Goal: Task Accomplishment & Management: Manage account settings

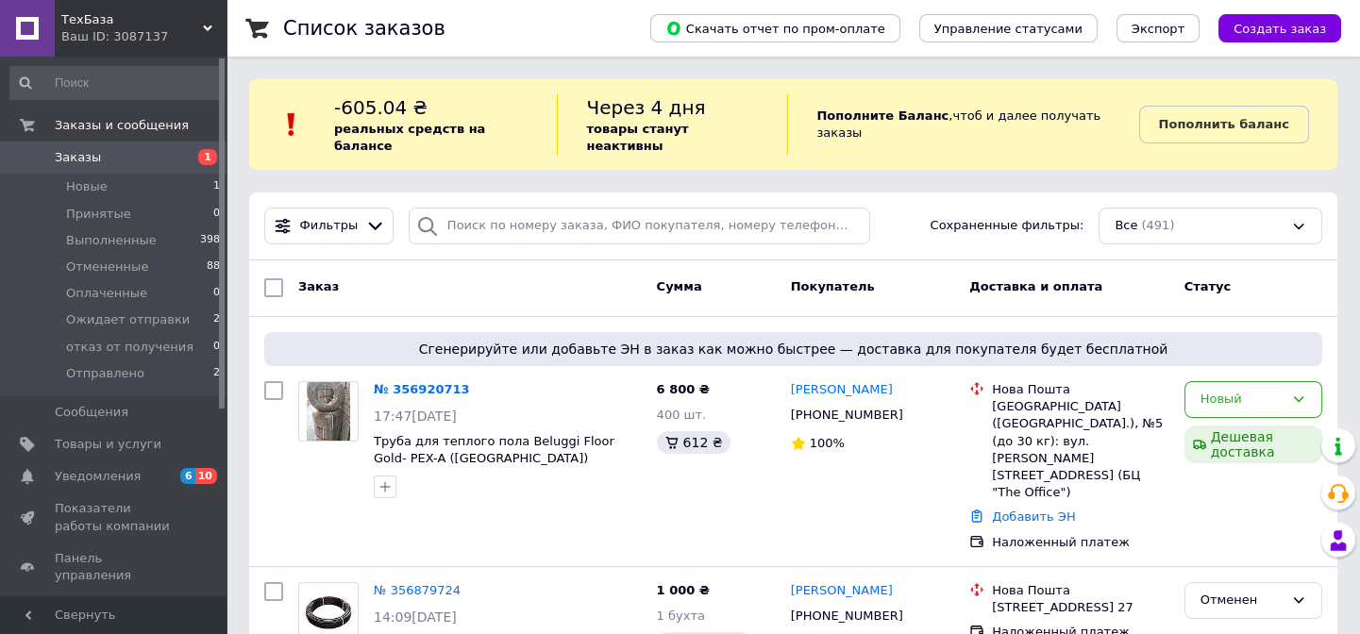
drag, startPoint x: 391, startPoint y: 371, endPoint x: 405, endPoint y: 370, distance: 14.2
click at [392, 382] on link "№ 356920713" at bounding box center [422, 389] width 96 height 14
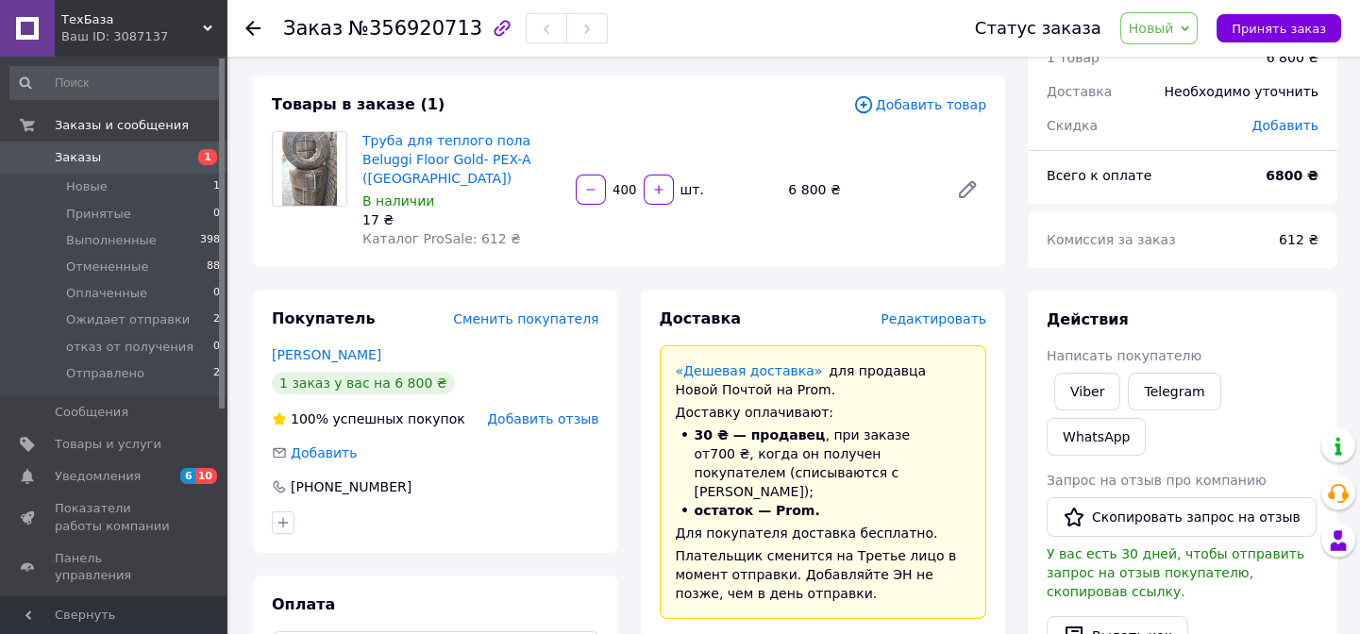
scroll to position [85, 0]
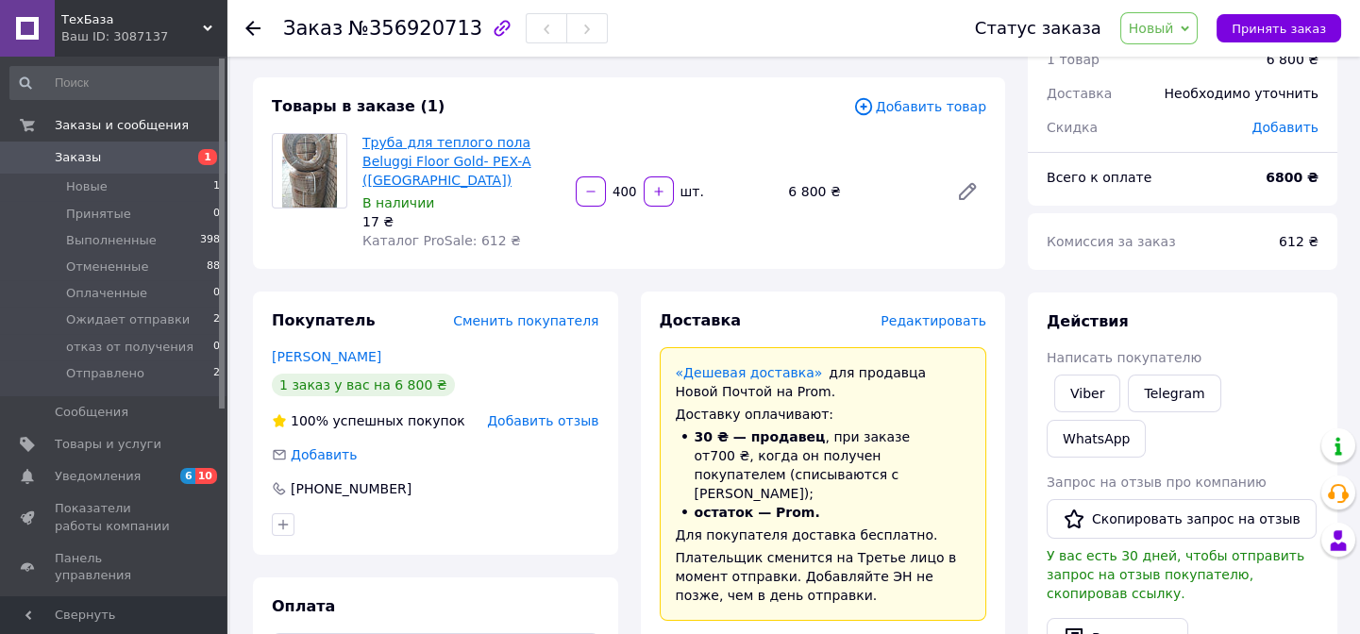
click at [460, 143] on link "Труба для теплого пола Beluggi Floor Gold- PEX-A ([GEOGRAPHIC_DATA])" at bounding box center [446, 161] width 169 height 53
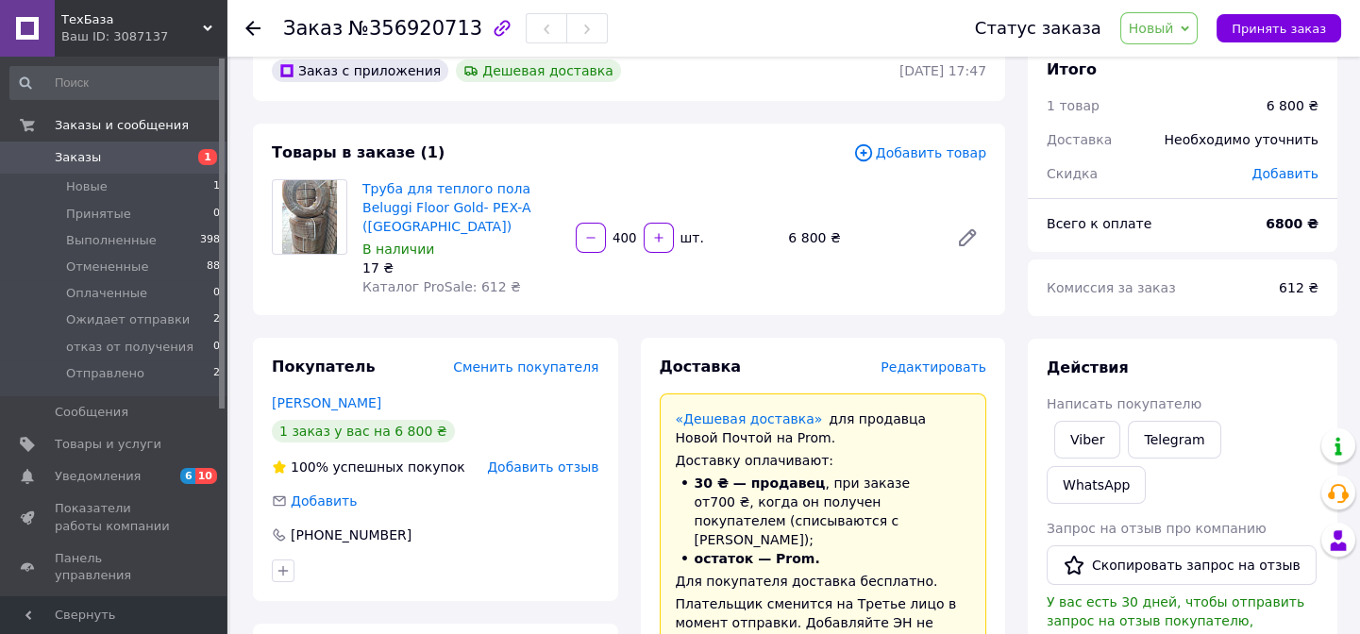
scroll to position [0, 0]
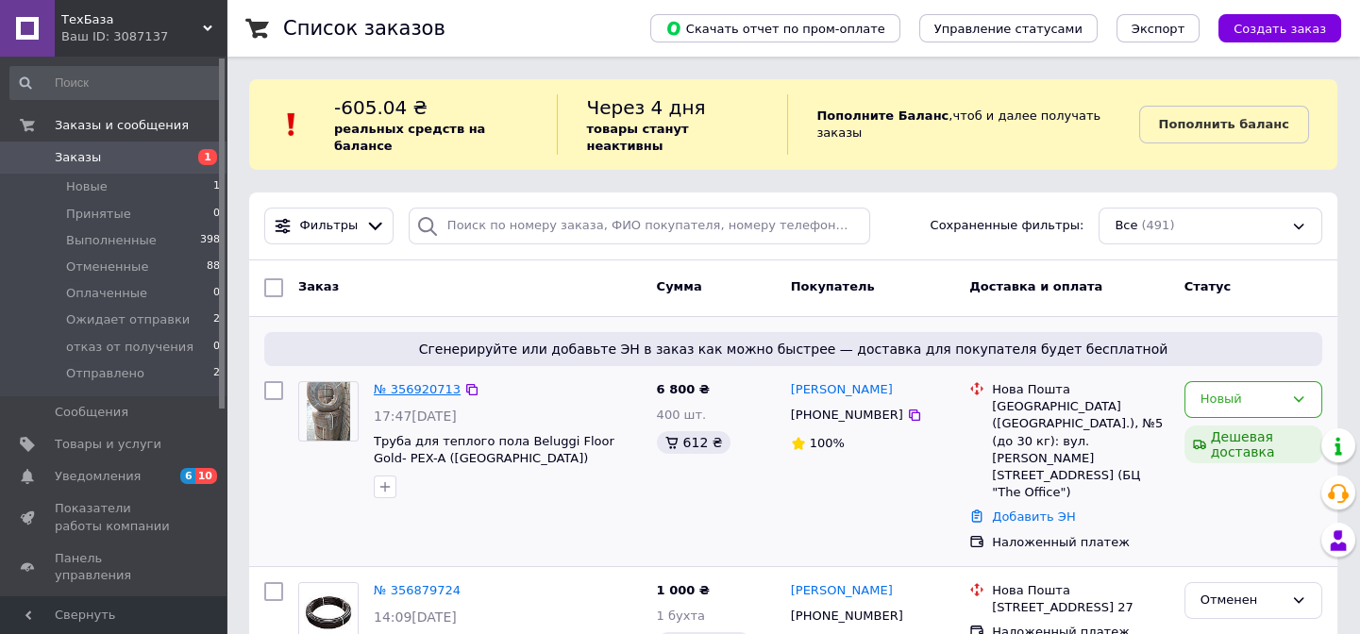
click at [392, 382] on link "№ 356920713" at bounding box center [417, 389] width 87 height 14
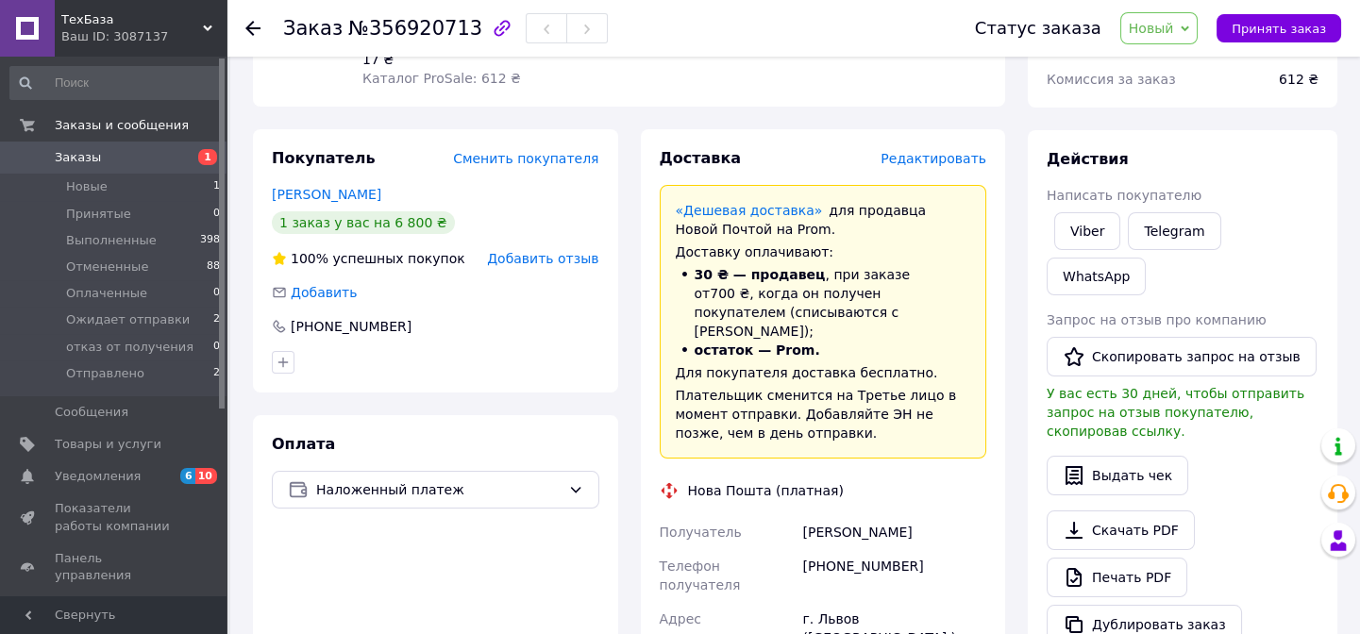
scroll to position [76, 0]
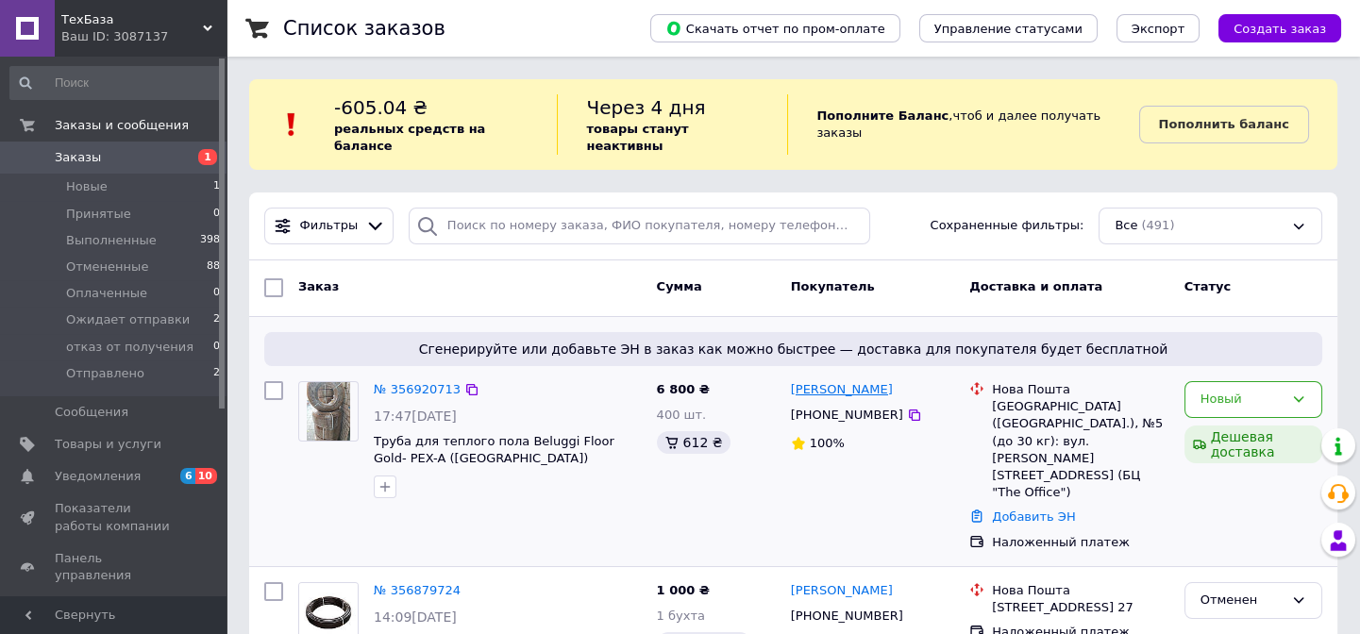
click at [849, 381] on link "[PERSON_NAME]" at bounding box center [842, 390] width 102 height 18
click at [100, 453] on link "Товары и услуги" at bounding box center [115, 445] width 231 height 32
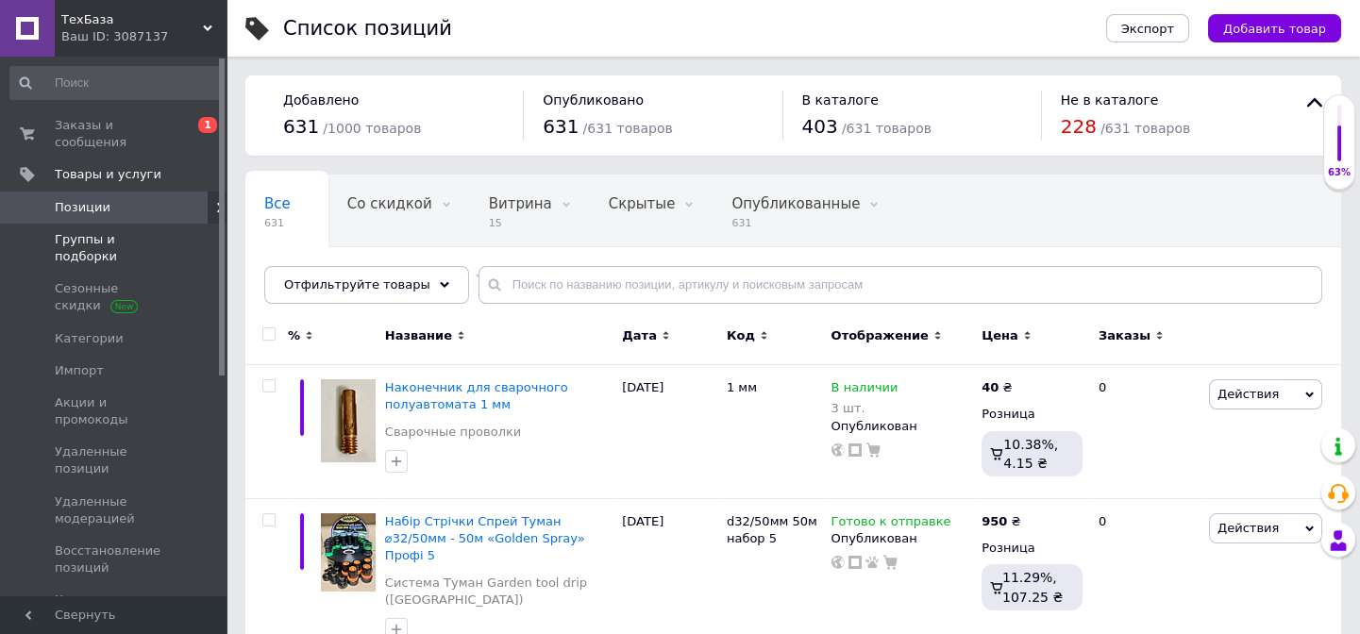
click at [150, 231] on span "Группы и подборки" at bounding box center [115, 248] width 120 height 34
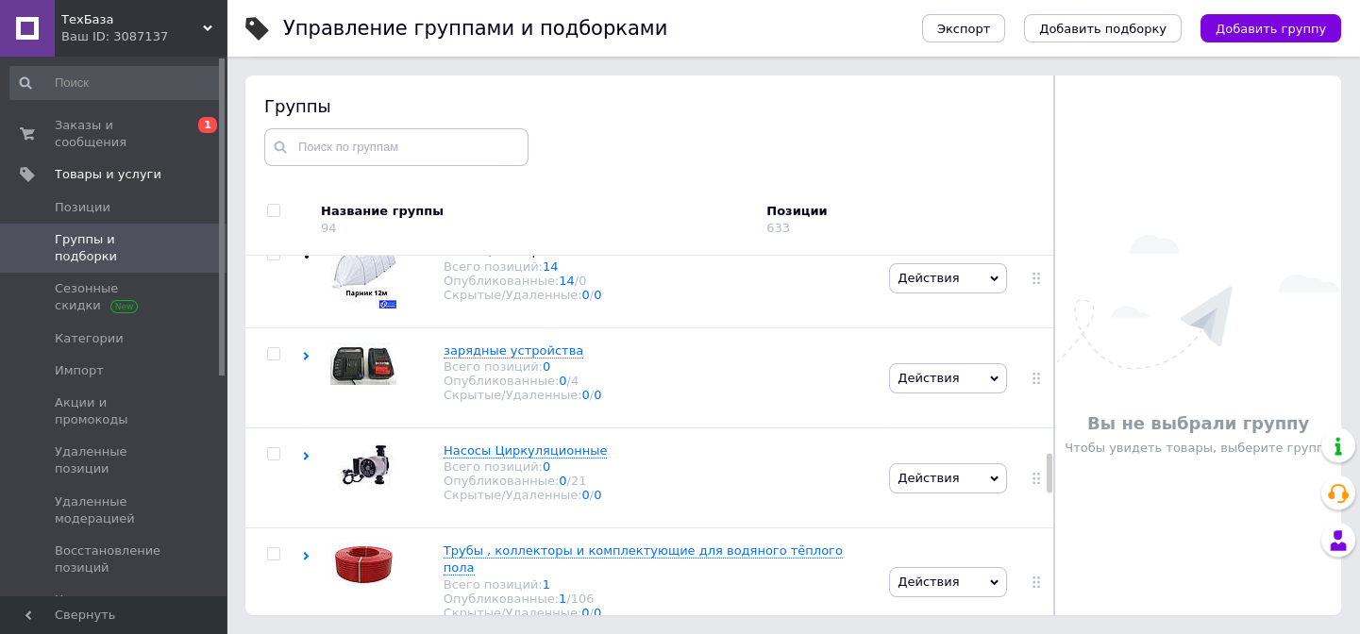
scroll to position [1904, 0]
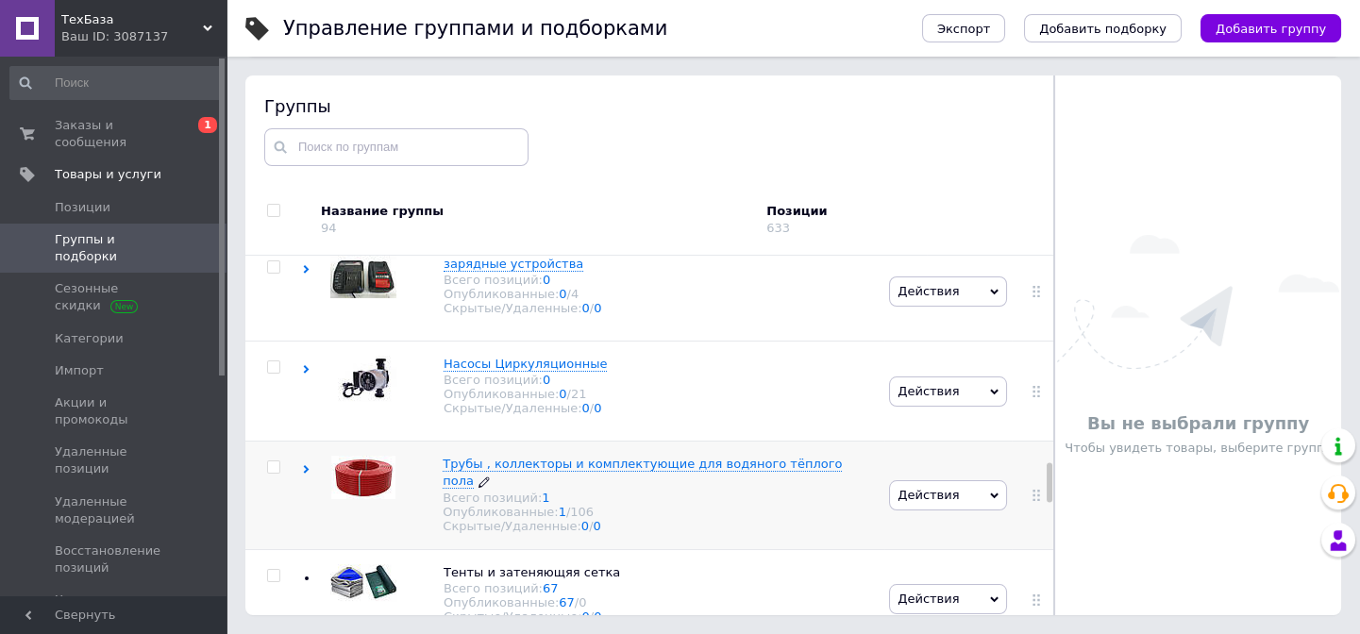
click at [497, 470] on span "Трубы , коллекторы и комплектующие для водяного тёплого пола" at bounding box center [642, 472] width 399 height 31
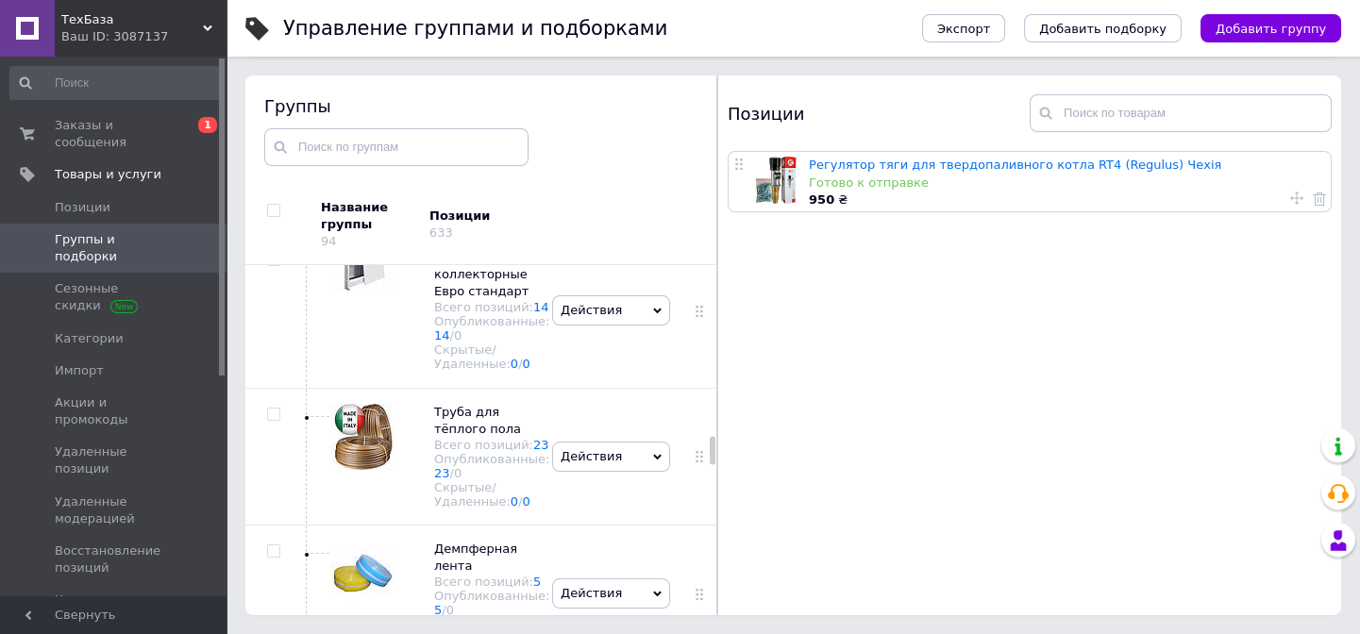
scroll to position [2917, 0]
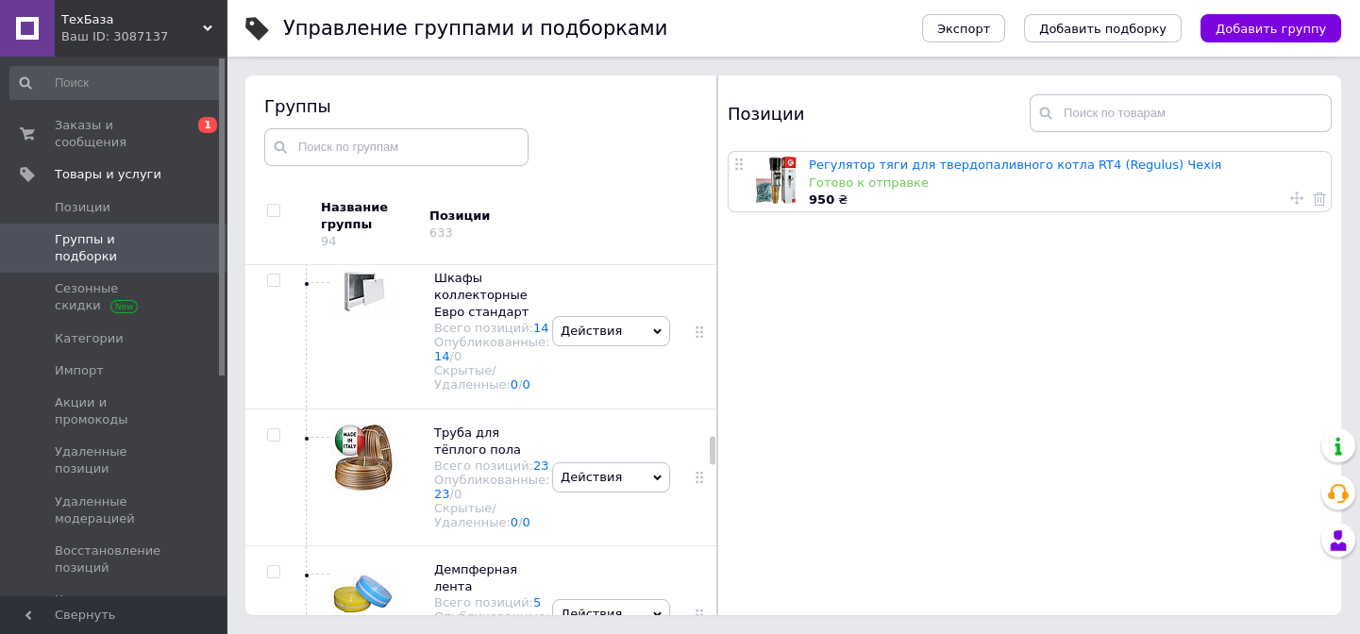
click at [471, 165] on span "Трубы , коллекторы и комплектующие для водяного тёплого пола" at bounding box center [487, 123] width 107 height 83
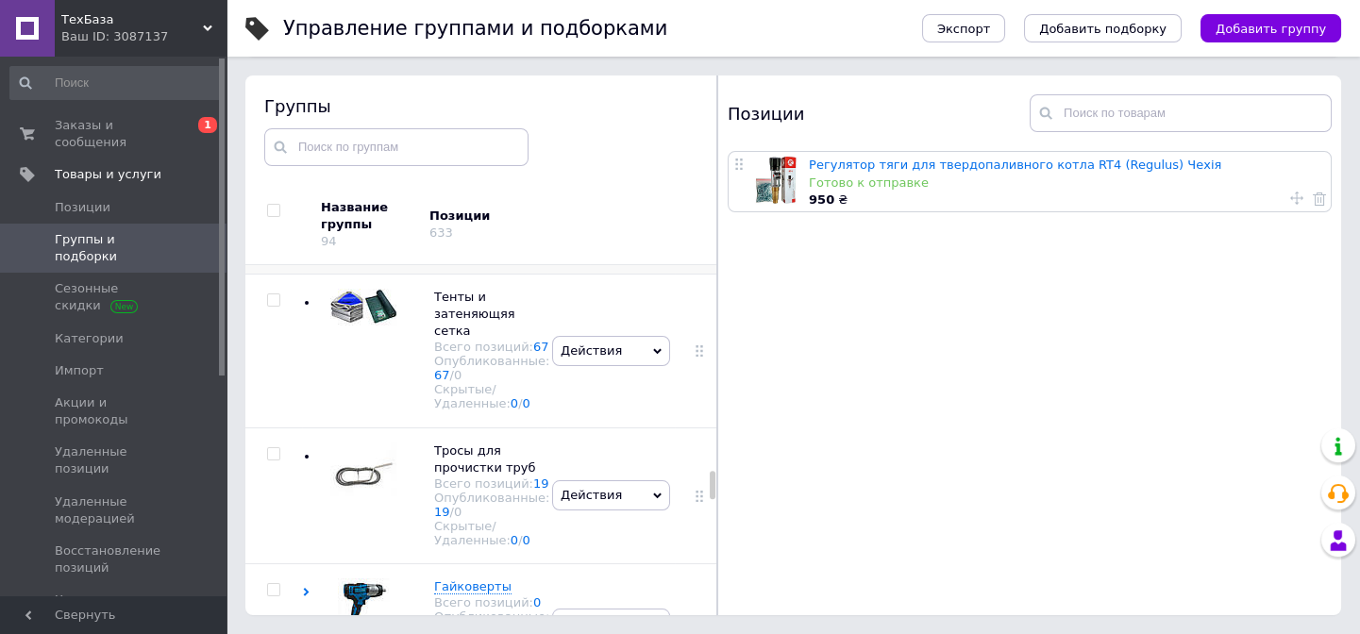
scroll to position [2746, 0]
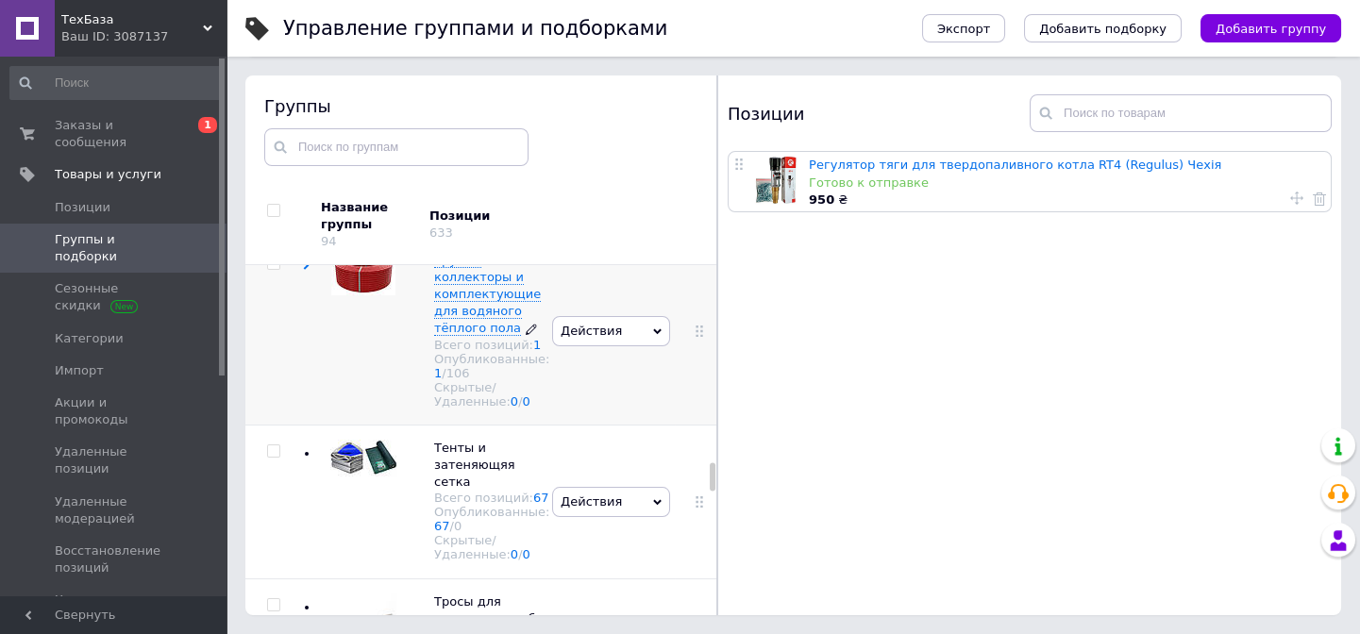
click at [472, 336] on span "Трубы , коллекторы и комплектующие для водяного тёплого пола" at bounding box center [487, 294] width 107 height 83
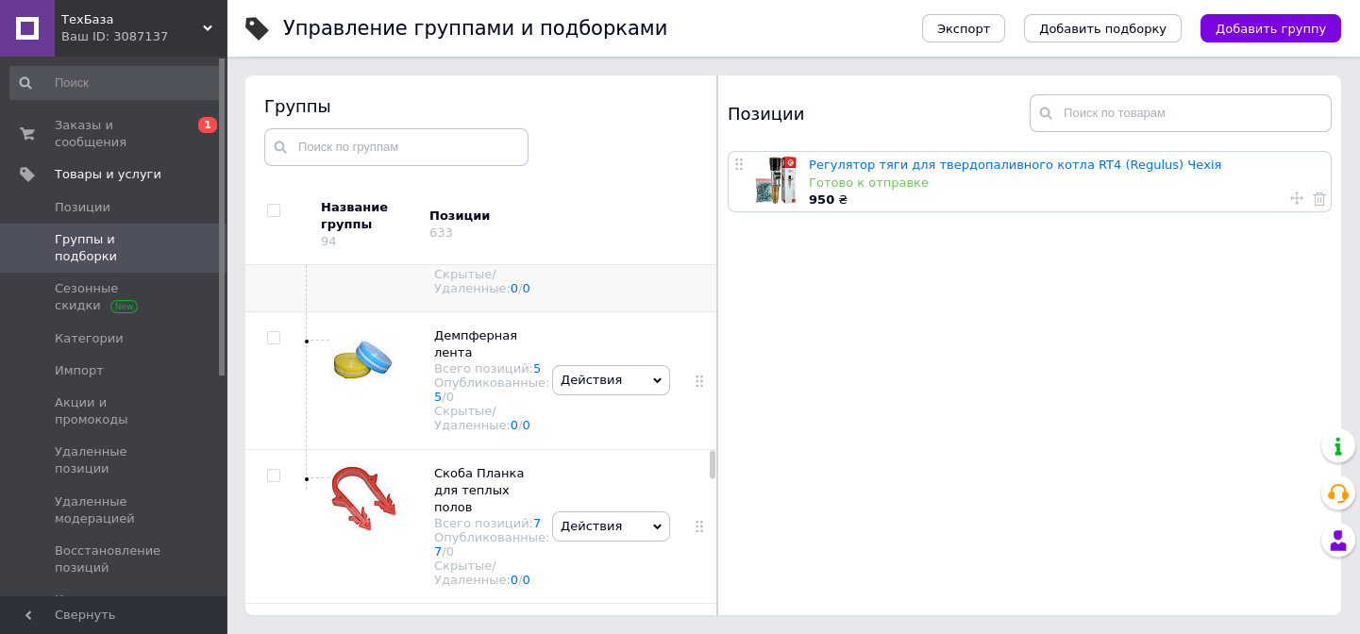
scroll to position [3175, 0]
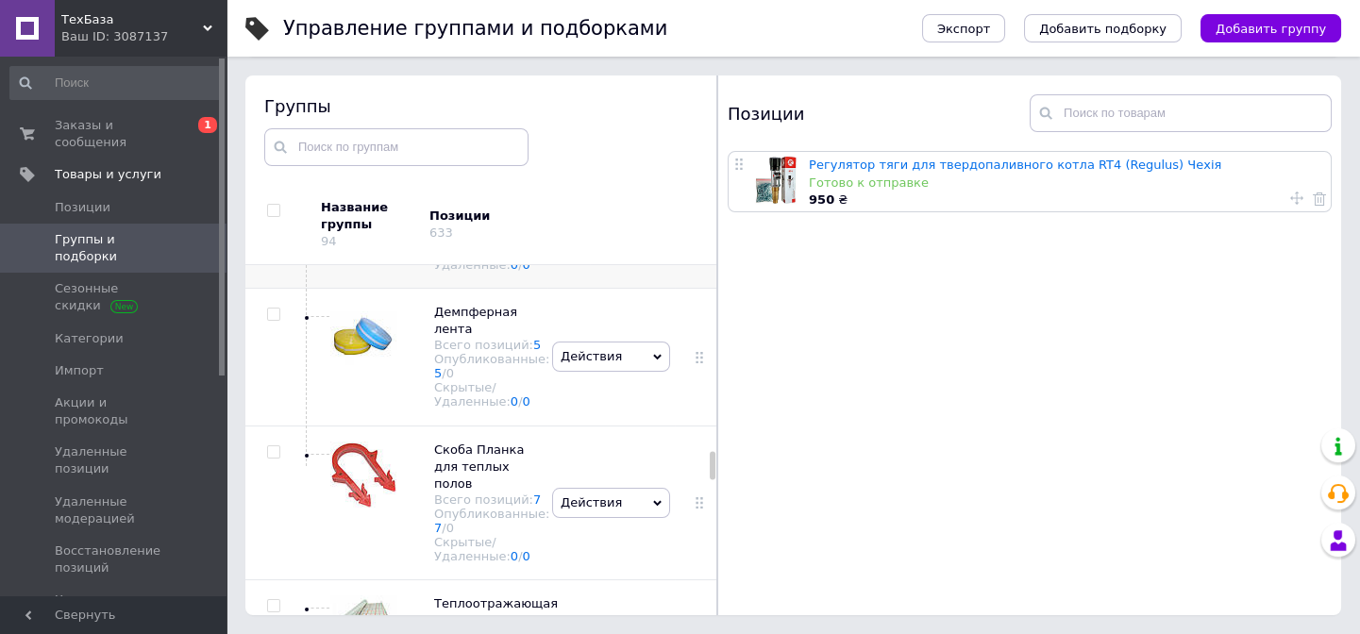
click at [465, 199] on span "Труба для тёплого пола" at bounding box center [477, 183] width 87 height 31
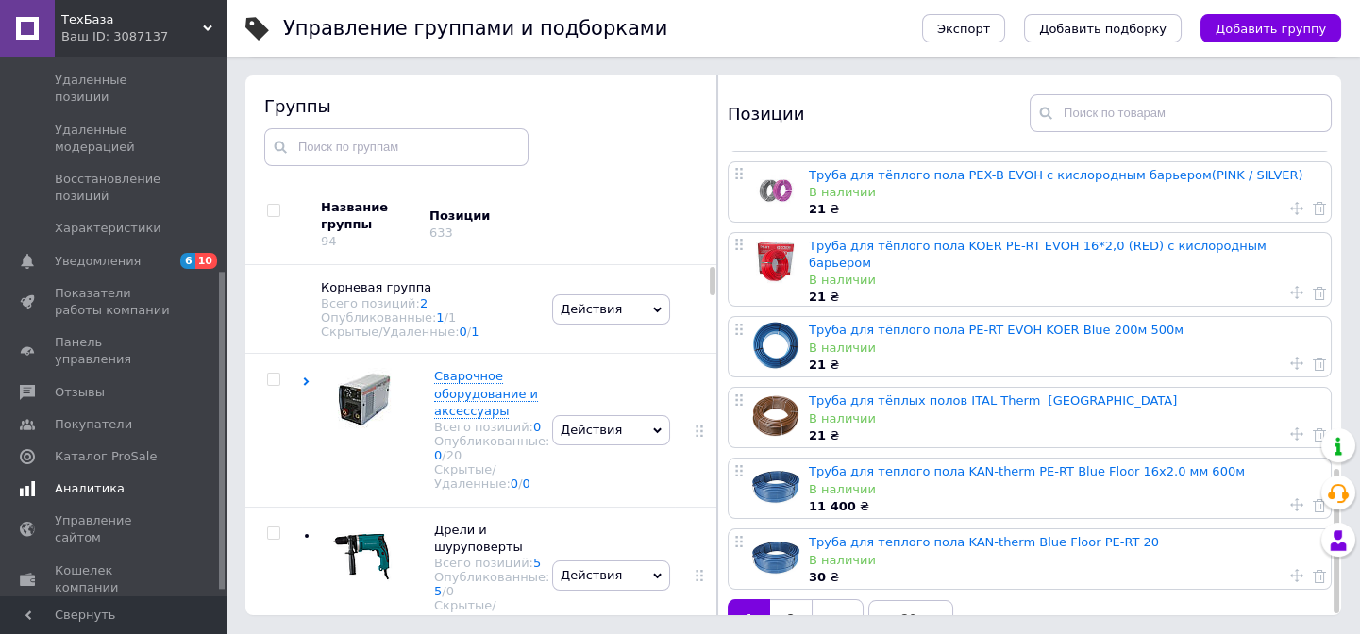
scroll to position [373, 0]
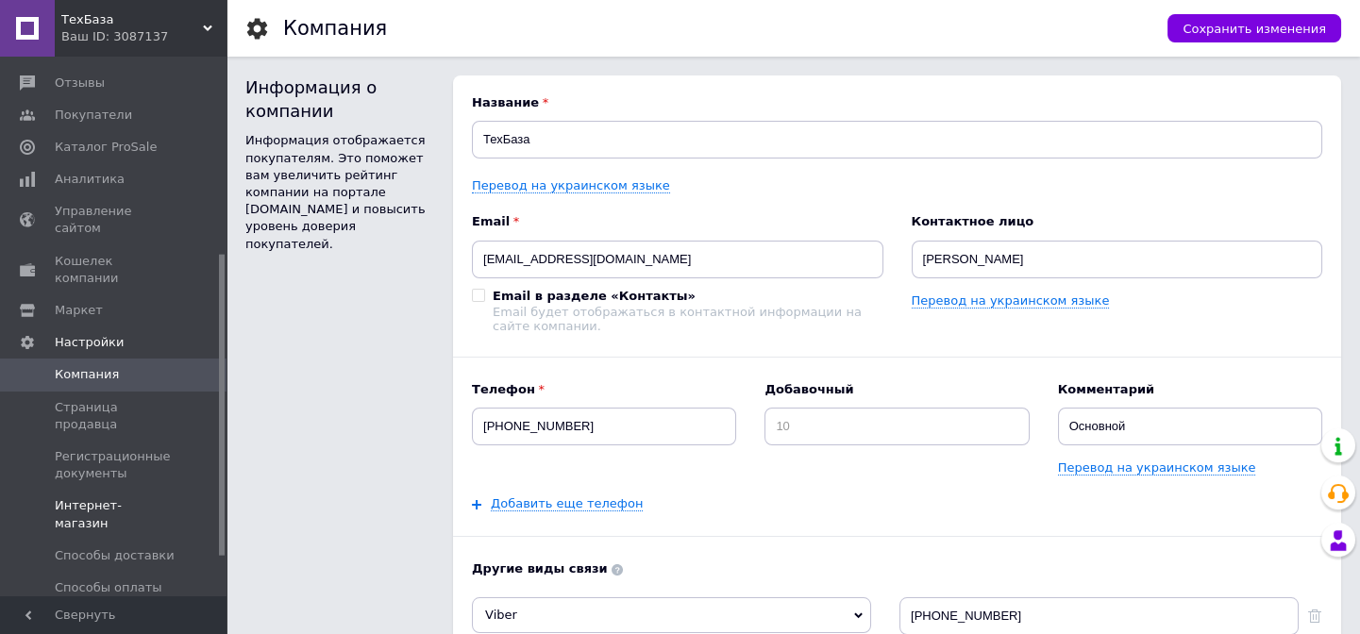
scroll to position [249, 0]
click at [133, 210] on span "Управление сайтом" at bounding box center [115, 227] width 120 height 34
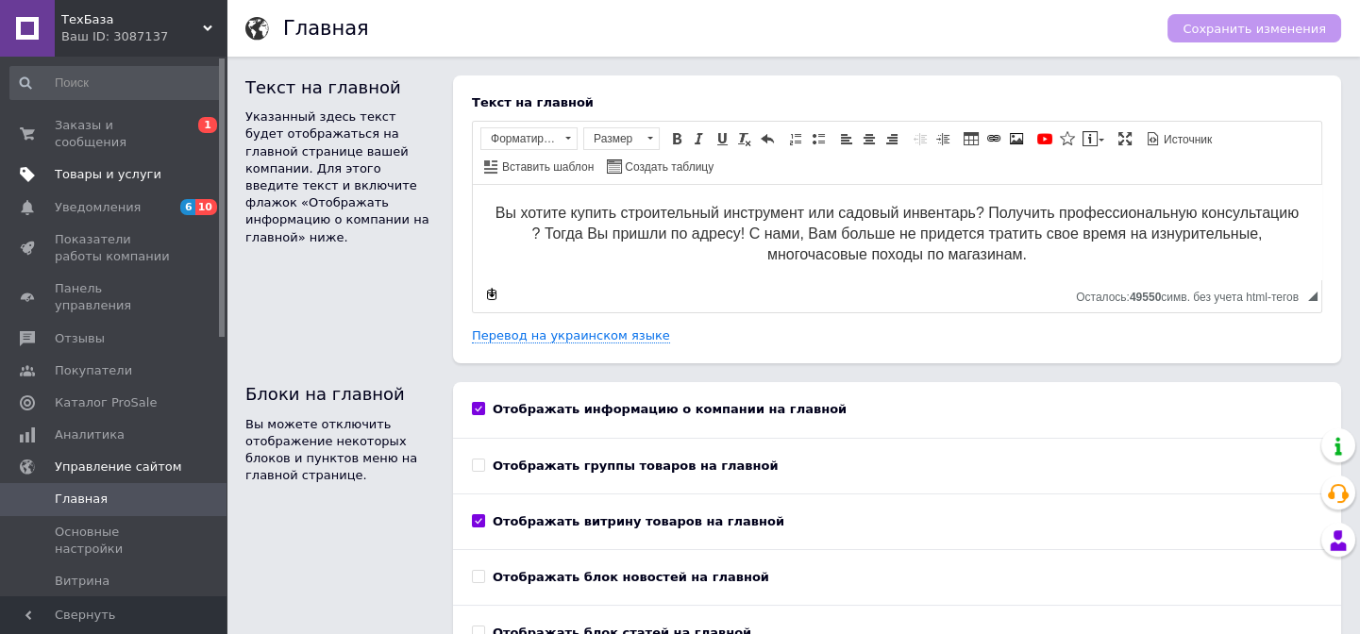
click at [140, 166] on span "Товары и услуги" at bounding box center [108, 174] width 107 height 17
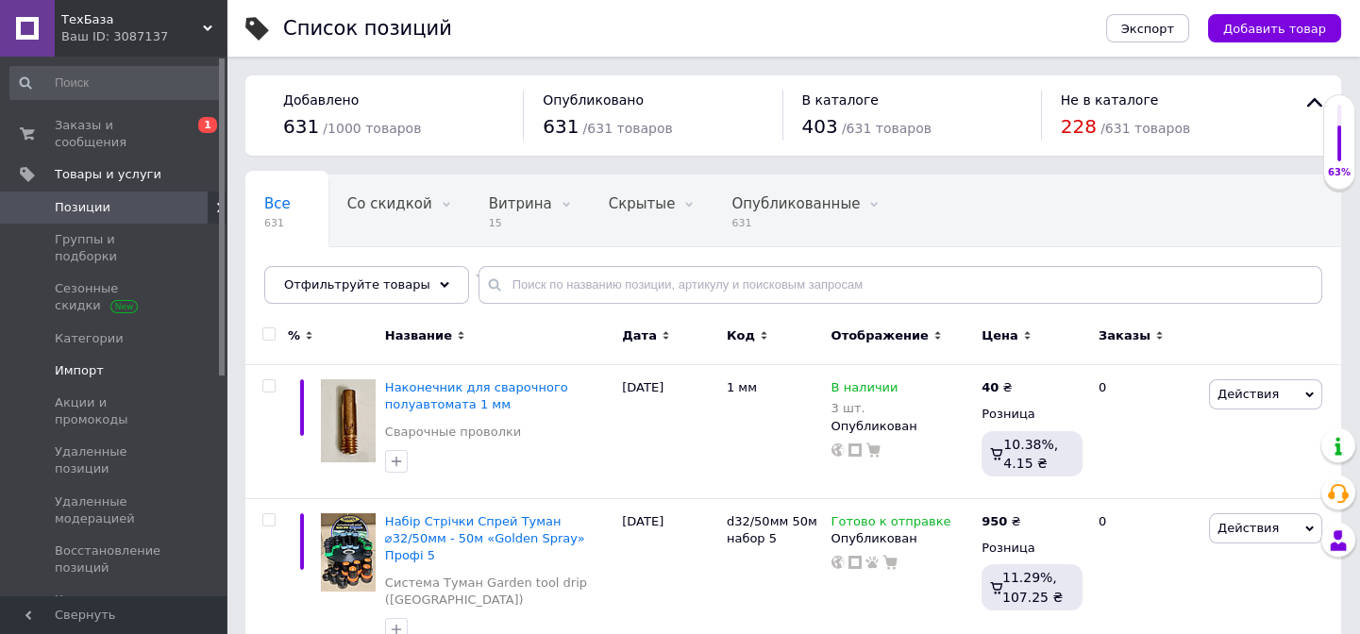
click at [94, 362] on span "Импорт" at bounding box center [79, 370] width 49 height 17
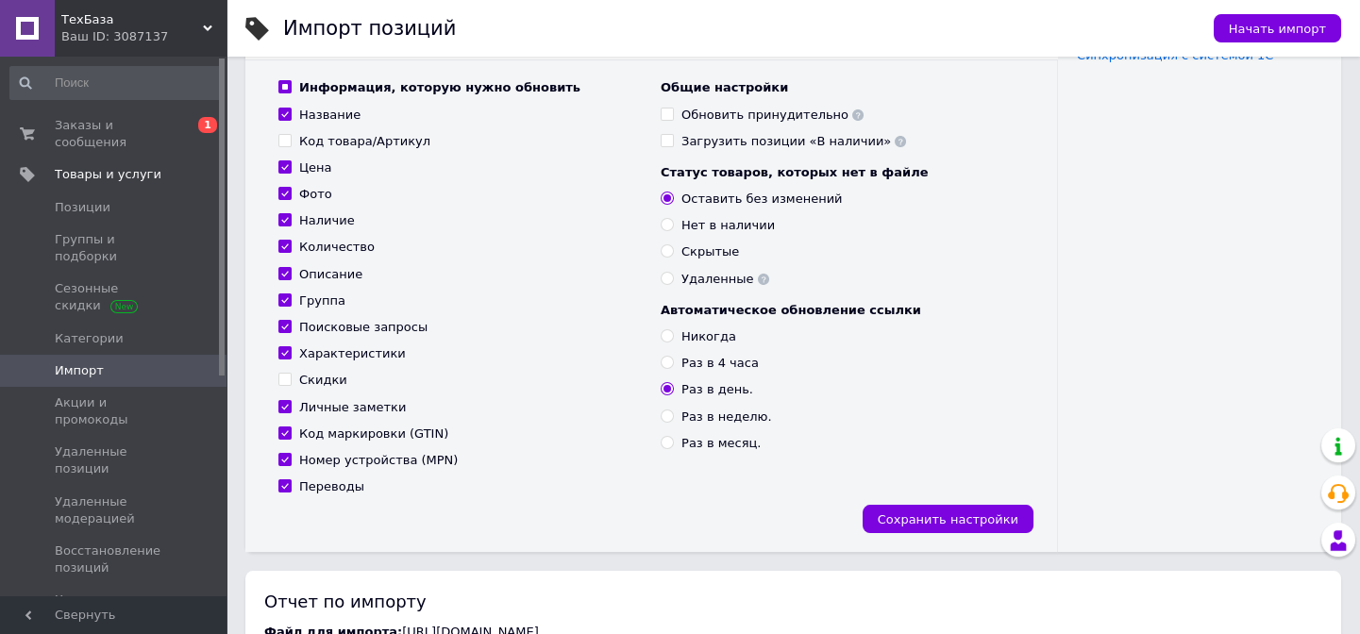
scroll to position [257, 0]
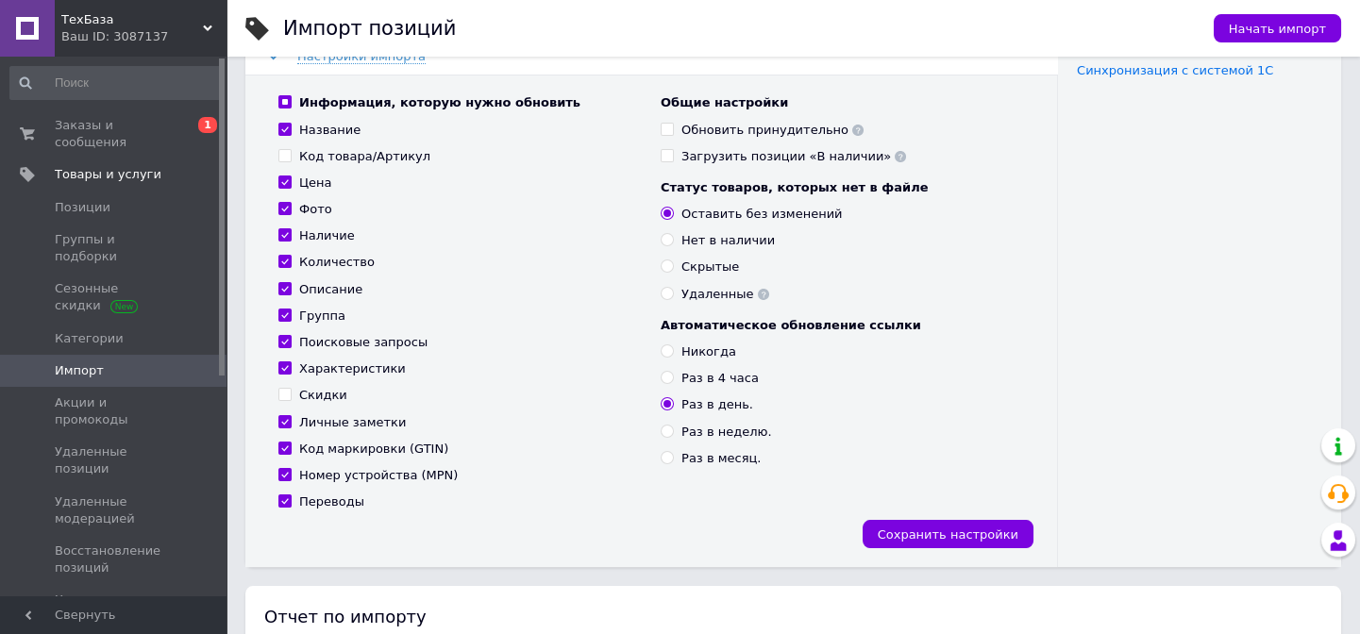
click at [283, 228] on input "Наличие" at bounding box center [284, 234] width 12 height 12
checkbox input "false"
click at [284, 255] on input "Количество" at bounding box center [284, 261] width 12 height 12
checkbox input "false"
click at [670, 425] on input "Раз в неделю." at bounding box center [667, 431] width 12 height 12
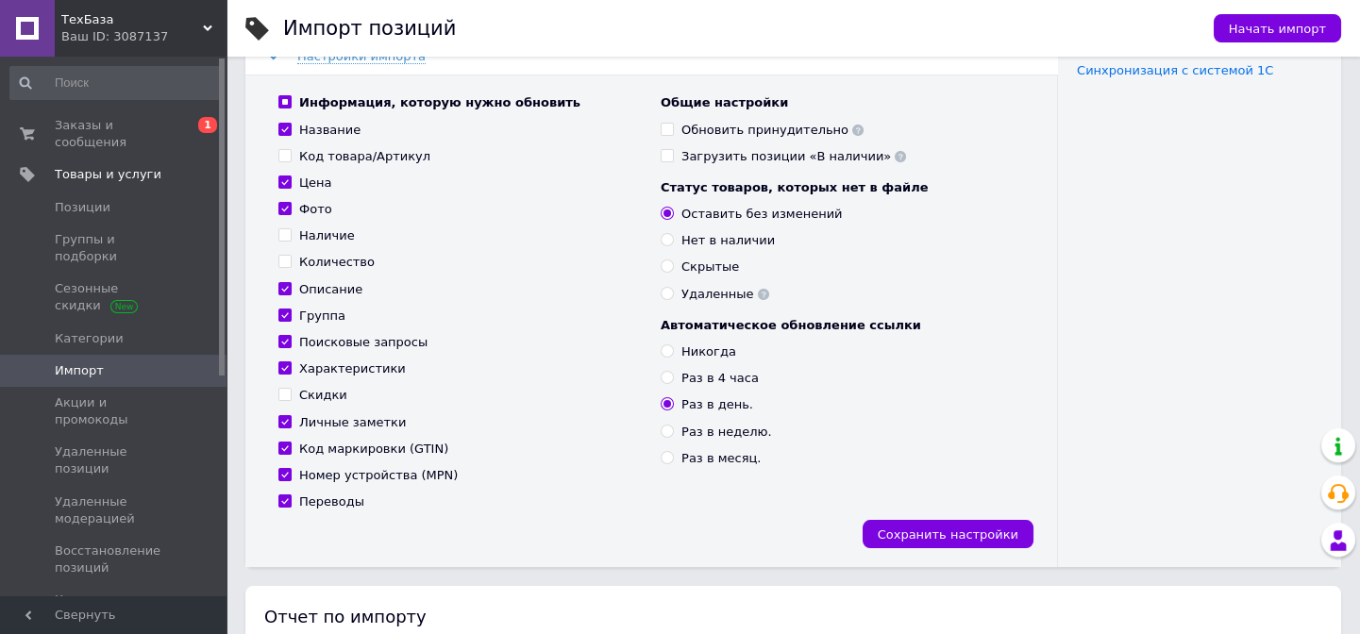
radio input "true"
click at [979, 528] on span "Сохранить настройки" at bounding box center [948, 535] width 141 height 14
click at [119, 199] on span "Позиции" at bounding box center [115, 207] width 120 height 17
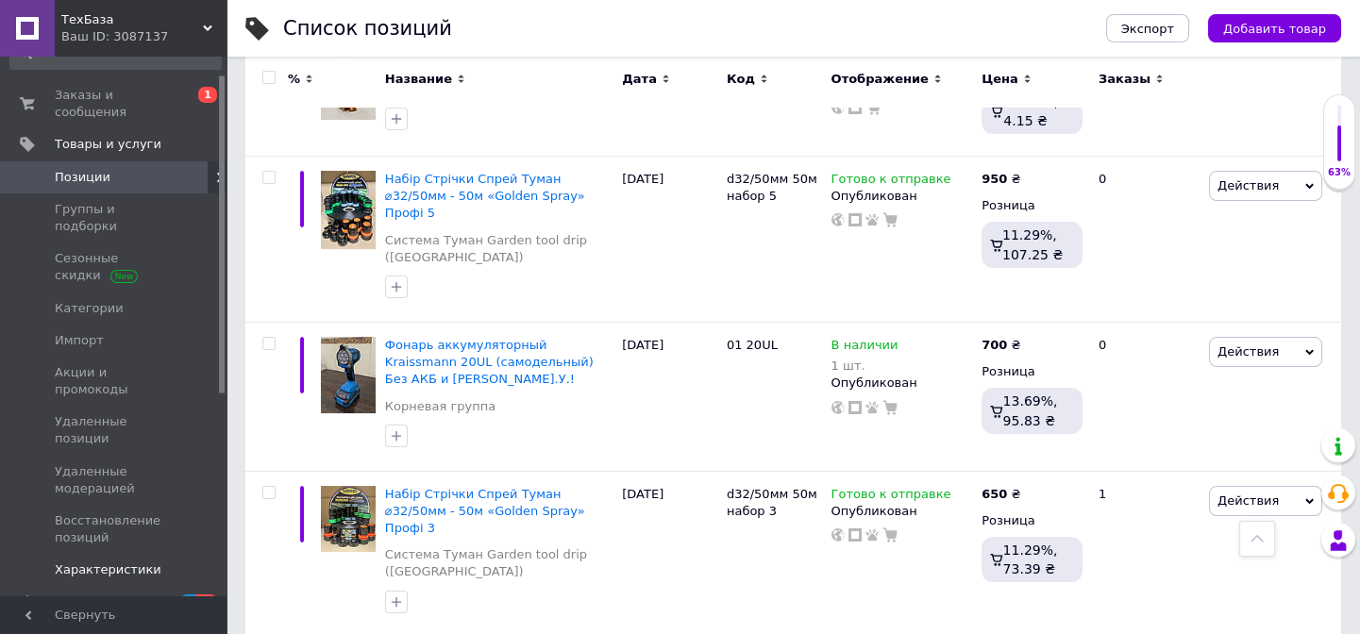
scroll to position [29, 0]
click at [129, 202] on span "Группы и подборки" at bounding box center [115, 219] width 120 height 34
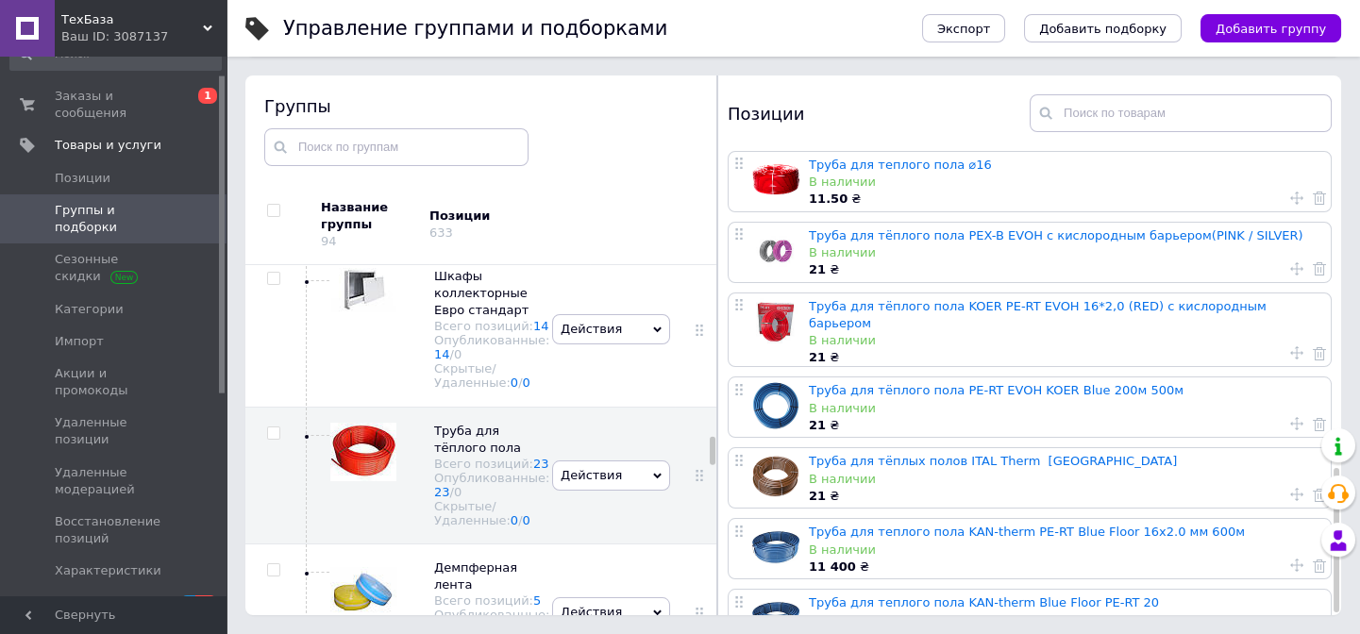
scroll to position [1023, 0]
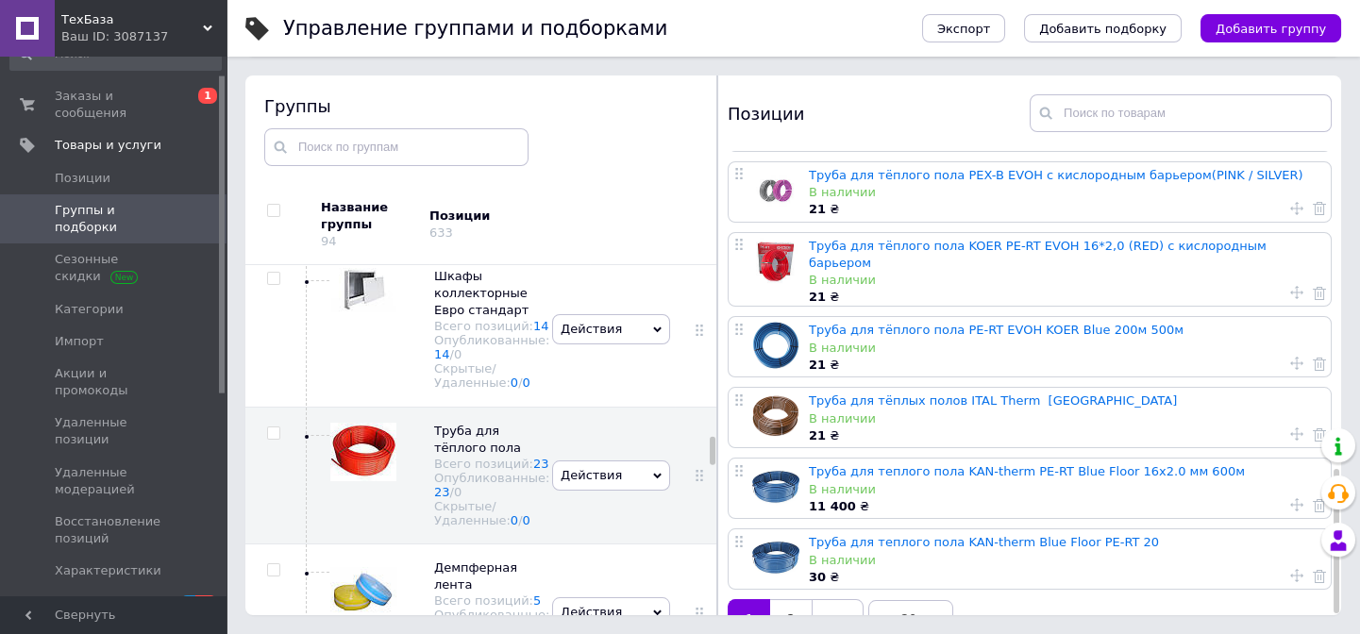
click at [836, 613] on icon at bounding box center [840, 620] width 15 height 15
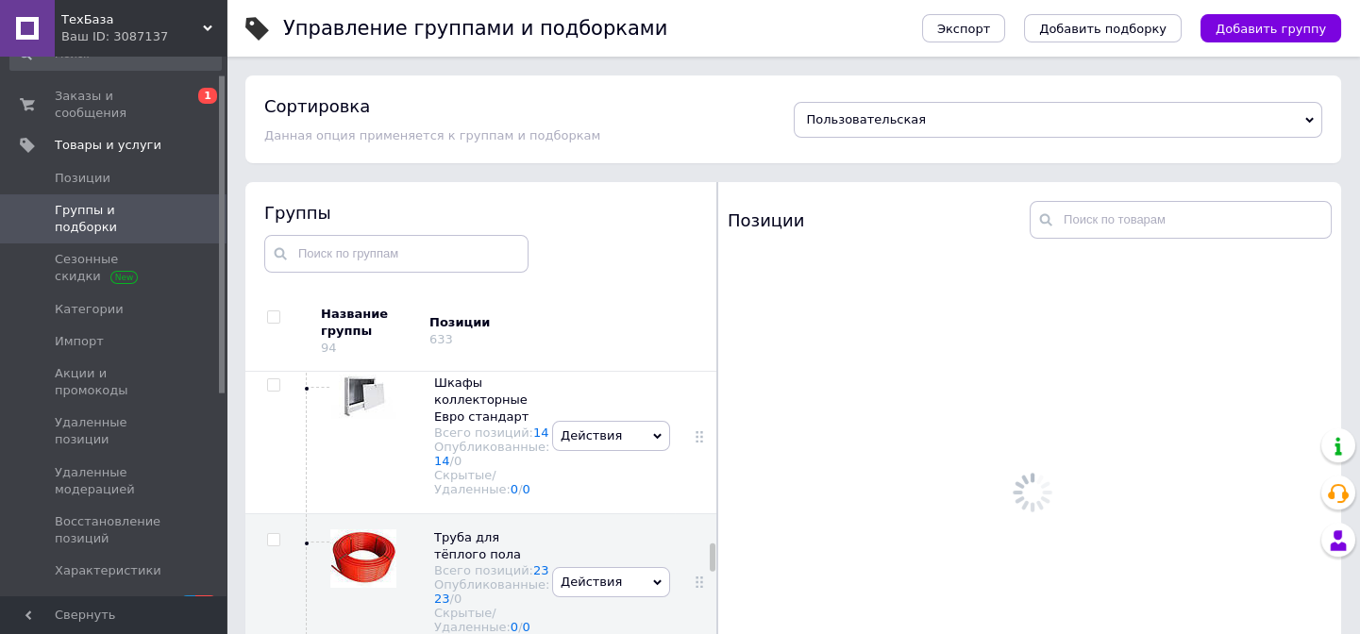
scroll to position [0, 0]
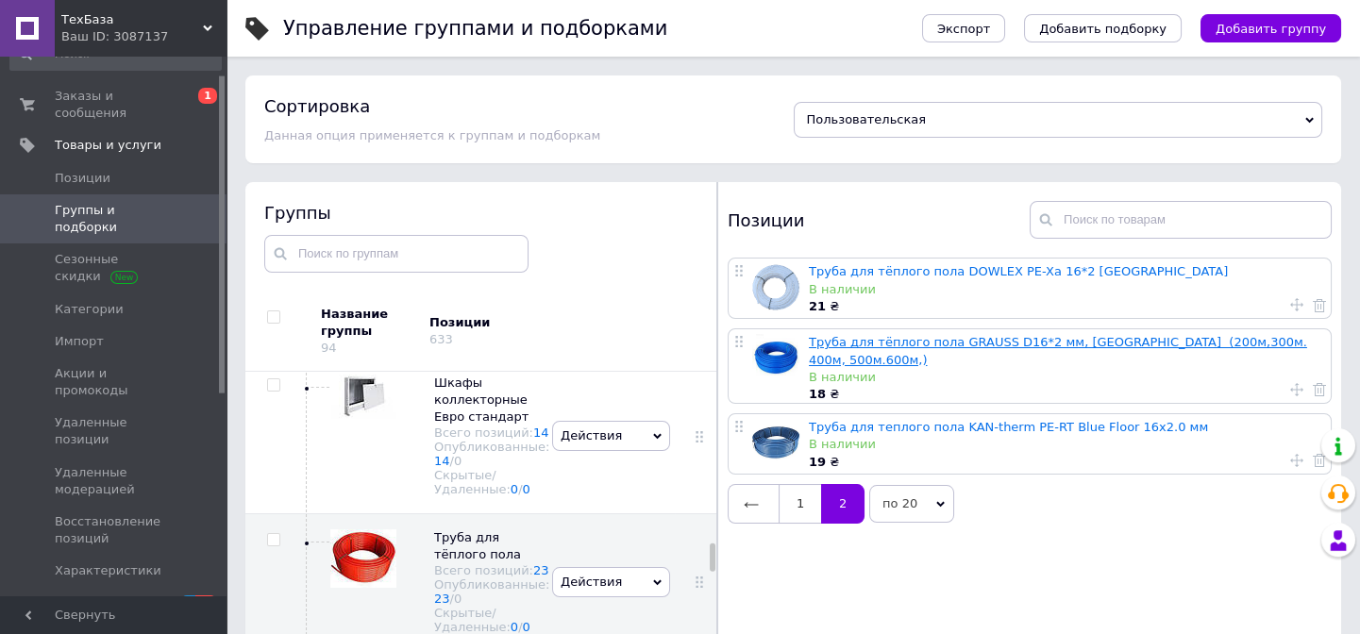
drag, startPoint x: 949, startPoint y: 342, endPoint x: 942, endPoint y: 349, distance: 10.0
click at [82, 202] on span "Группы и подборки" at bounding box center [115, 219] width 120 height 34
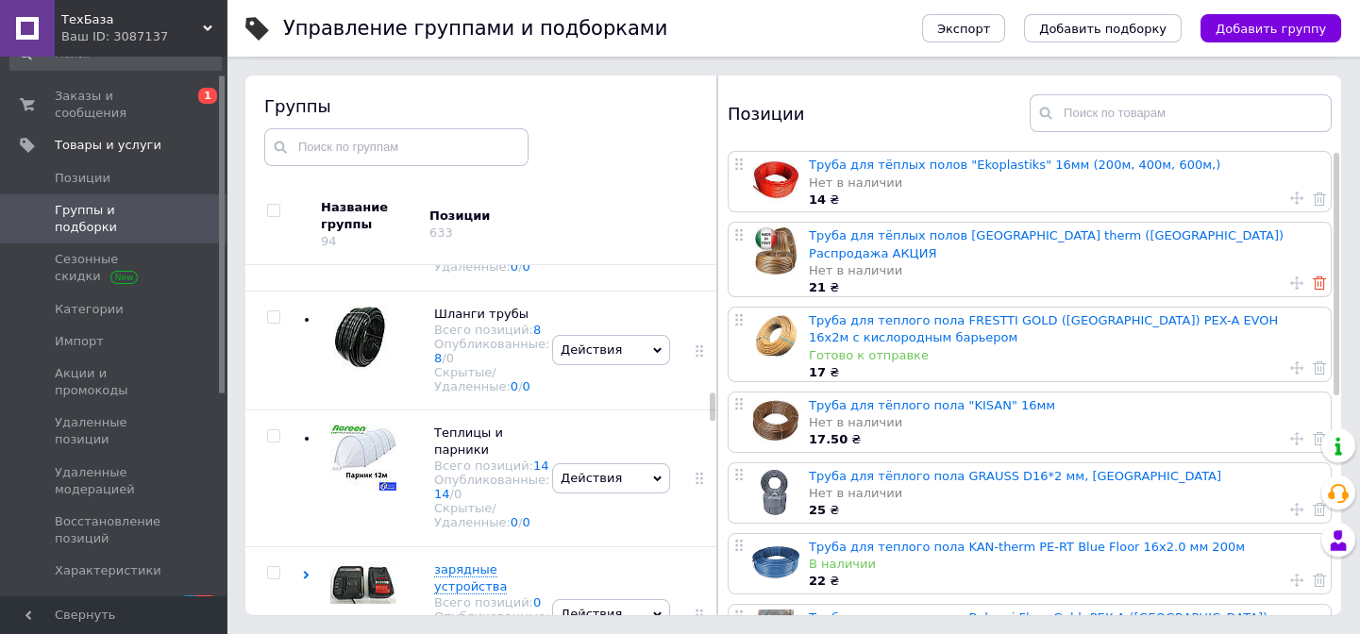
click at [1315, 277] on use at bounding box center [1319, 283] width 13 height 13
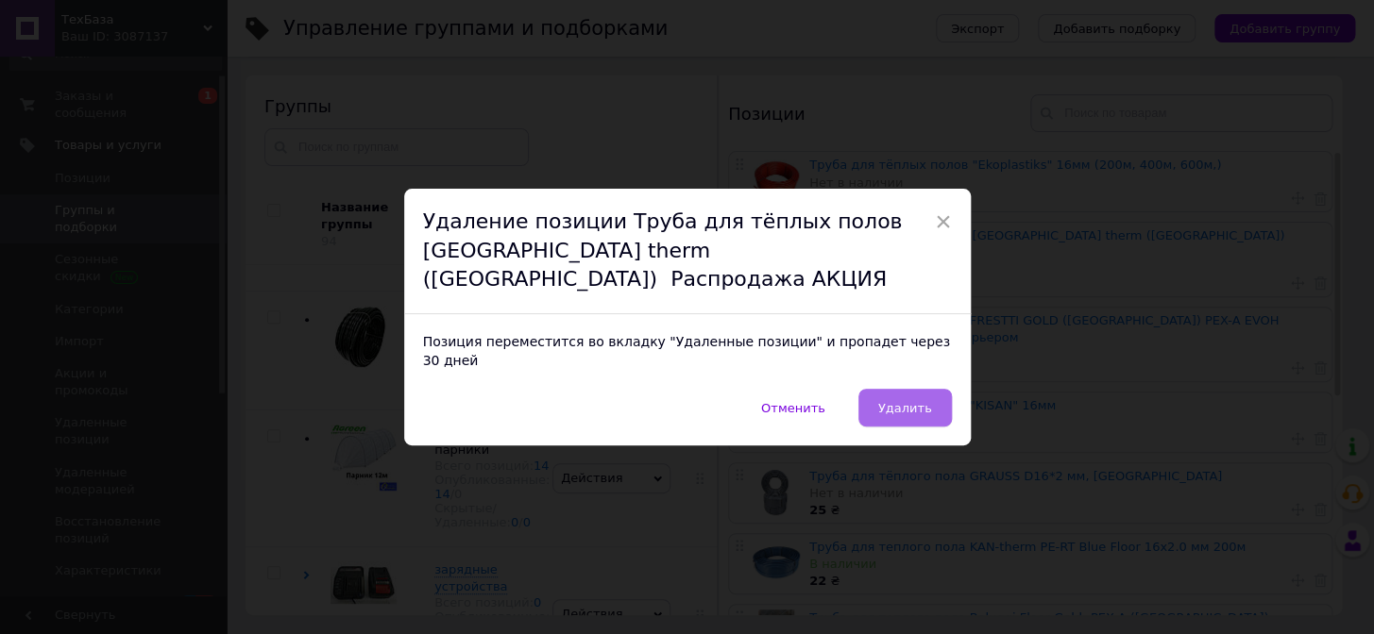
click at [919, 401] on span "Удалить" at bounding box center [905, 408] width 54 height 14
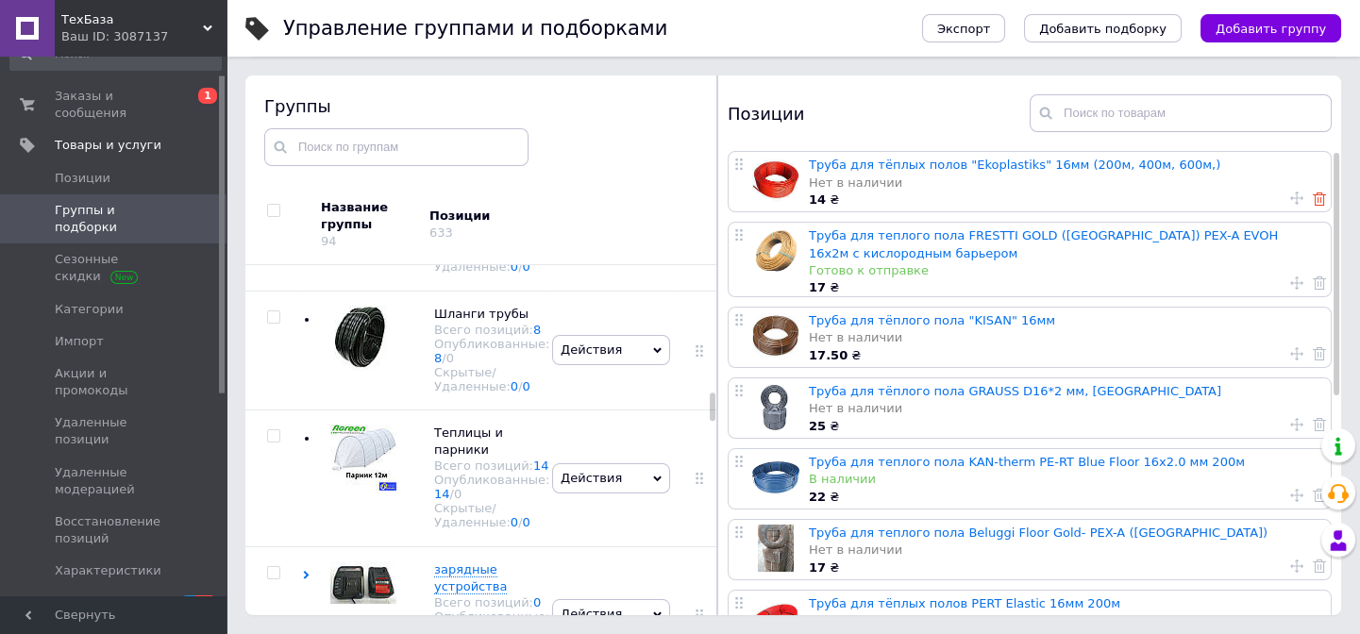
click at [1313, 194] on icon at bounding box center [1319, 199] width 13 height 13
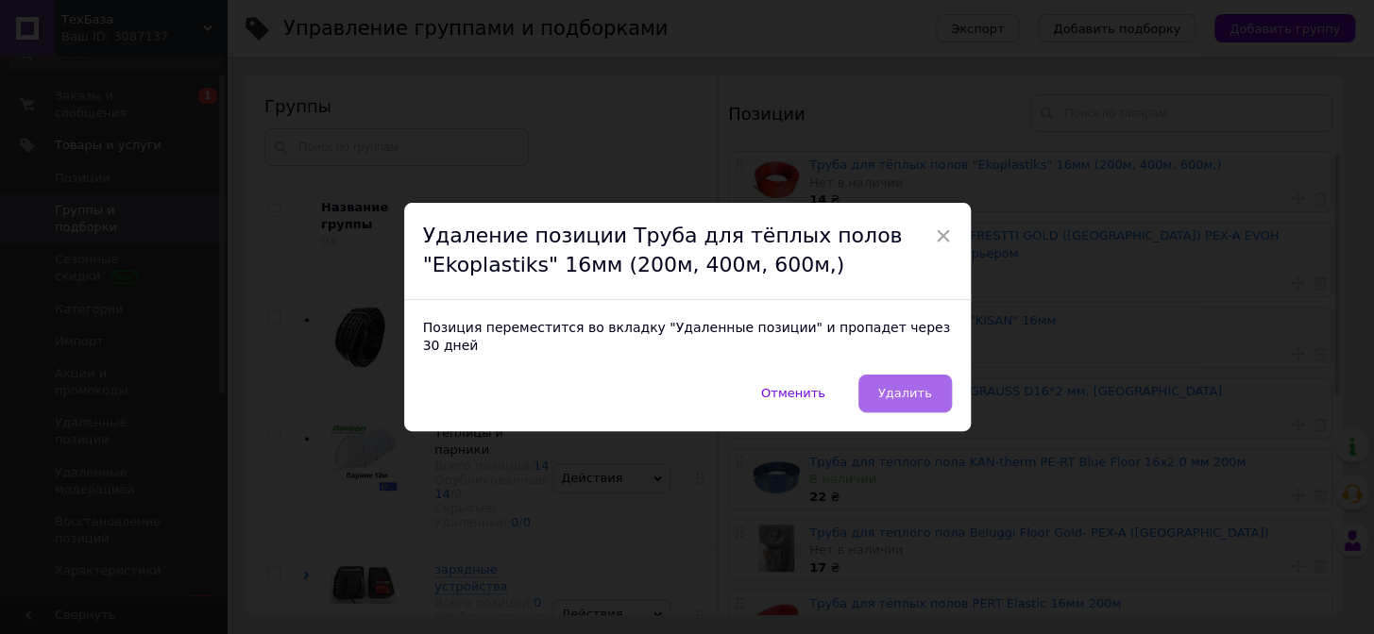
click at [921, 391] on span "Удалить" at bounding box center [905, 393] width 54 height 14
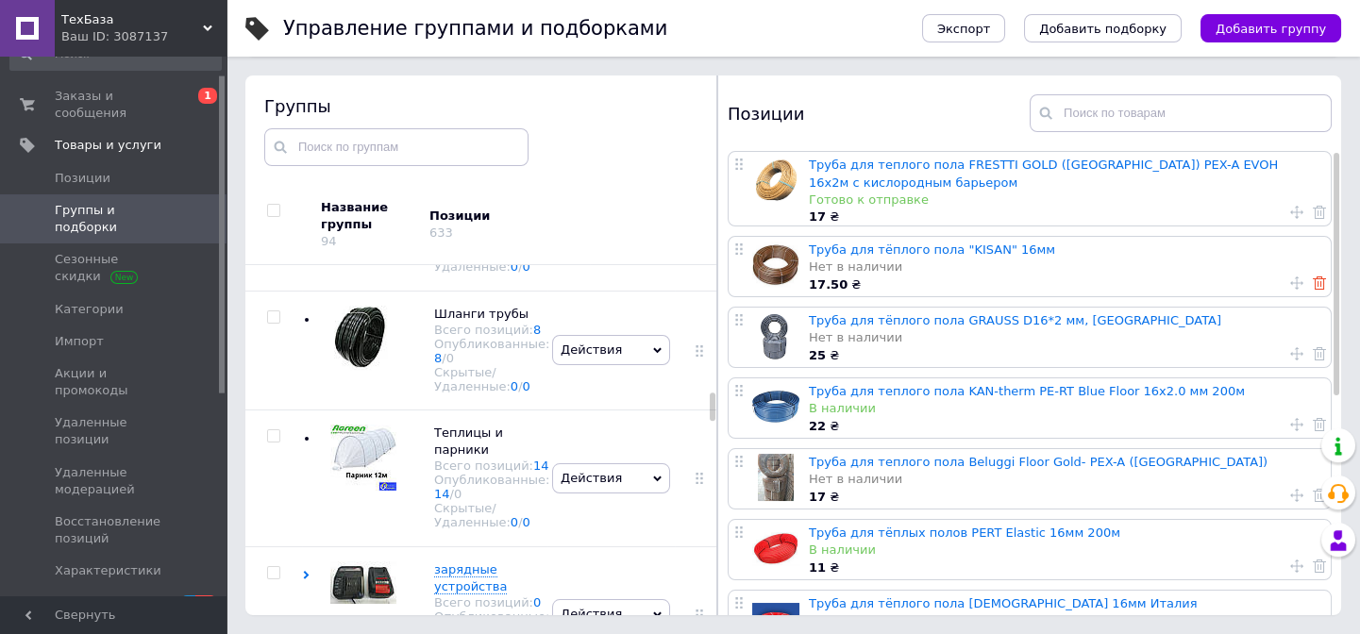
click at [1313, 282] on icon at bounding box center [1319, 283] width 13 height 13
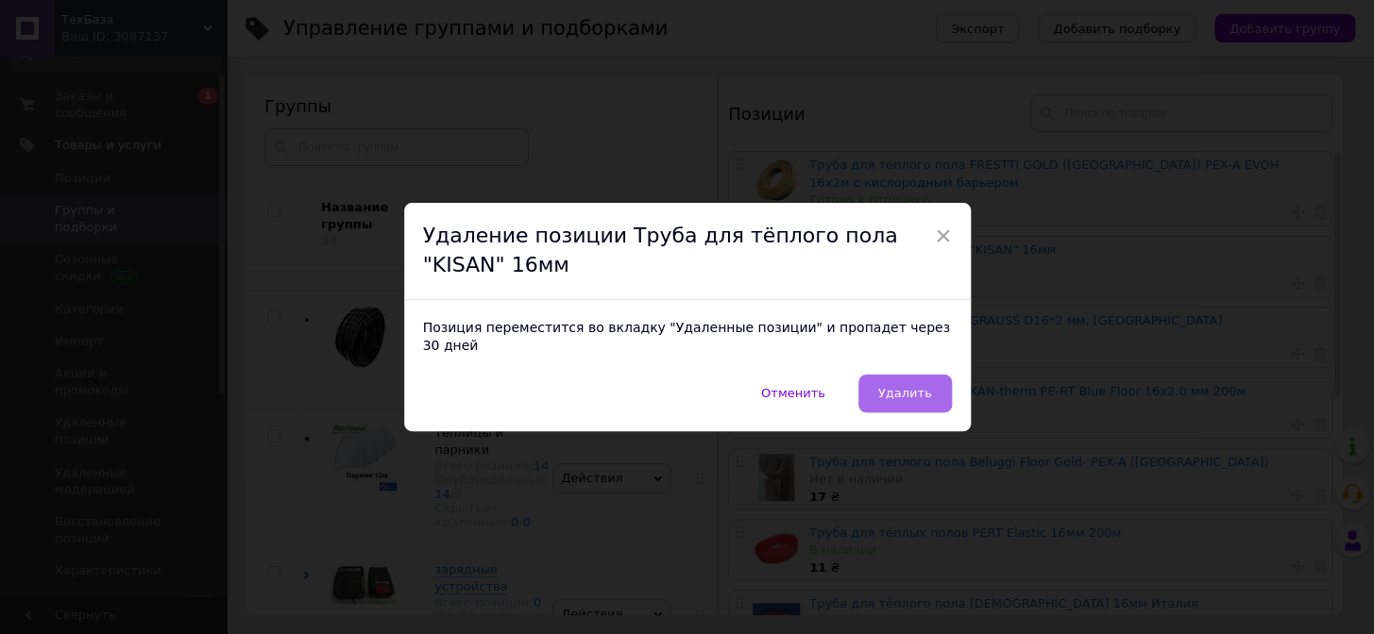
click at [915, 387] on span "Удалить" at bounding box center [905, 393] width 54 height 14
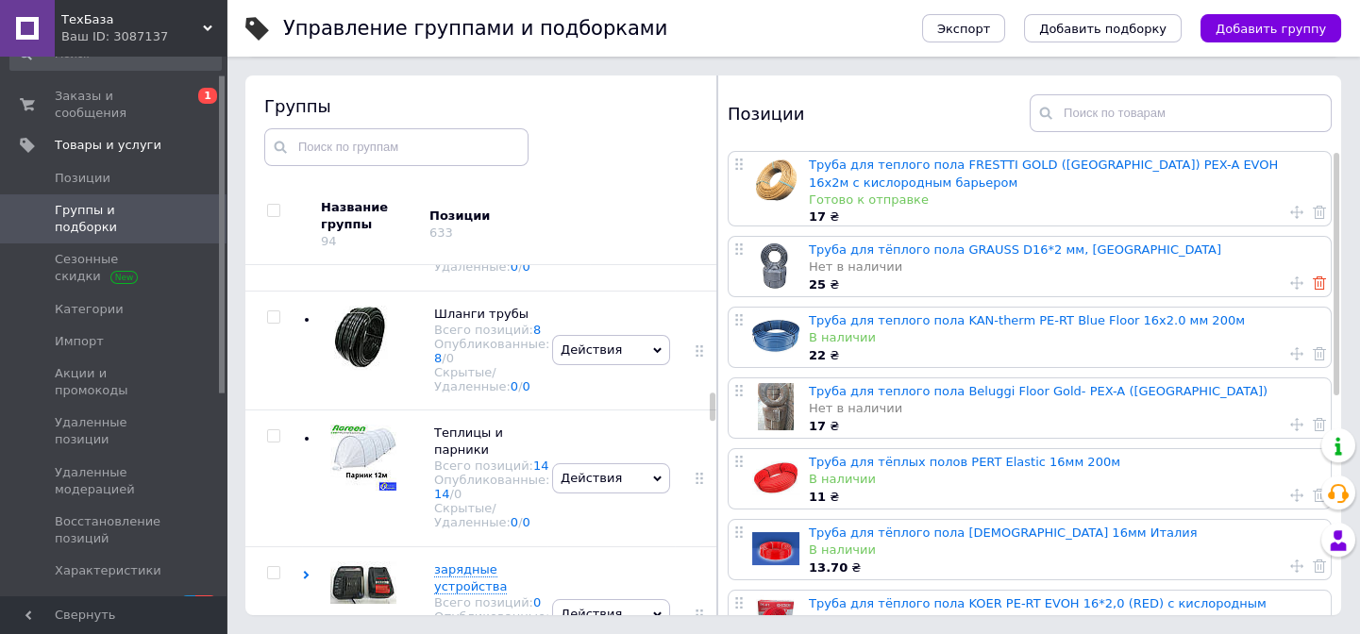
click at [1313, 278] on icon at bounding box center [1319, 283] width 13 height 13
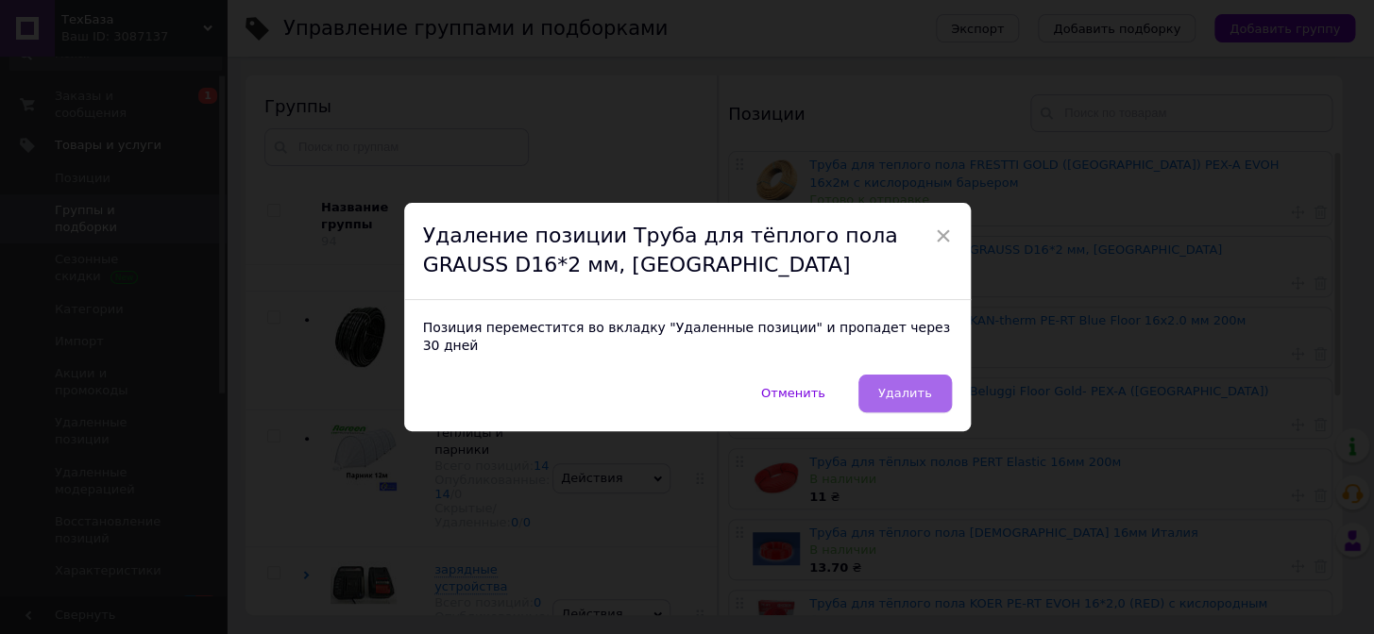
click at [912, 393] on button "Удалить" at bounding box center [904, 394] width 93 height 38
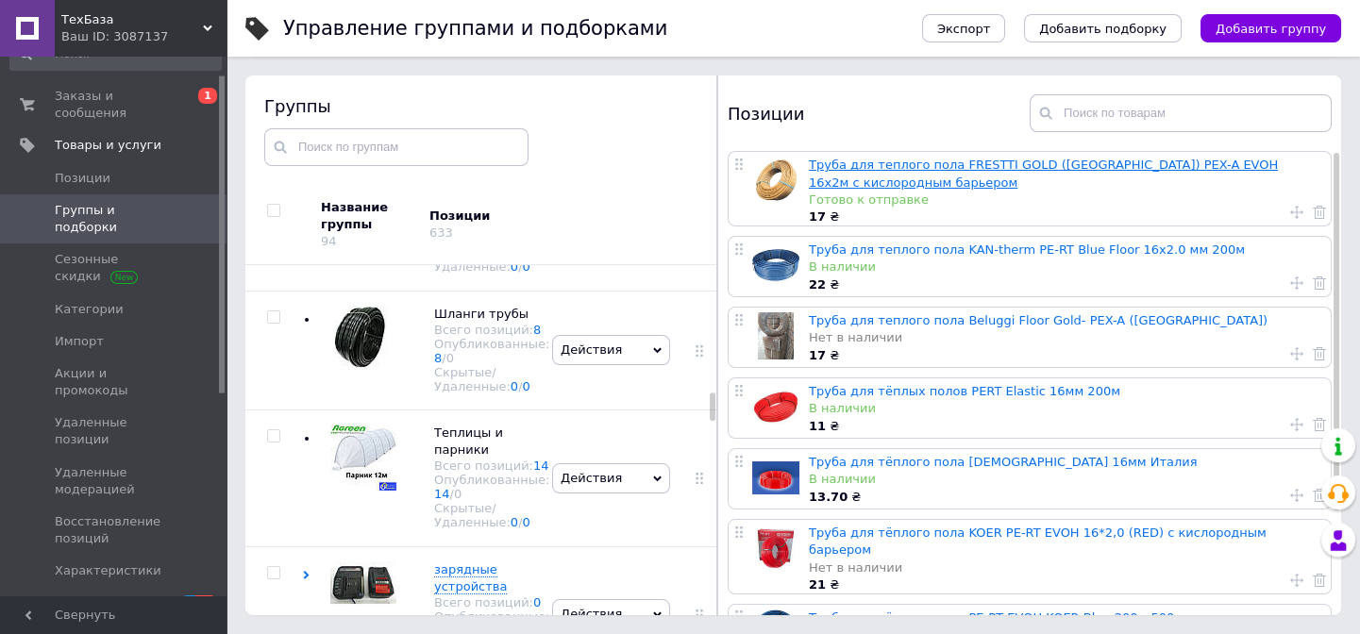
click at [1080, 162] on link "Труба для теплого пола FRESTTI GOLD ([GEOGRAPHIC_DATA]) PEX-A EVOH 16x2м с кисл…" at bounding box center [1043, 173] width 469 height 31
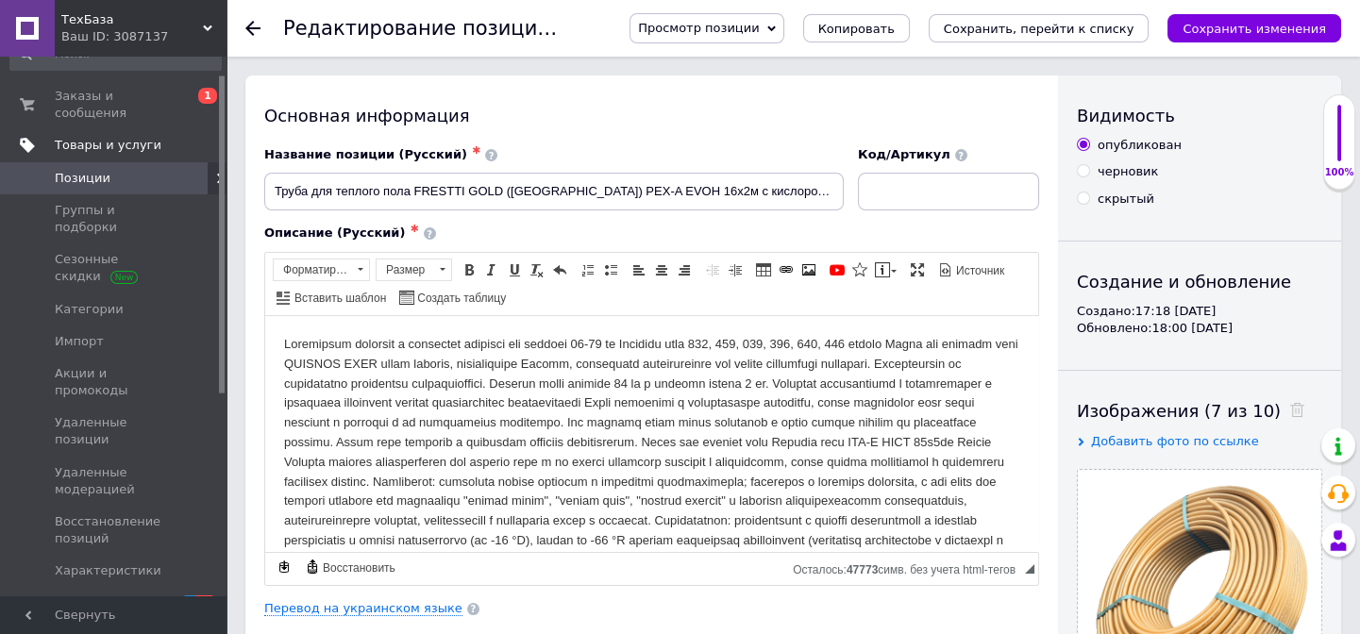
click at [138, 137] on span "Товары и услуги" at bounding box center [108, 145] width 107 height 17
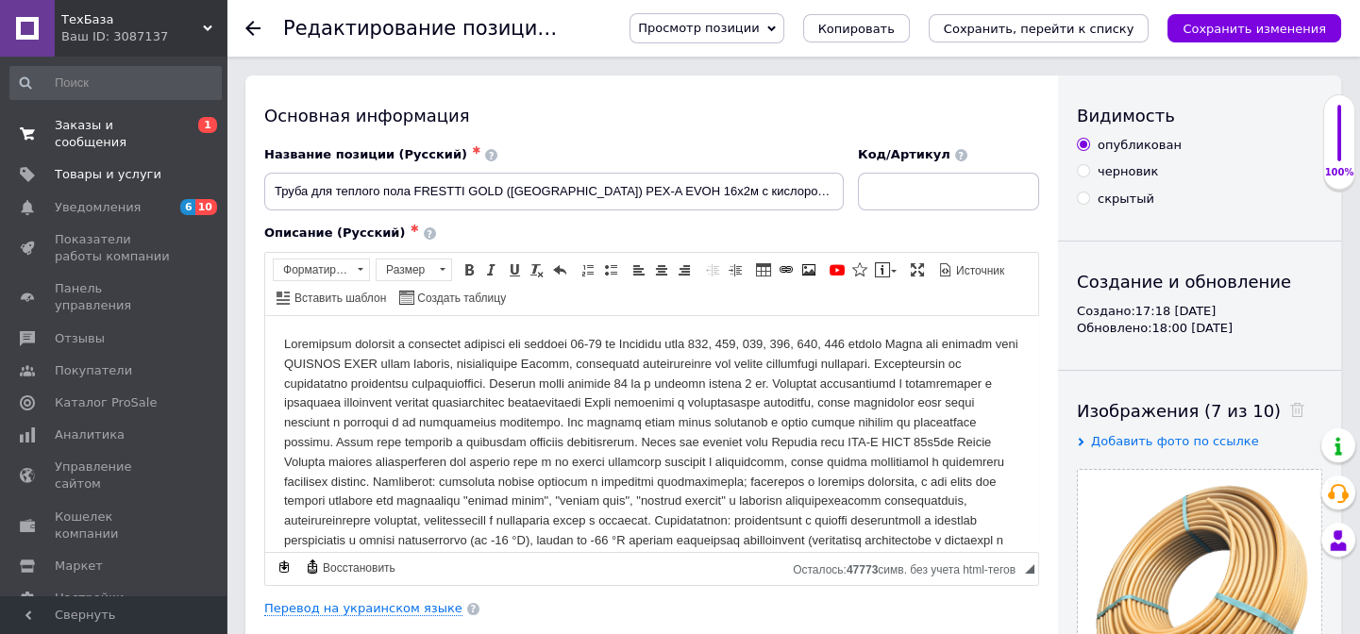
click at [139, 122] on span "Заказы и сообщения" at bounding box center [115, 134] width 120 height 34
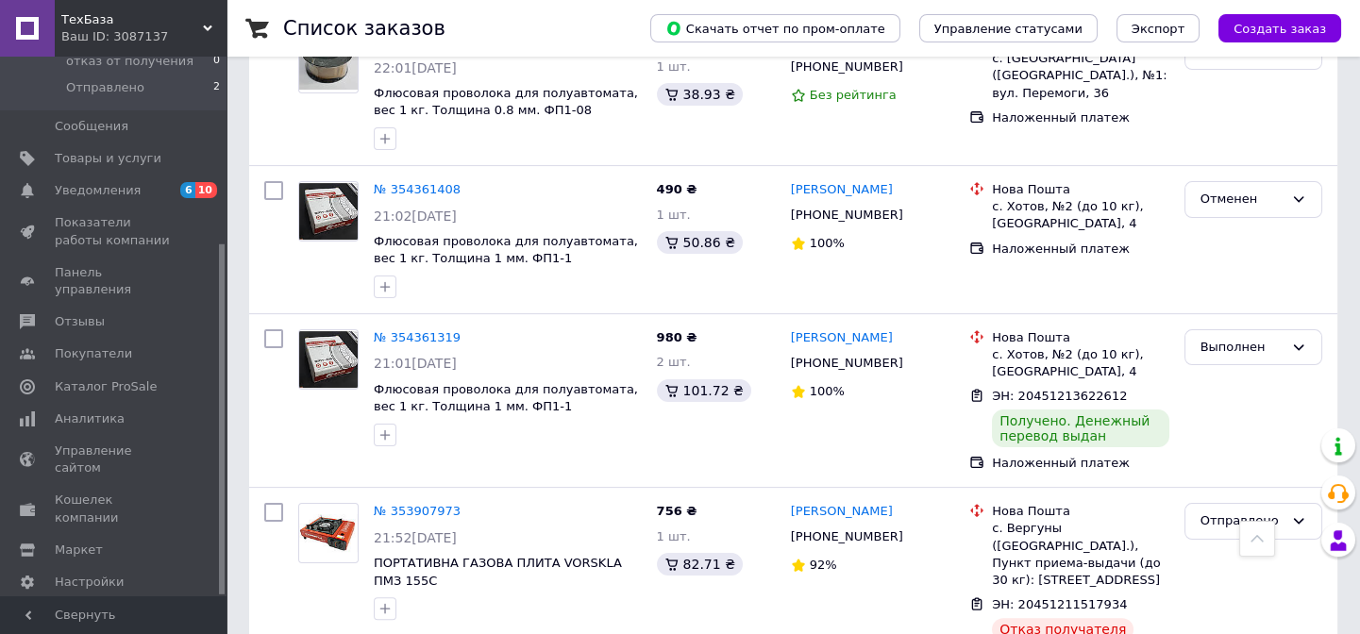
scroll to position [1373, 0]
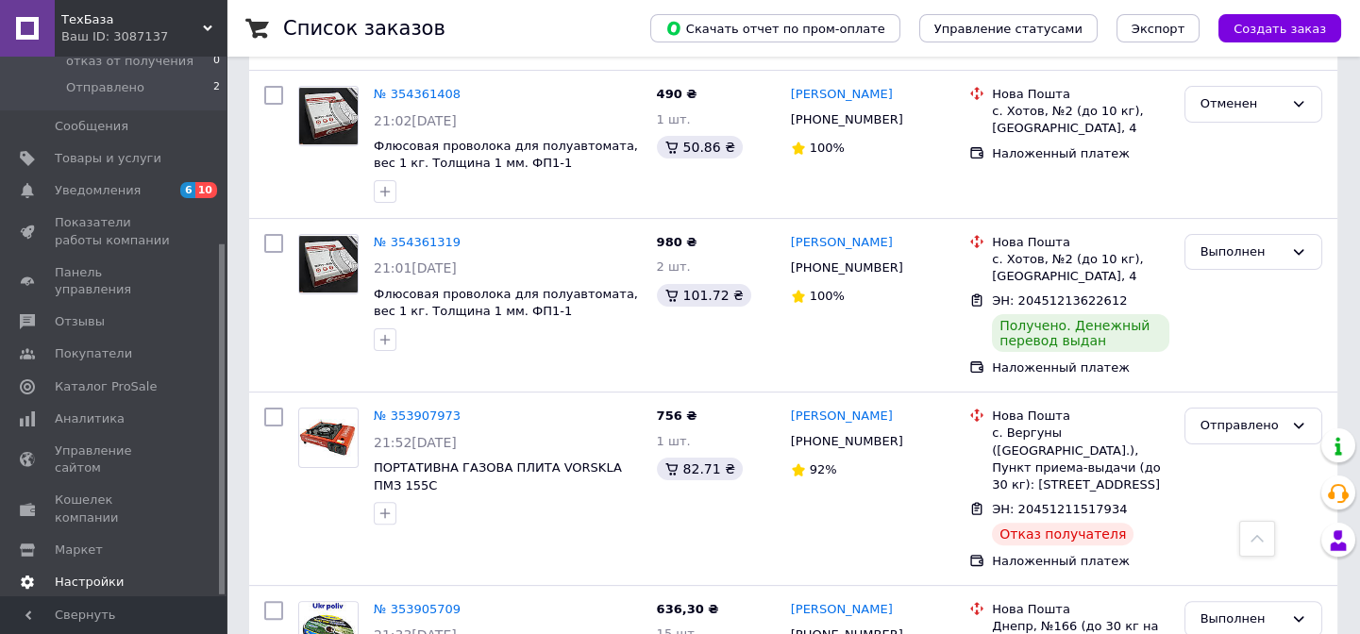
click at [103, 574] on span "Настройки" at bounding box center [89, 582] width 69 height 17
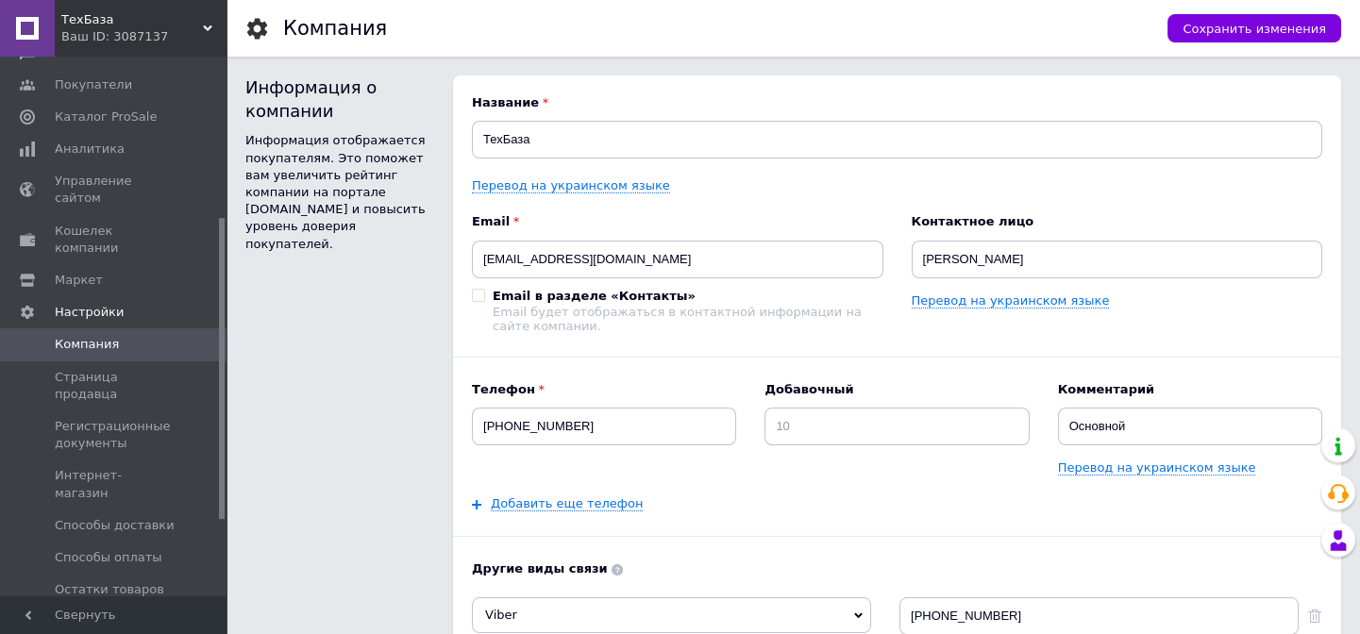
click at [136, 614] on span "График работы" at bounding box center [105, 622] width 100 height 17
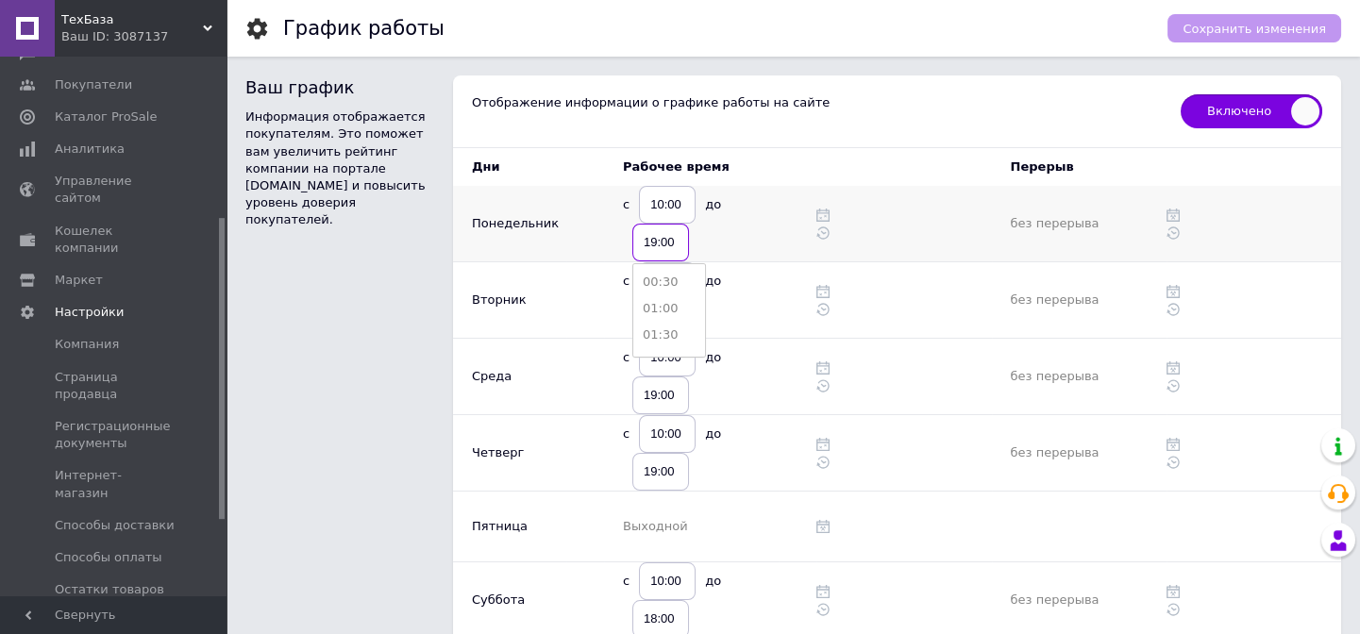
click at [653, 240] on input "19:00" at bounding box center [660, 243] width 57 height 38
type input "17:00"
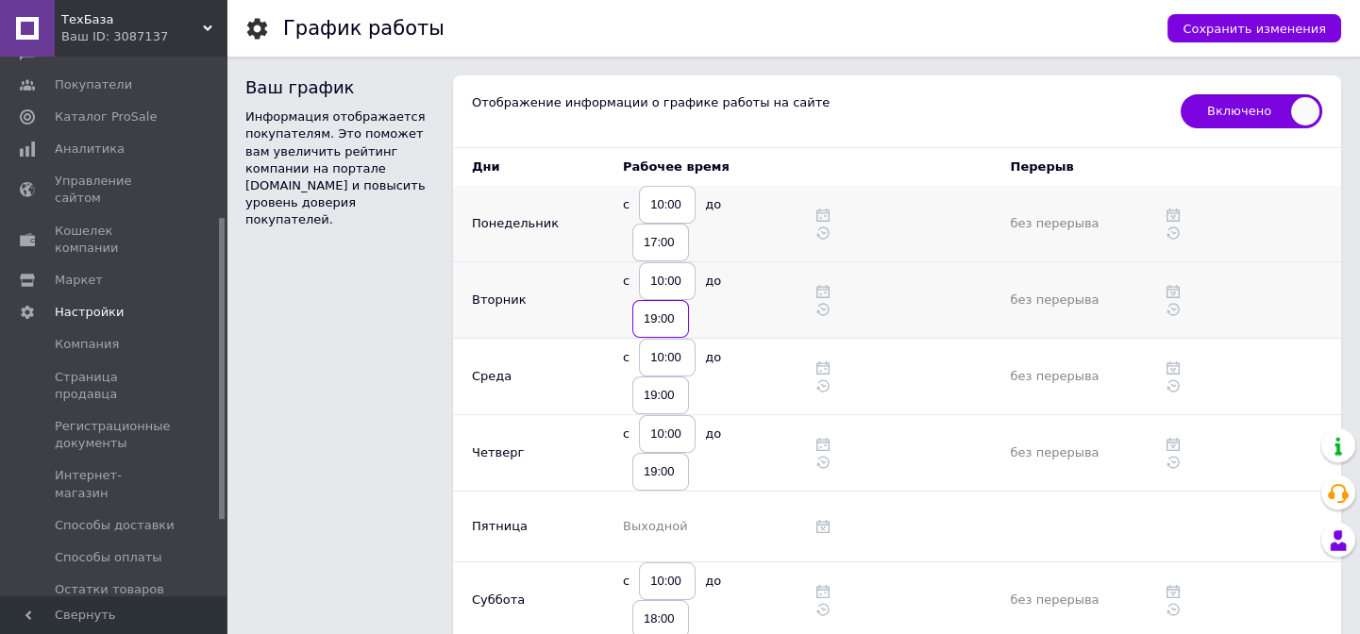
click at [656, 325] on input "19:00" at bounding box center [660, 319] width 57 height 38
type input "17:00"
click at [661, 394] on input "19:00" at bounding box center [660, 396] width 57 height 38
type input "17:00"
click at [659, 471] on input "19:00" at bounding box center [660, 472] width 57 height 38
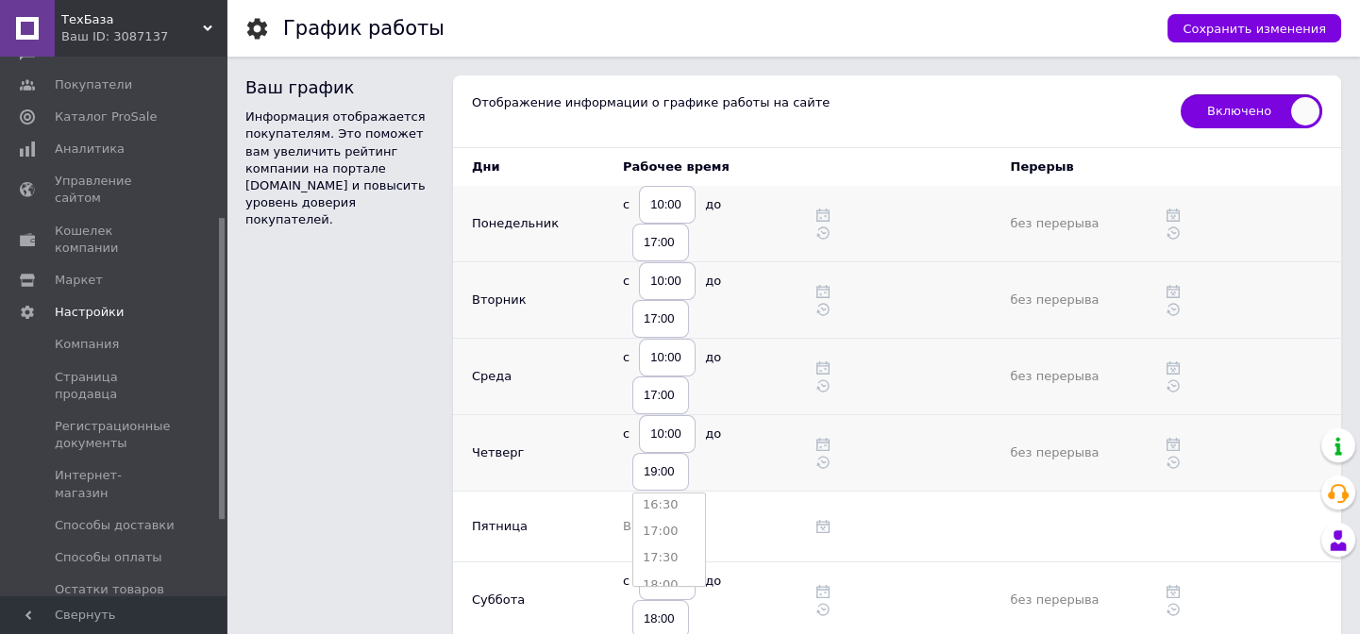
type input "17:00"
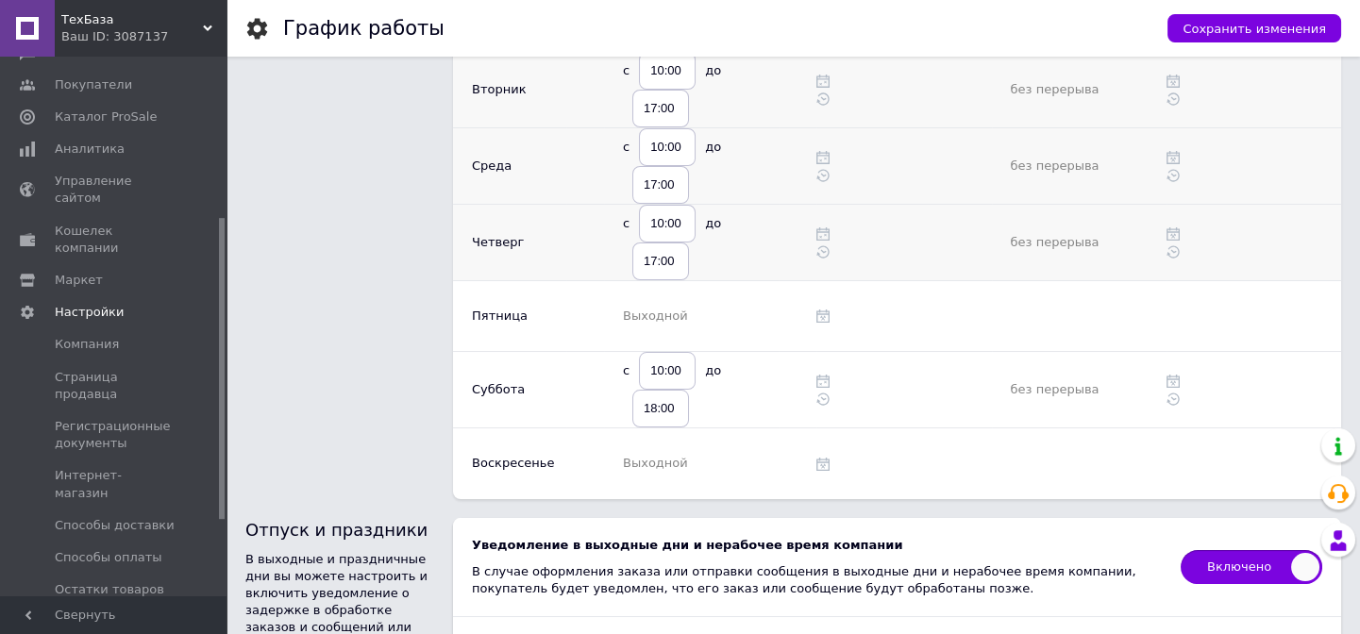
scroll to position [257, 0]
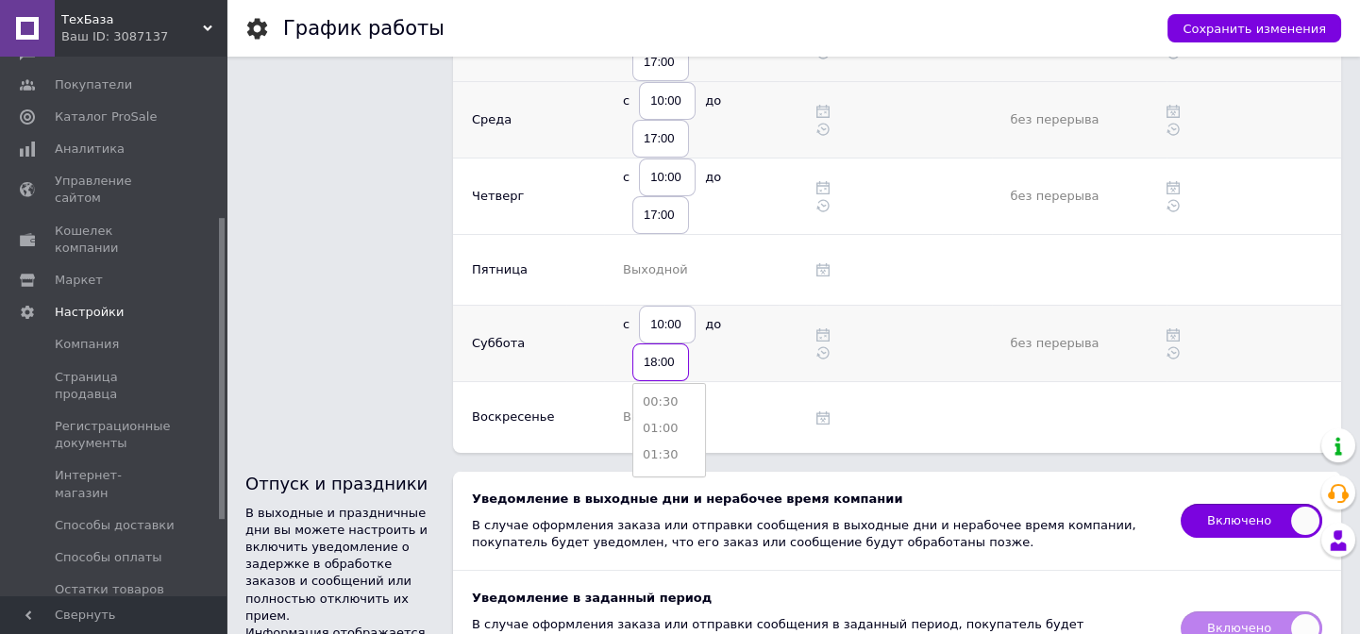
click at [653, 359] on input "18:00" at bounding box center [660, 363] width 57 height 38
type input "17:00"
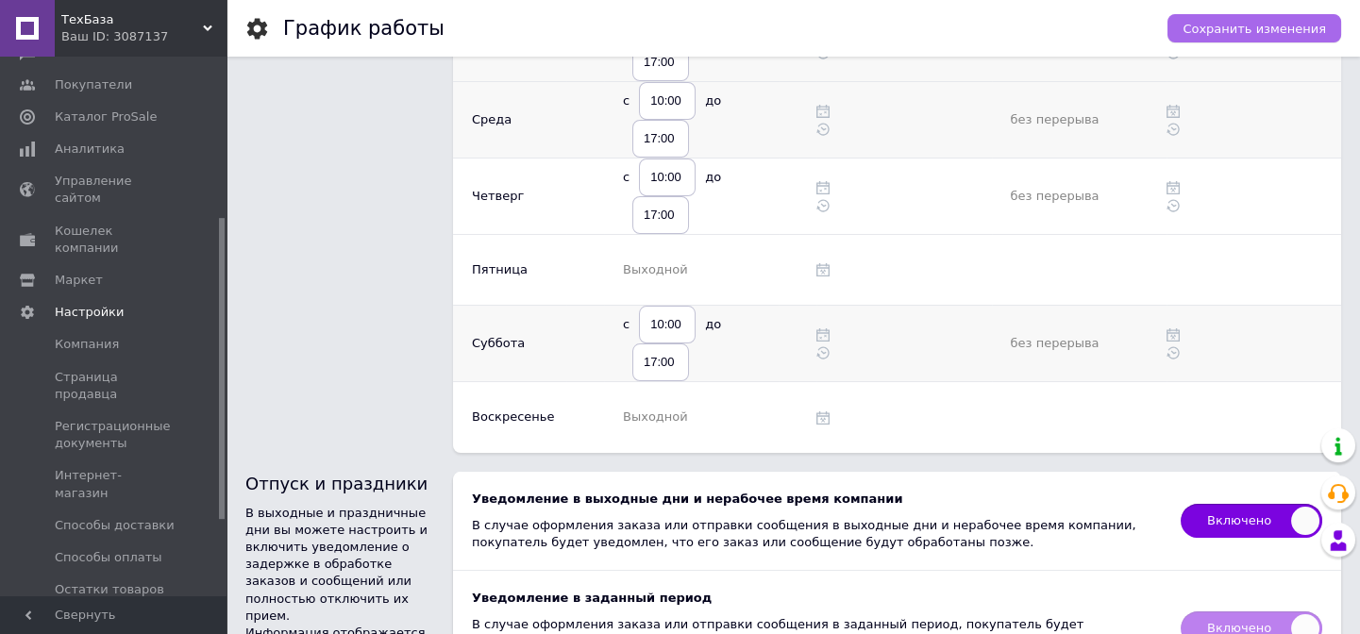
click at [1295, 22] on span "Сохранить изменения" at bounding box center [1254, 29] width 143 height 14
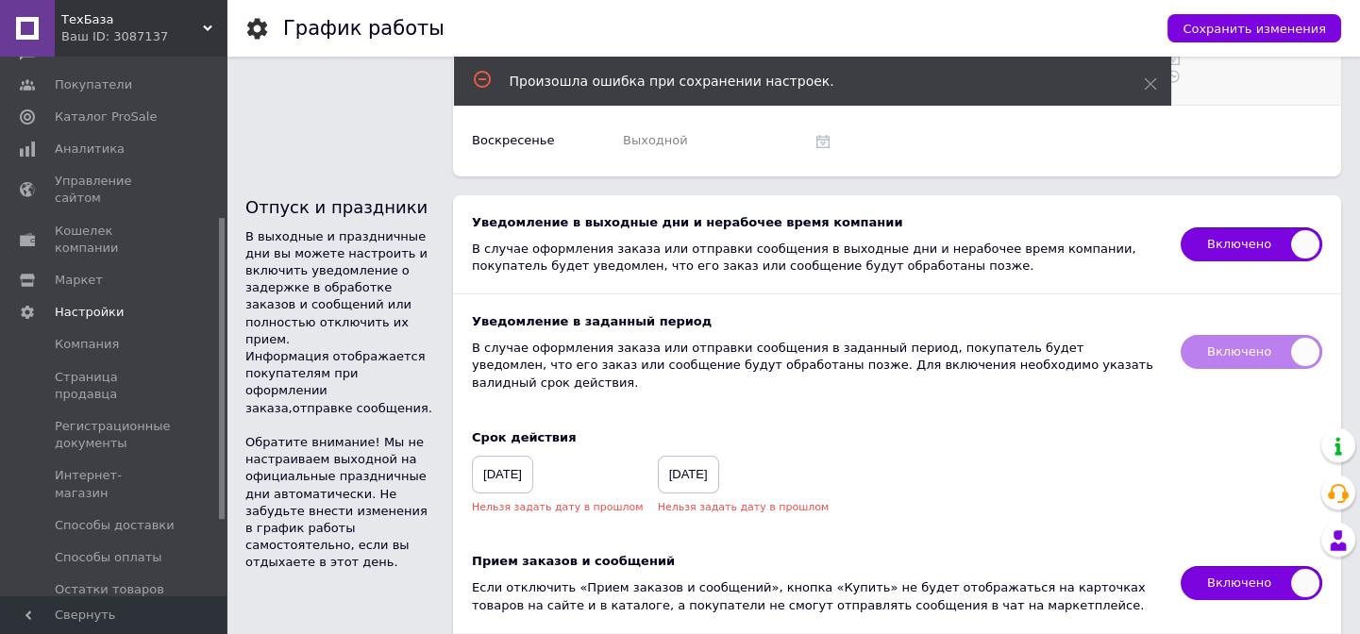
scroll to position [703, 0]
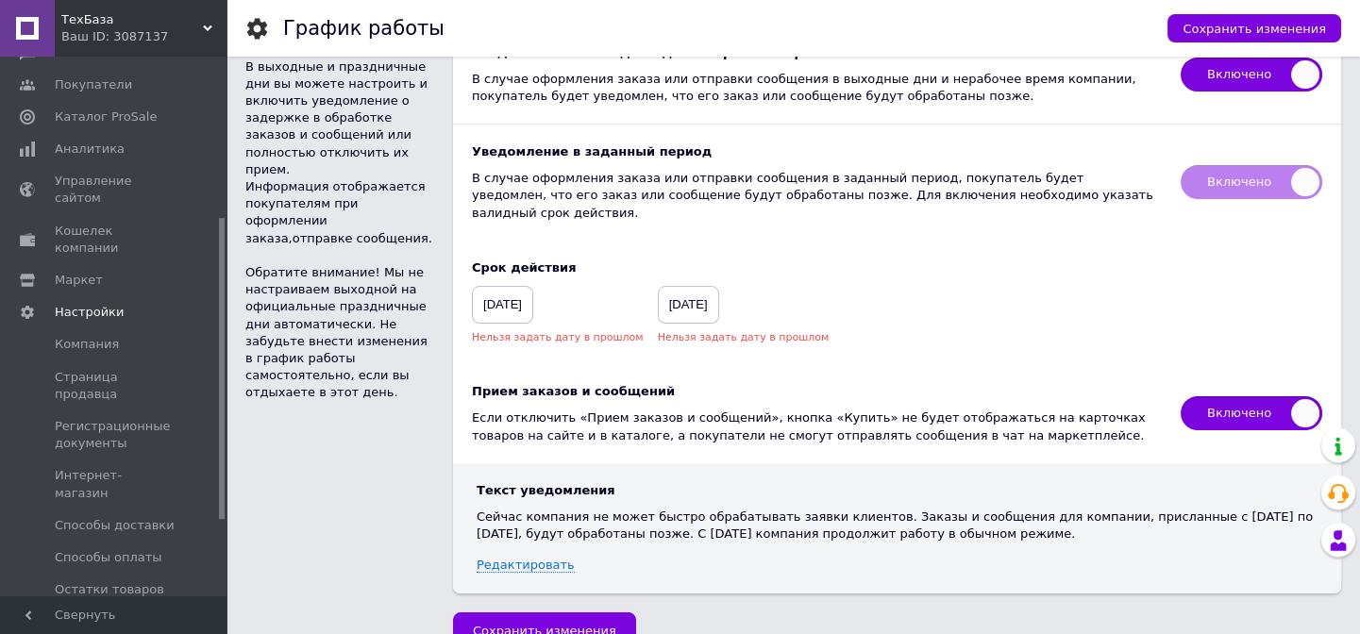
click at [533, 286] on span "[DATE]" at bounding box center [502, 305] width 61 height 38
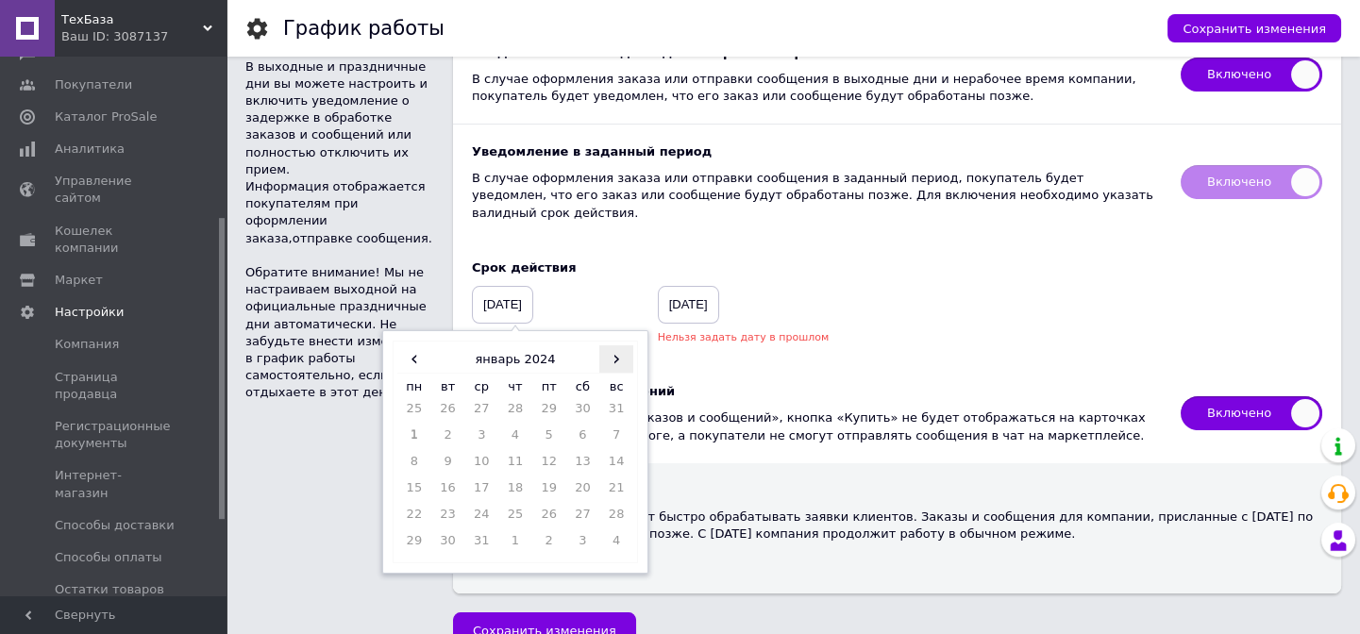
click at [614, 346] on span "›" at bounding box center [616, 359] width 34 height 27
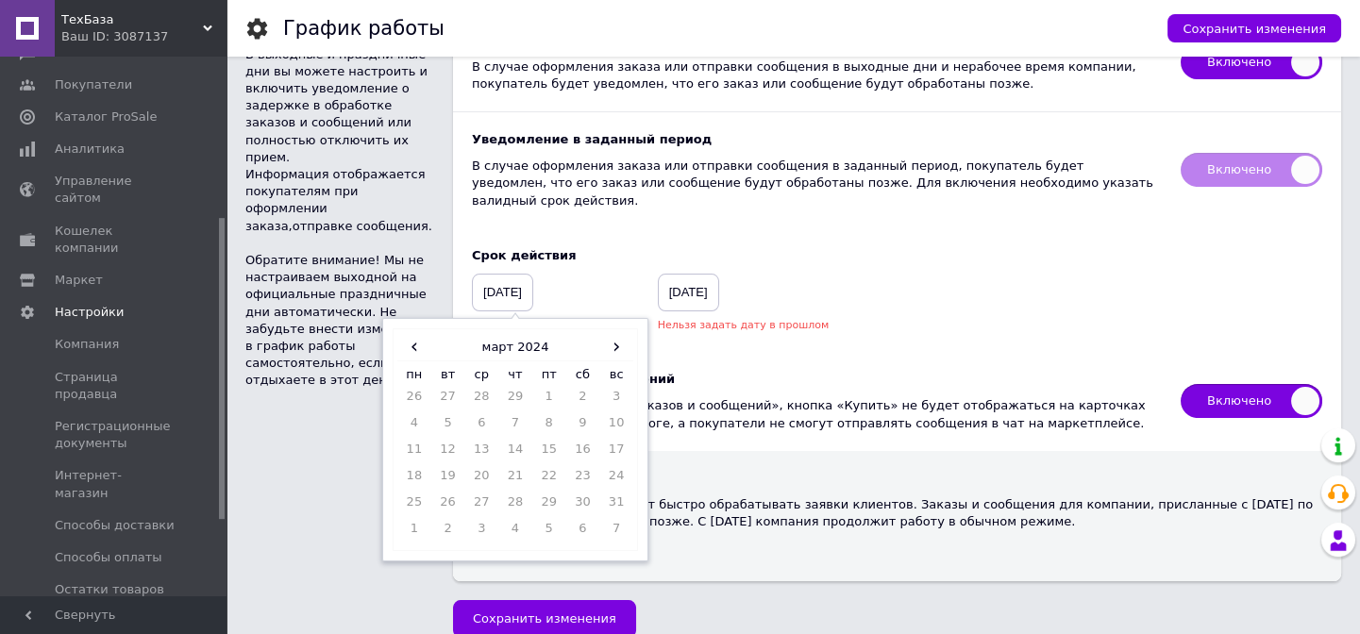
scroll to position [717, 0]
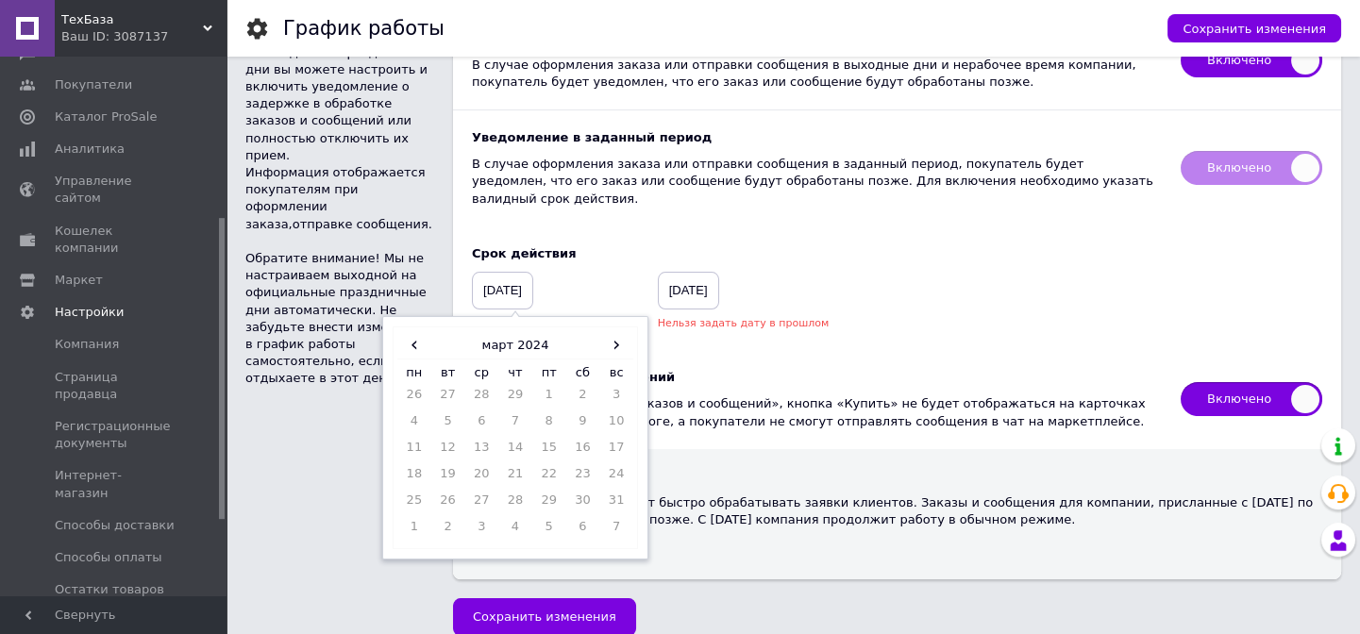
click at [696, 272] on span "[DATE]" at bounding box center [688, 291] width 61 height 38
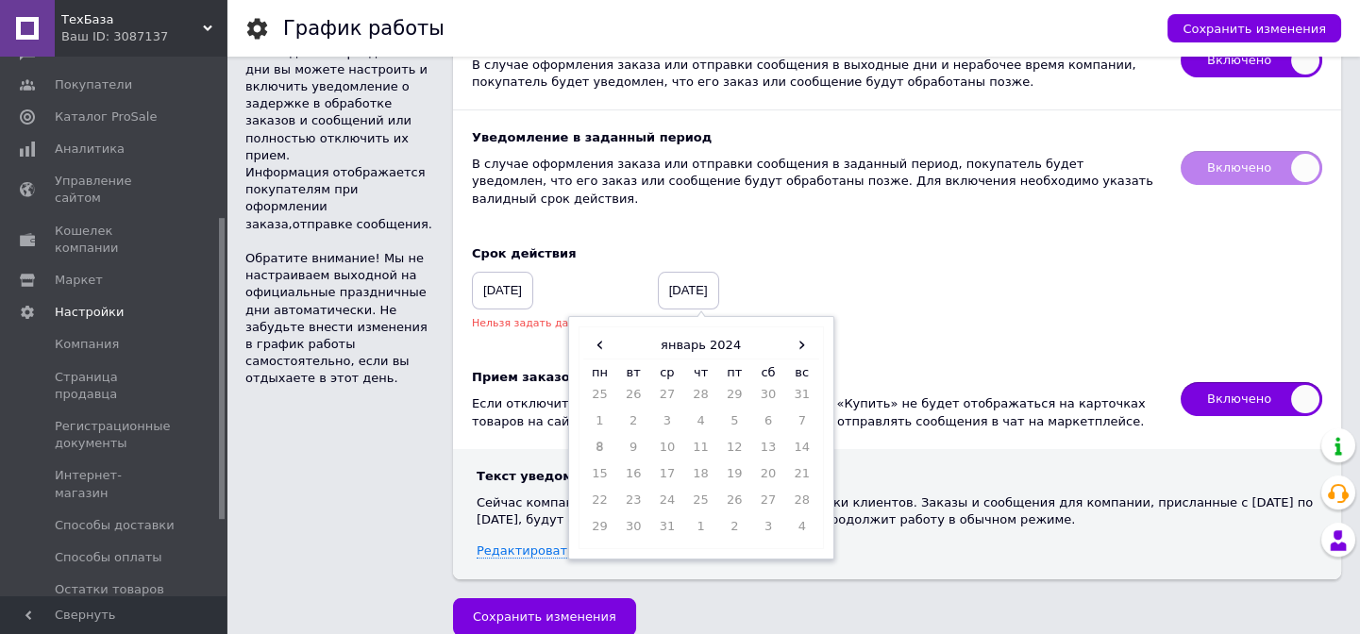
click at [709, 272] on span "[DATE]" at bounding box center [688, 291] width 61 height 38
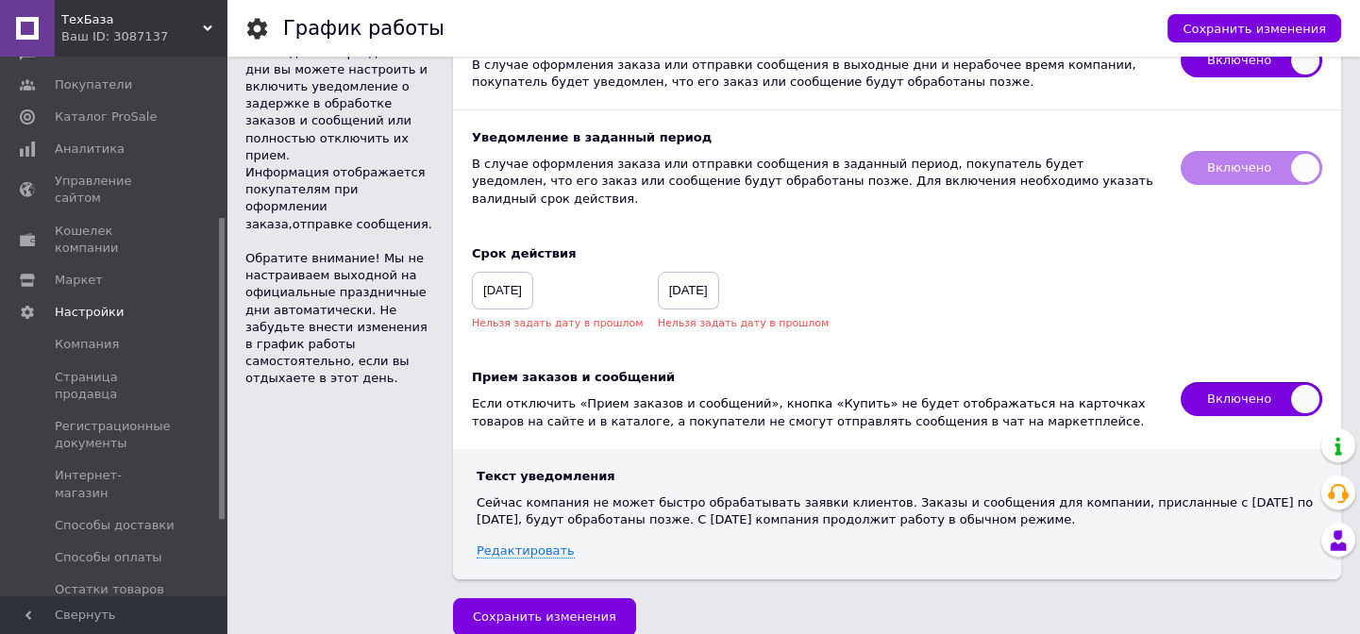
click at [699, 272] on span "[DATE]" at bounding box center [688, 291] width 61 height 38
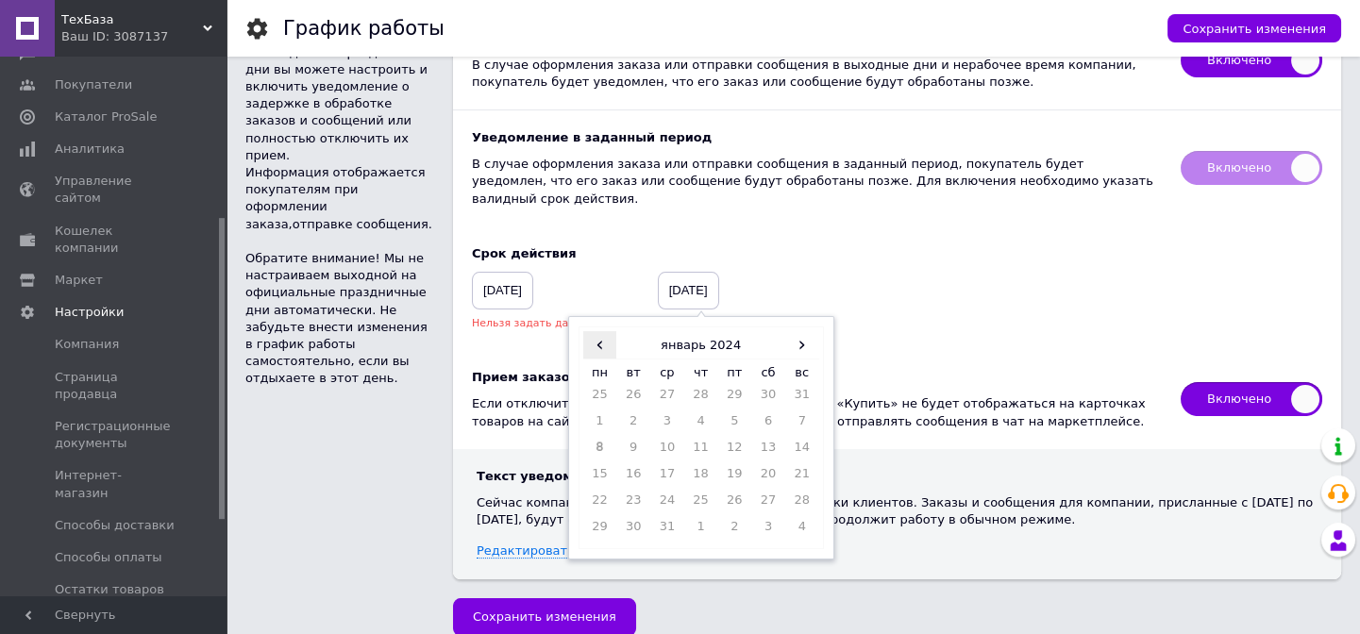
click at [583, 331] on span "‹" at bounding box center [600, 344] width 34 height 27
click at [785, 331] on span "›" at bounding box center [802, 344] width 34 height 27
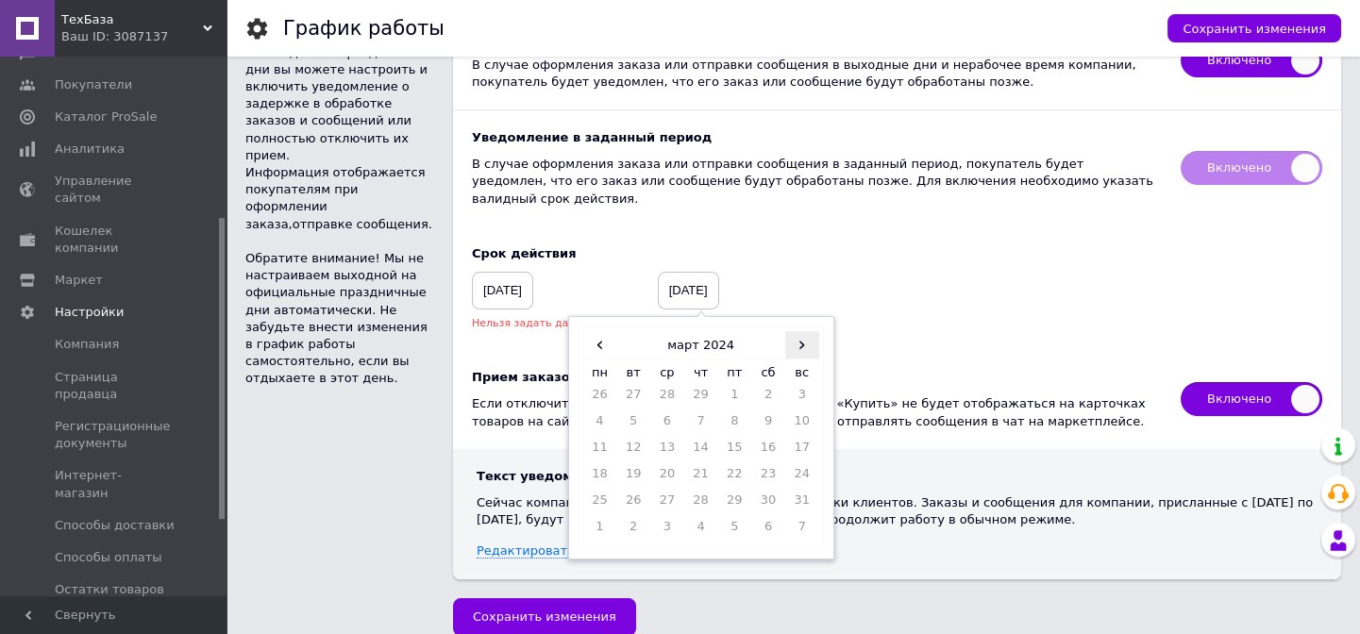
click at [785, 331] on span "›" at bounding box center [802, 344] width 34 height 27
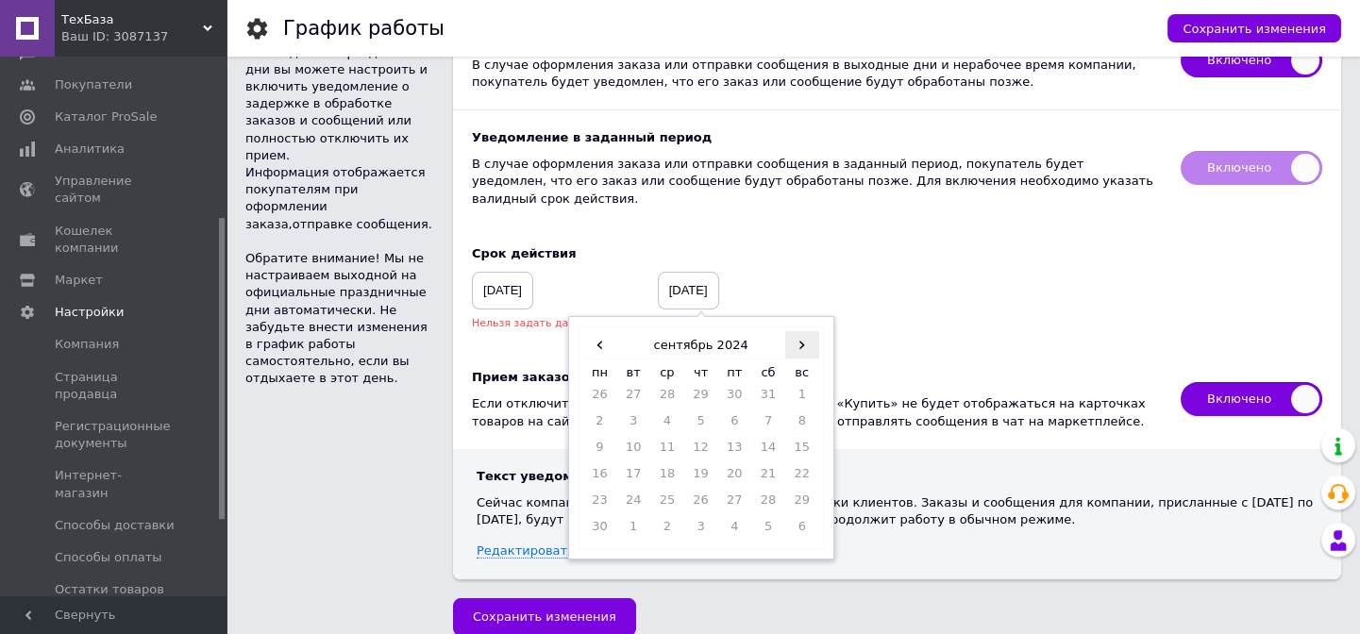
click at [785, 331] on span "›" at bounding box center [802, 344] width 34 height 27
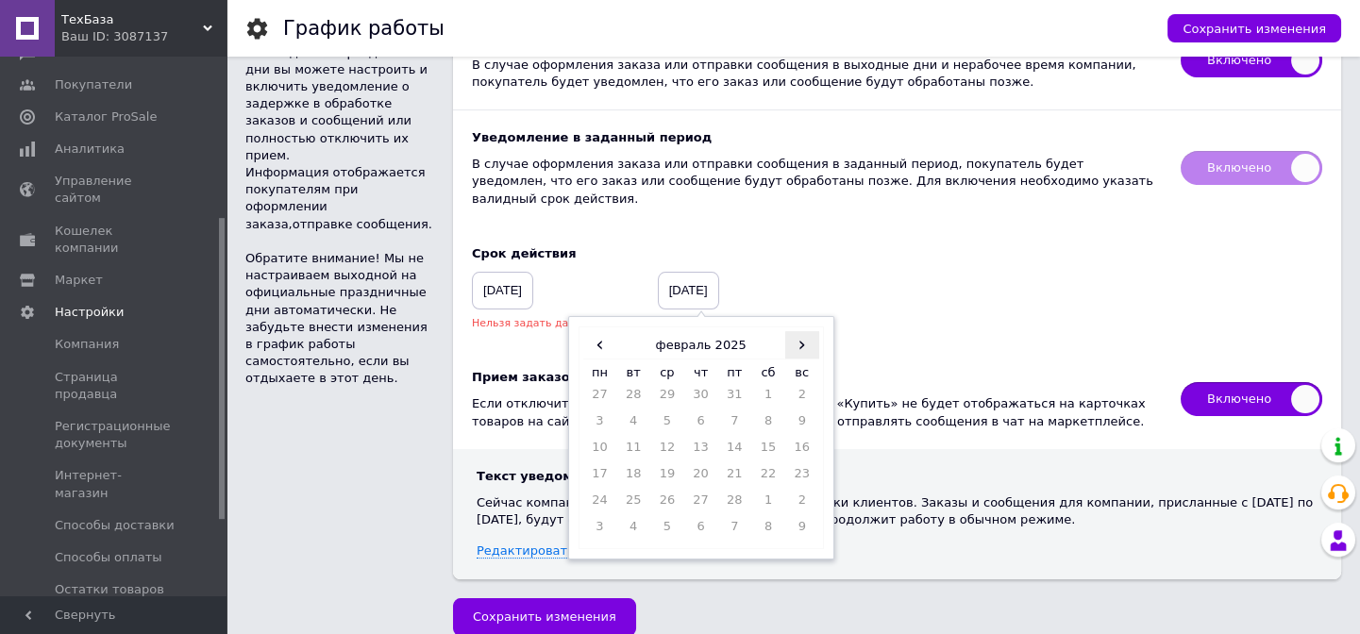
click at [785, 331] on span "›" at bounding box center [802, 344] width 34 height 27
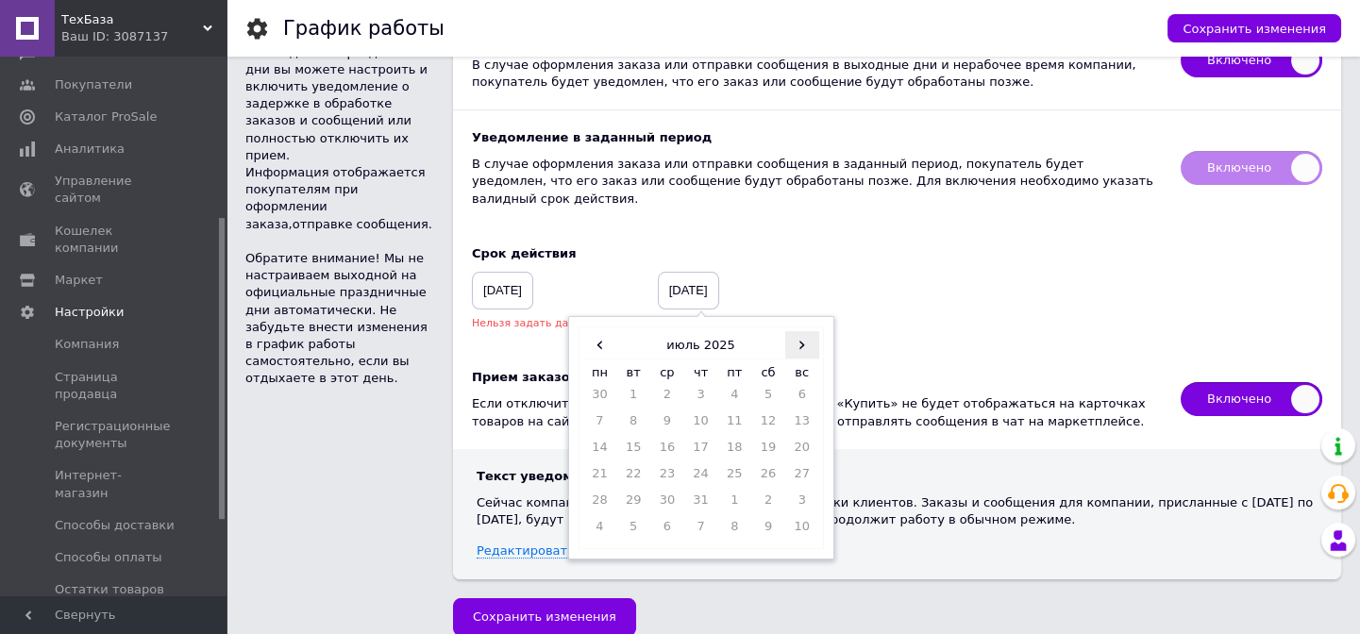
click at [785, 331] on span "›" at bounding box center [802, 344] width 34 height 27
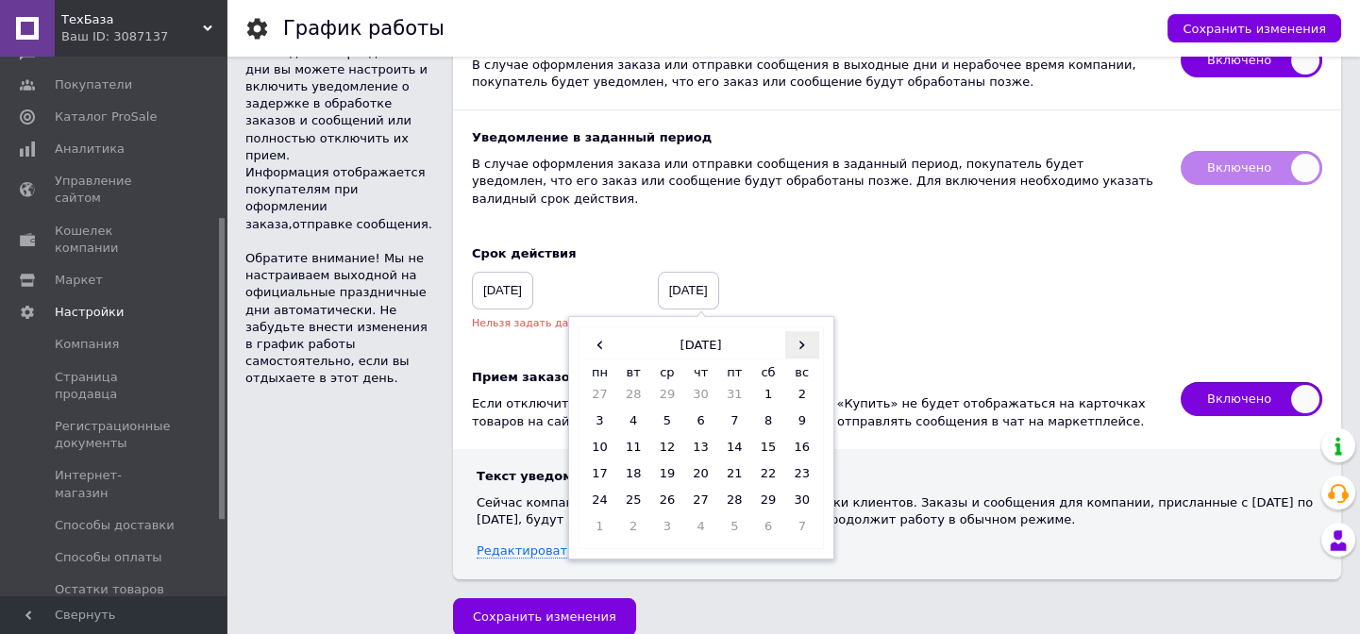
click at [785, 331] on span "›" at bounding box center [802, 344] width 34 height 27
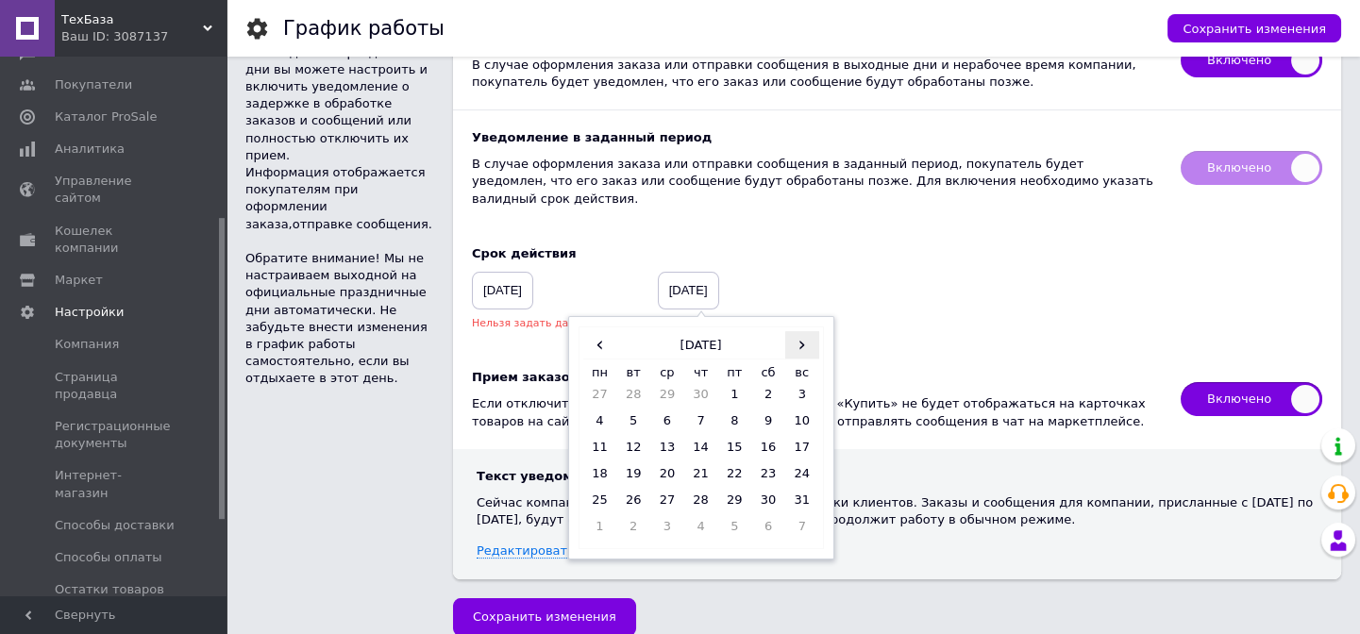
click at [785, 331] on span "›" at bounding box center [802, 344] width 34 height 27
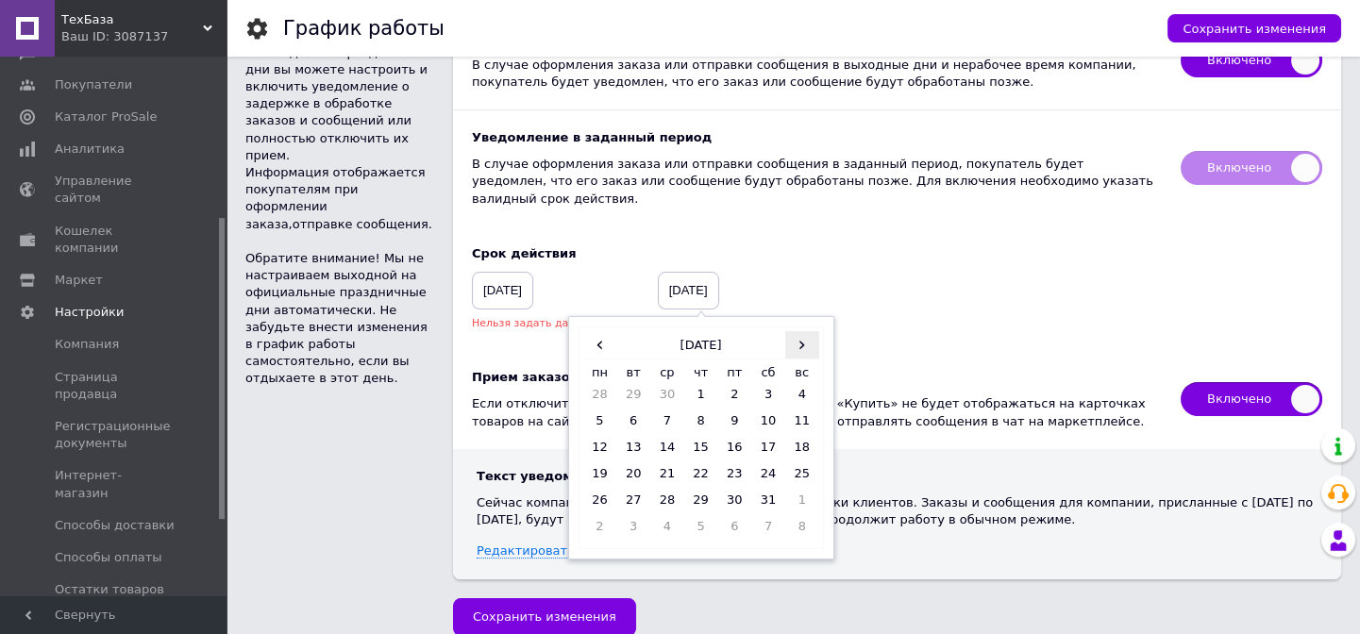
click at [785, 331] on span "›" at bounding box center [802, 344] width 34 height 27
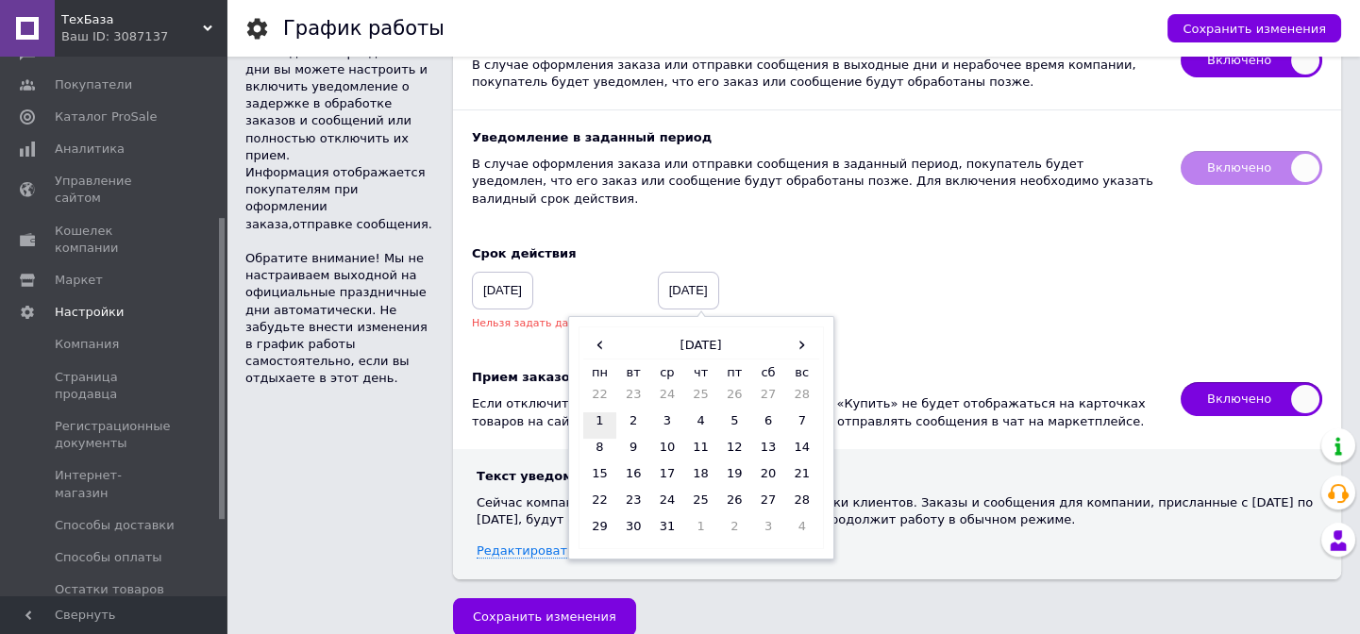
click at [583, 413] on td "1" at bounding box center [600, 426] width 34 height 26
click at [583, 331] on span "‹" at bounding box center [600, 344] width 34 height 27
click at [583, 413] on td "1" at bounding box center [600, 426] width 34 height 26
click at [813, 254] on div "Срок действия [DATE] Нельзя задать дату в прошлом [DATE] ‹ [DATE] › пн вт ср чт…" at bounding box center [897, 289] width 888 height 124
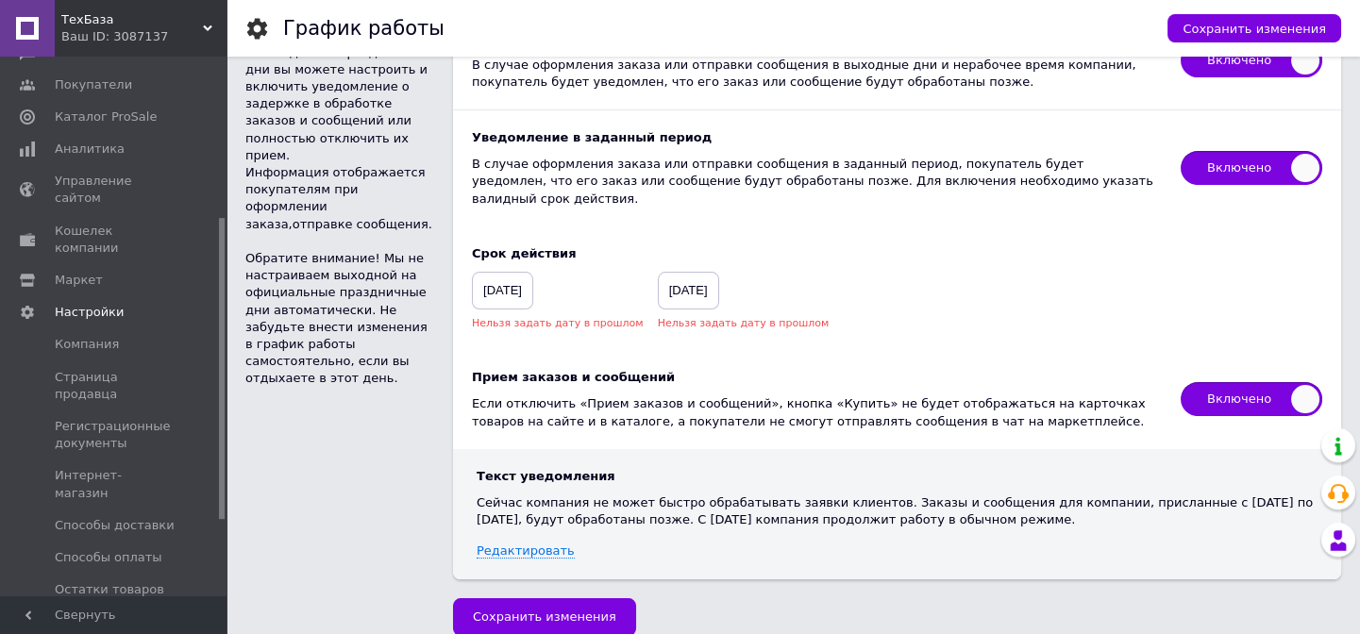
click at [519, 272] on span "[DATE]" at bounding box center [502, 291] width 61 height 38
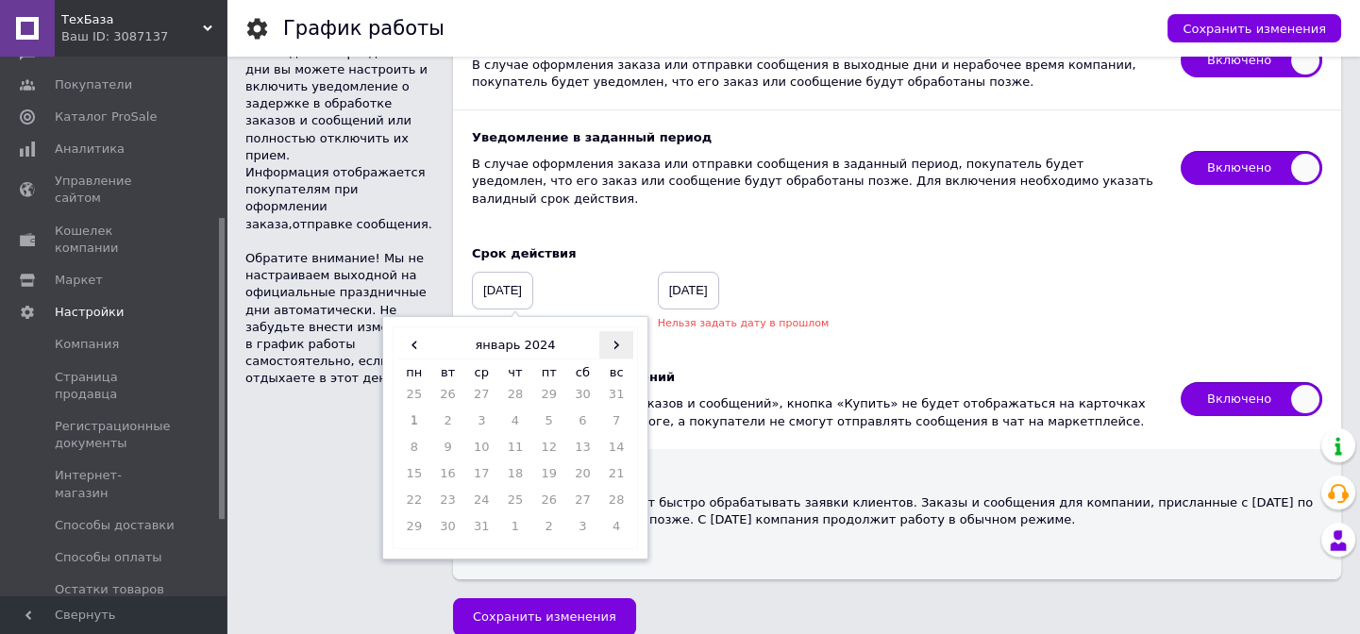
click at [616, 331] on span "›" at bounding box center [616, 344] width 34 height 27
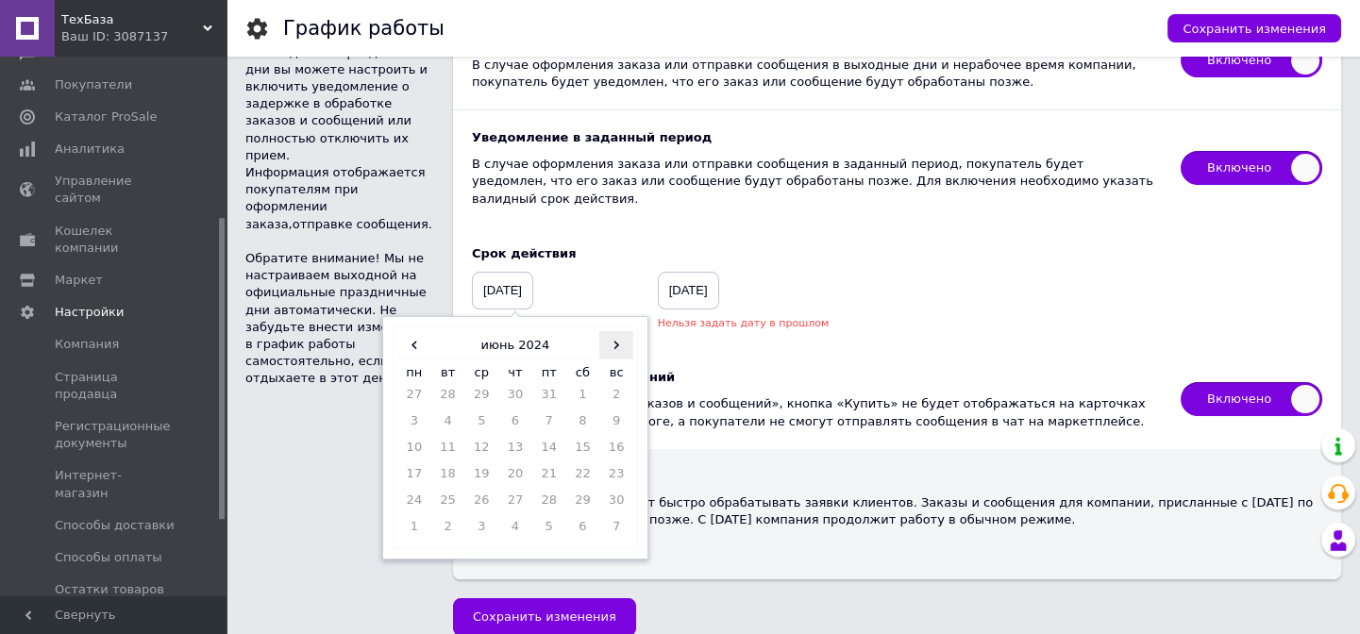
click at [616, 331] on span "›" at bounding box center [616, 344] width 34 height 27
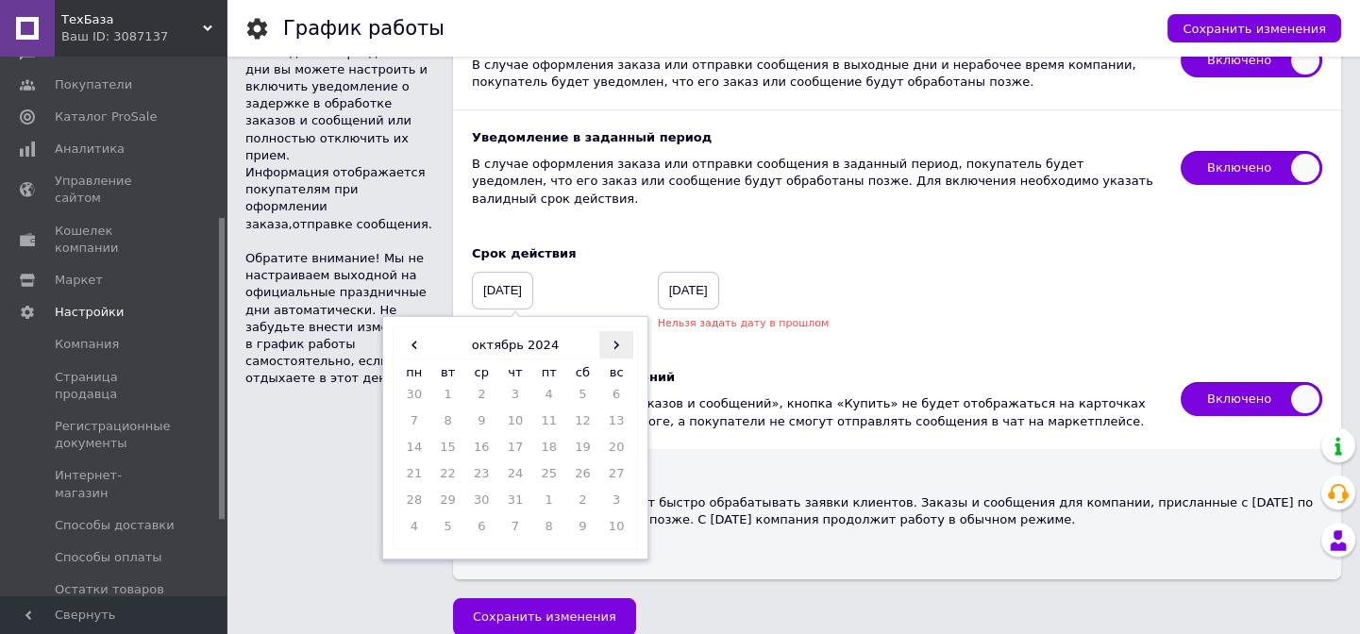
click at [616, 331] on span "›" at bounding box center [616, 344] width 34 height 27
click at [615, 331] on span "›" at bounding box center [616, 344] width 34 height 27
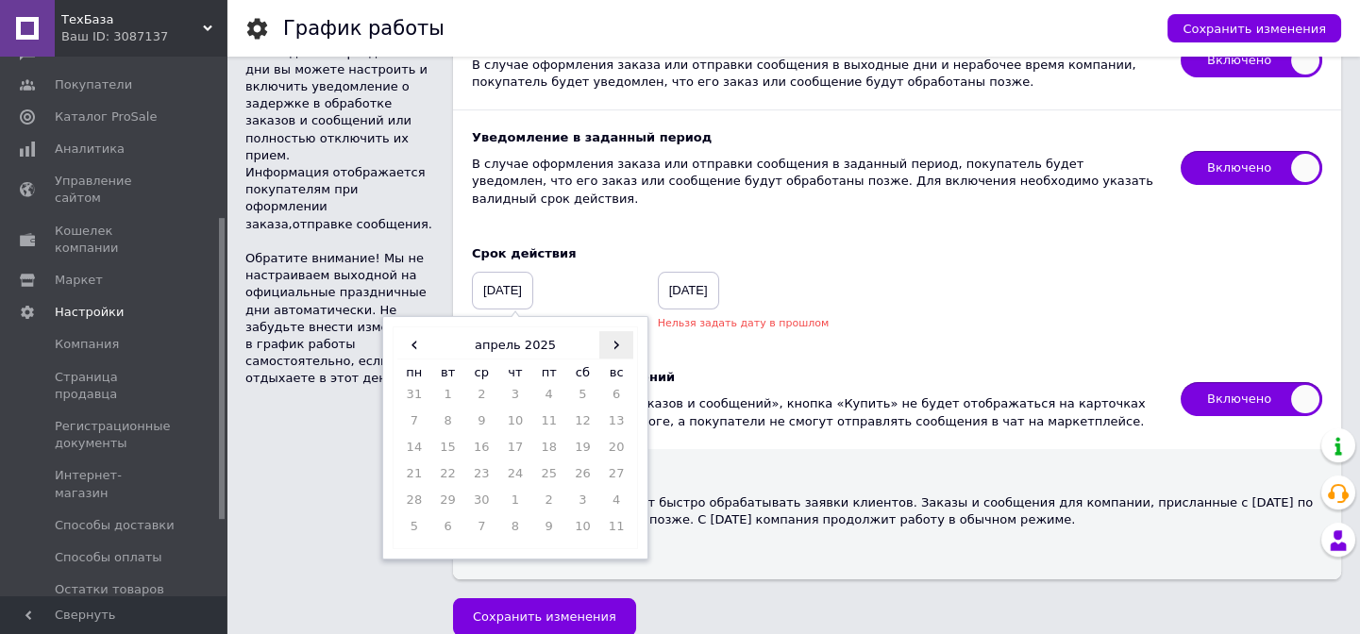
click at [615, 331] on span "›" at bounding box center [616, 344] width 34 height 27
click at [441, 439] on td "12" at bounding box center [448, 452] width 34 height 26
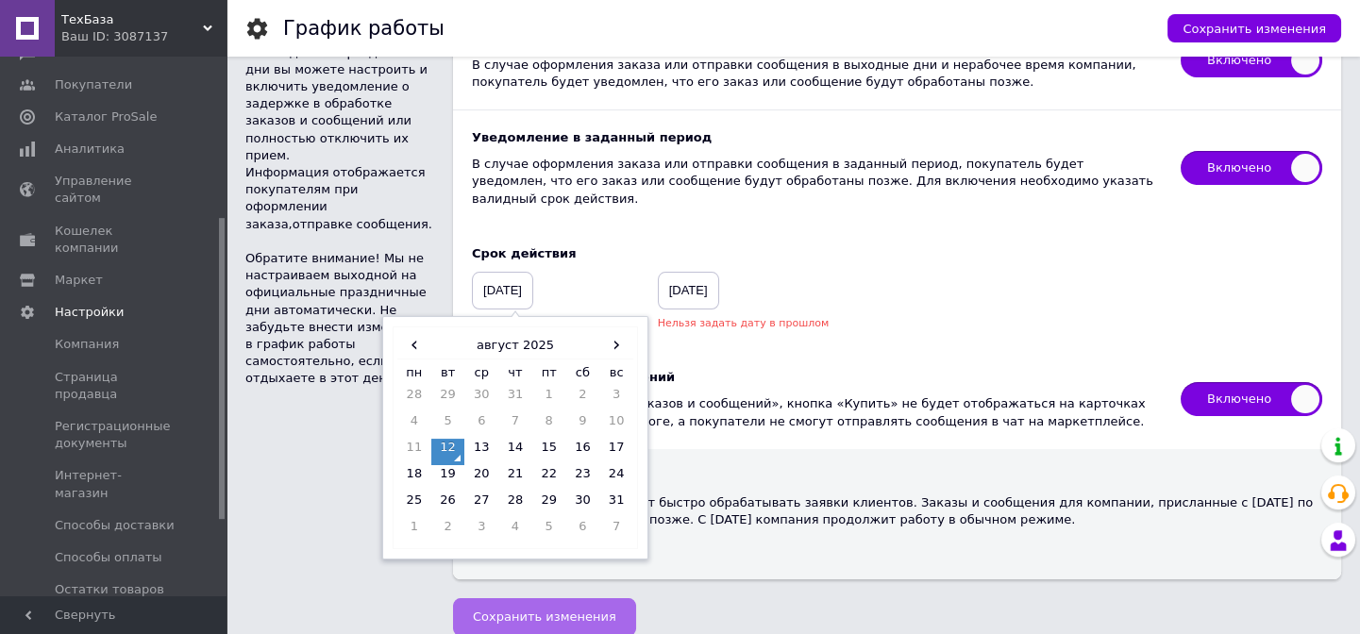
click at [540, 610] on span "Сохранить изменения" at bounding box center [544, 617] width 143 height 14
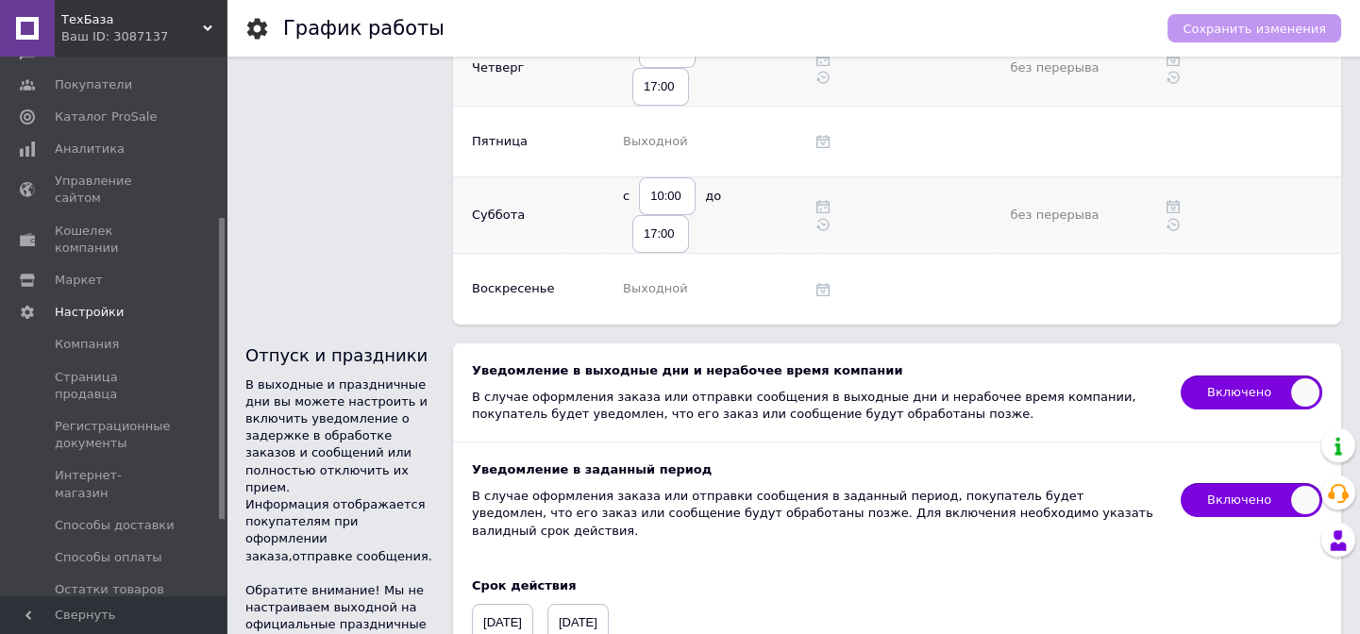
scroll to position [352, 0]
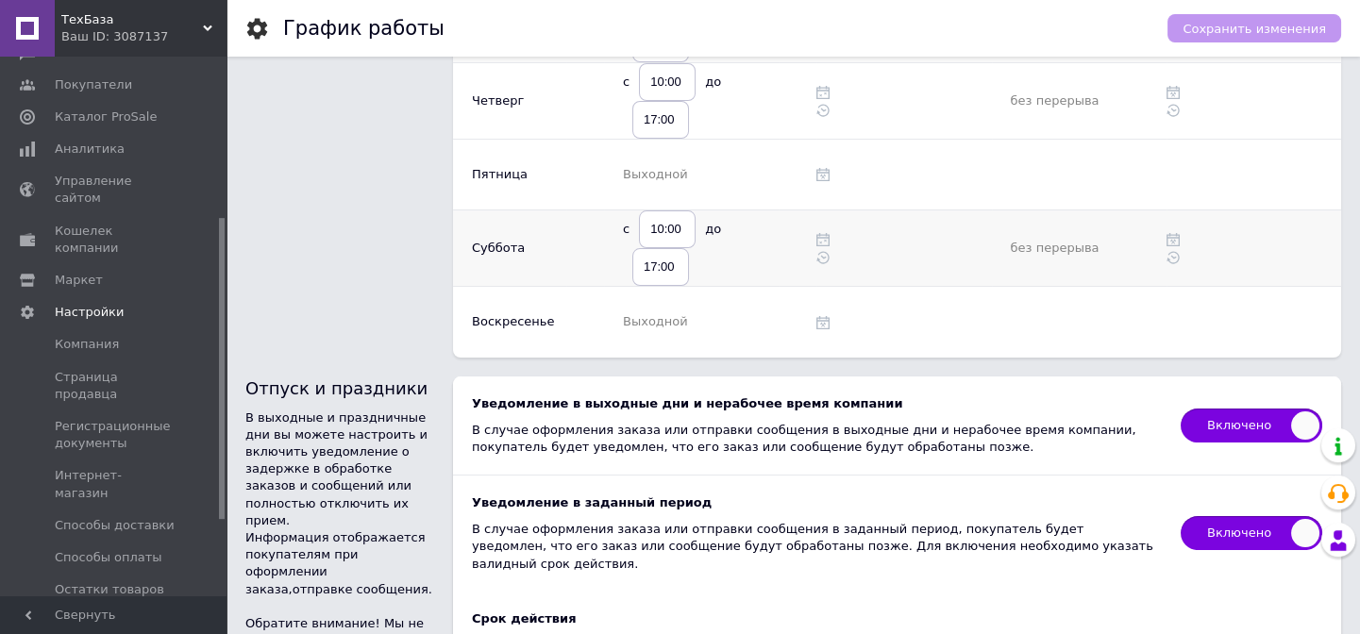
click at [1293, 32] on div "Сохранить изменения" at bounding box center [1255, 28] width 174 height 28
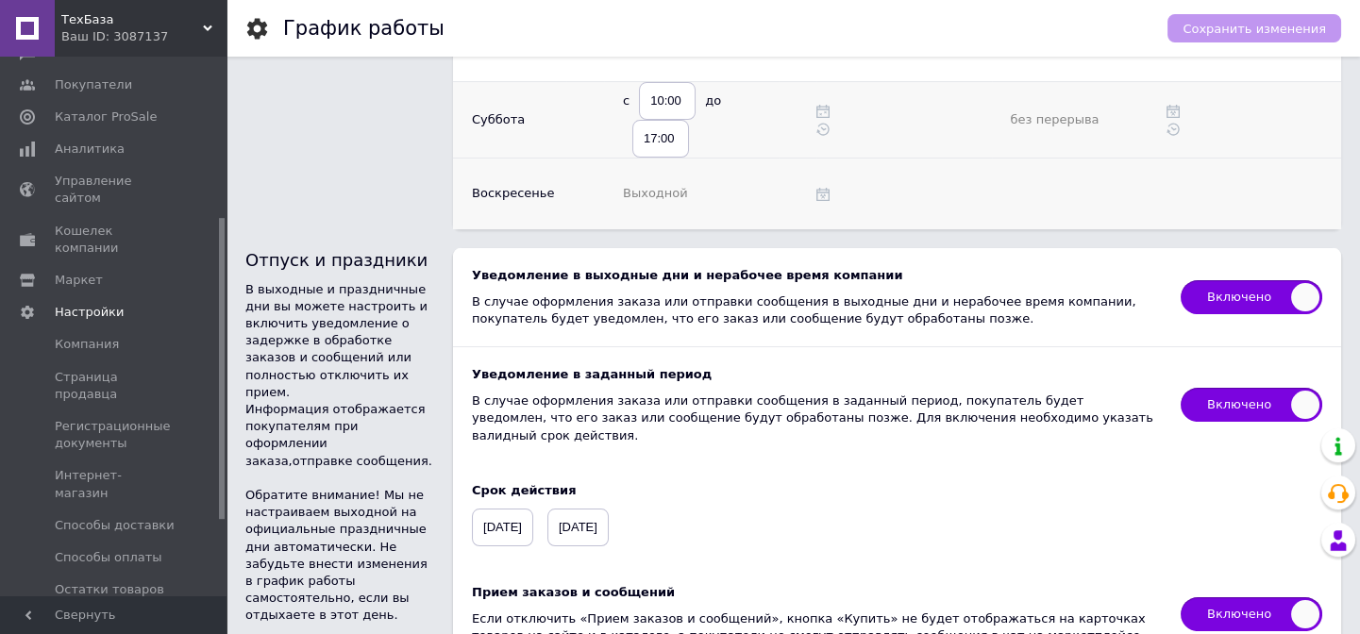
scroll to position [696, 0]
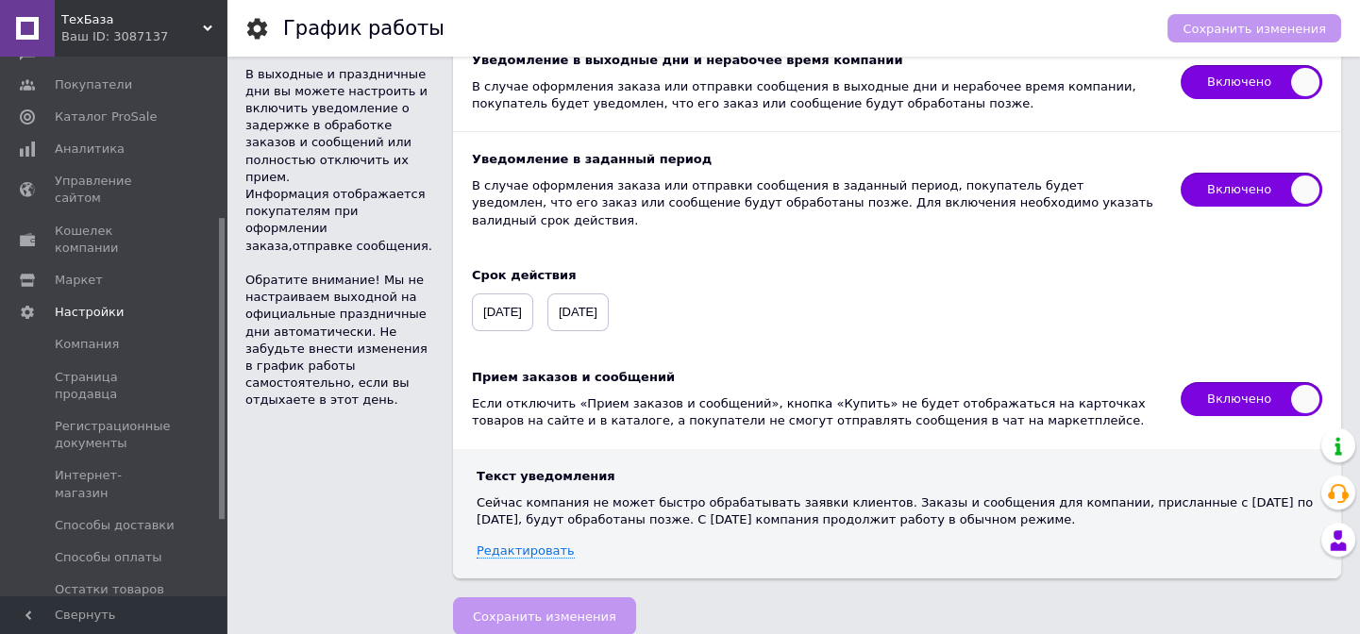
click at [1310, 382] on span "Включено" at bounding box center [1252, 399] width 142 height 34
click at [1181, 380] on input "Включено" at bounding box center [1175, 376] width 12 height 12
checkbox input "false"
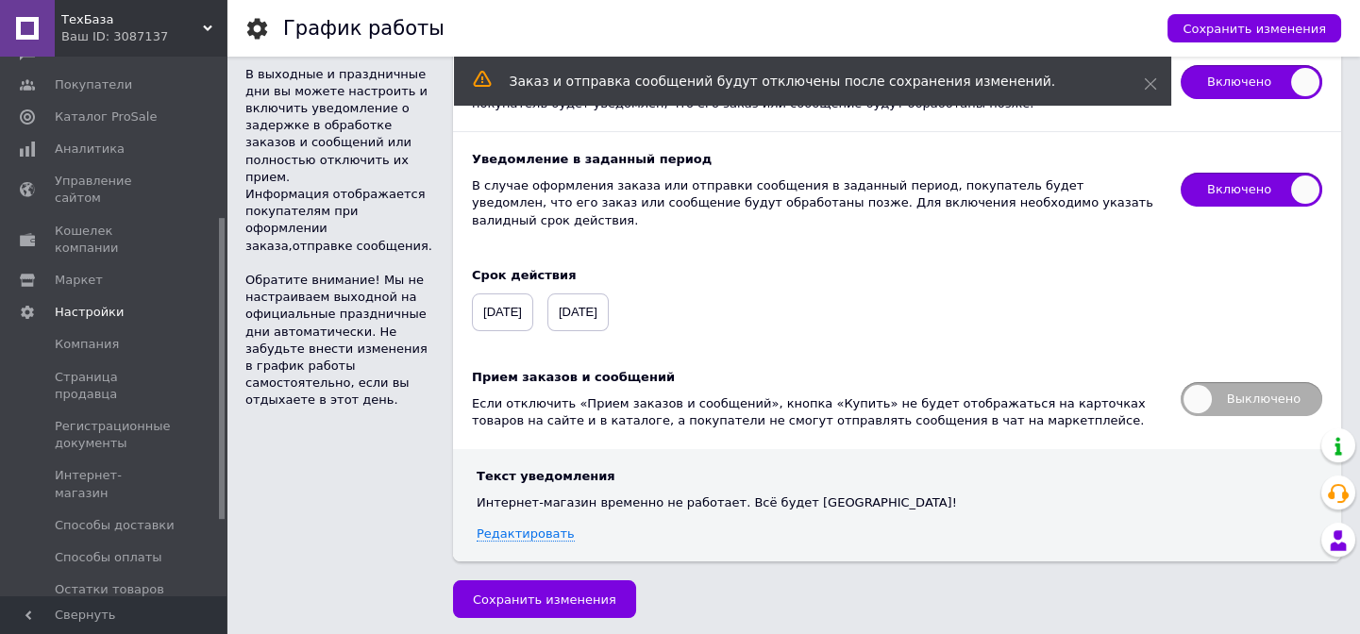
scroll to position [679, 0]
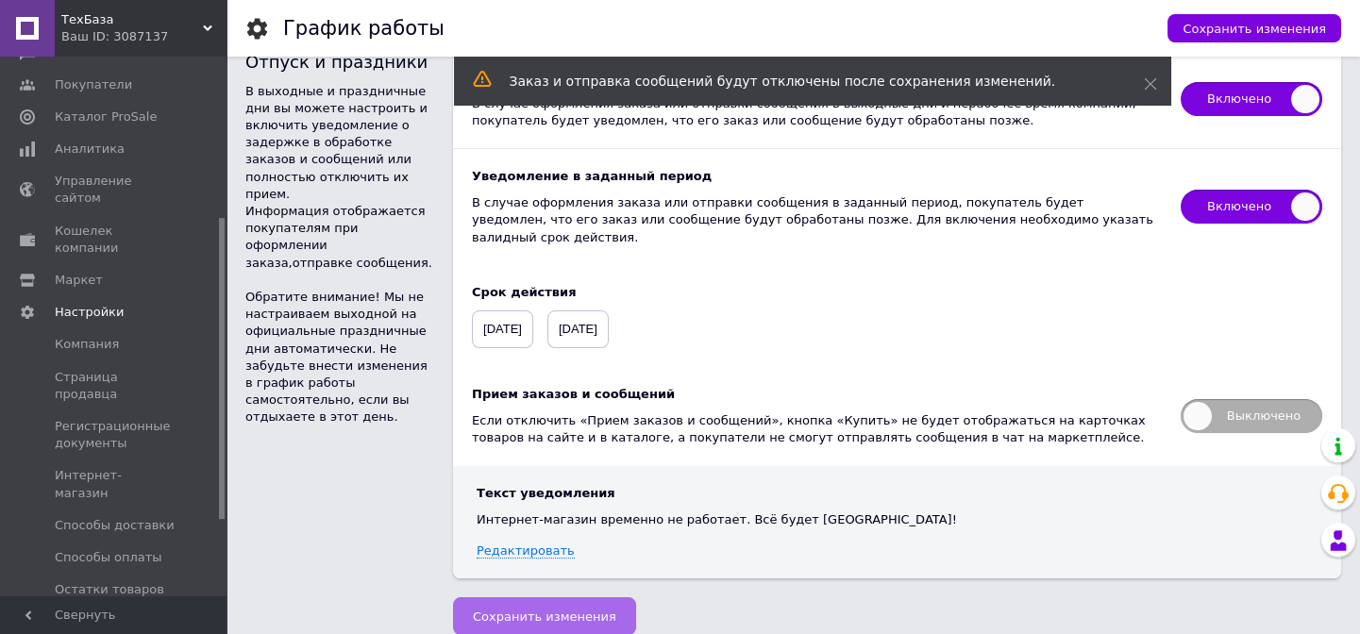
click at [585, 614] on button "Сохранить изменения" at bounding box center [544, 617] width 183 height 38
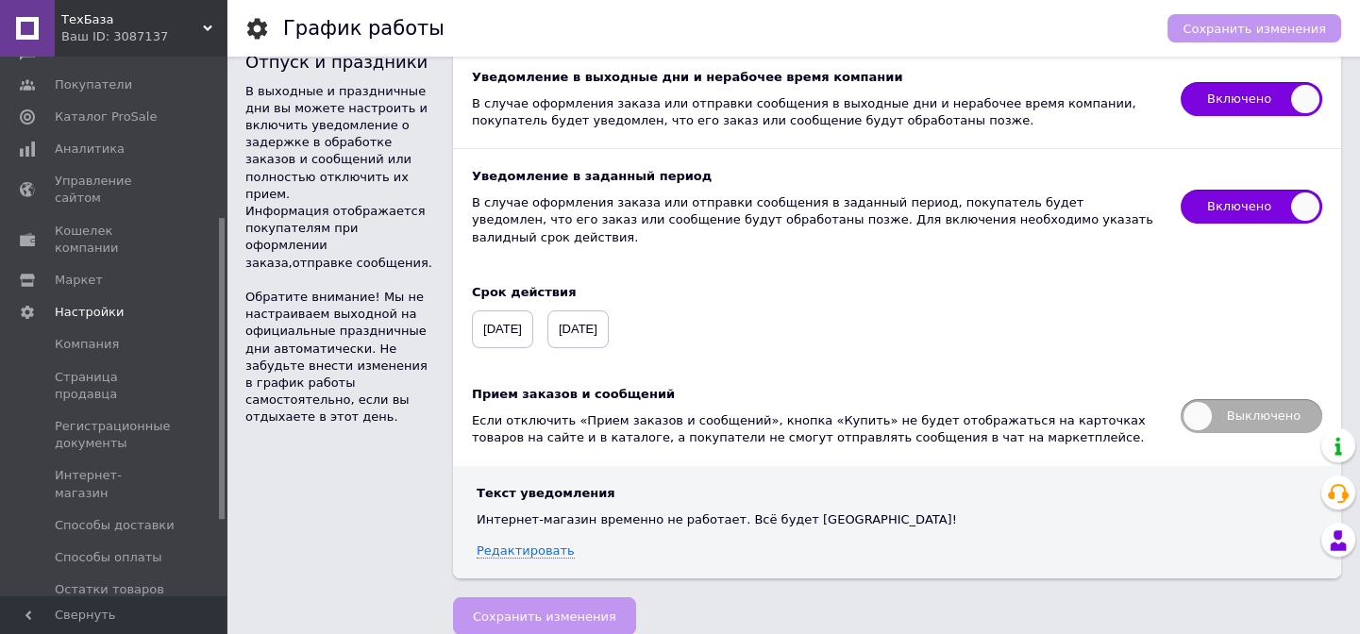
click at [1218, 195] on span "Включено" at bounding box center [1252, 207] width 142 height 34
click at [1181, 190] on input "Включено" at bounding box center [1175, 183] width 12 height 12
checkbox input "false"
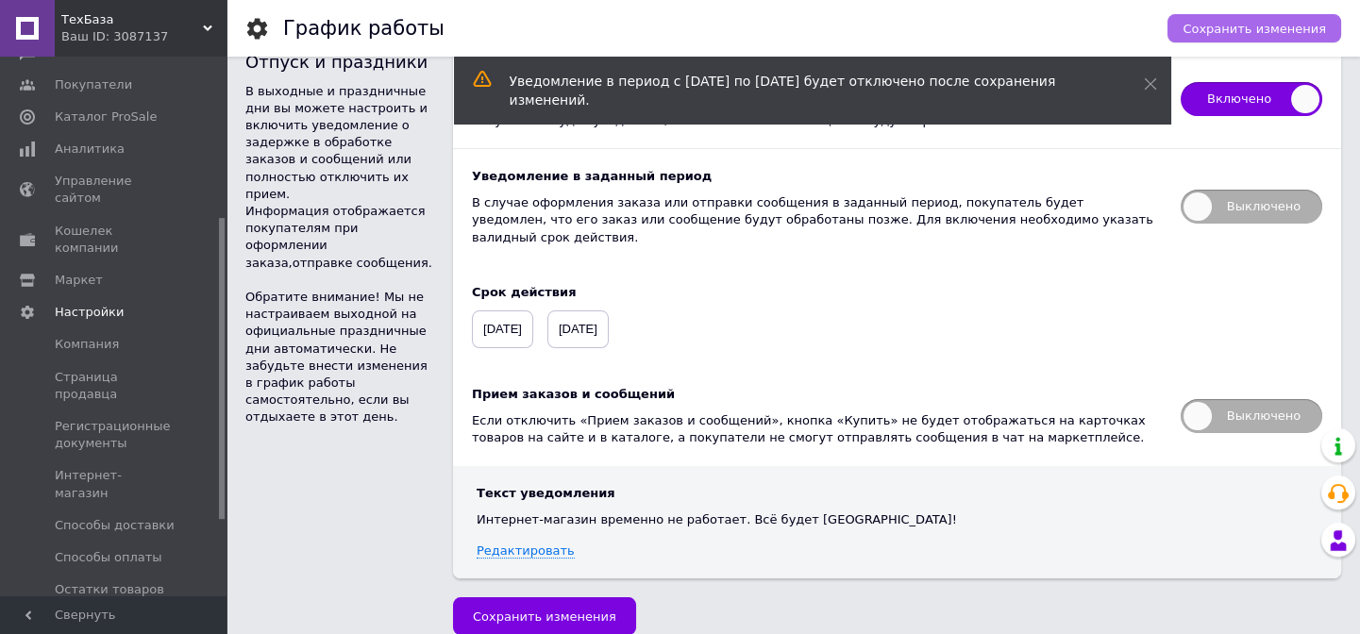
click at [1236, 29] on span "Сохранить изменения" at bounding box center [1254, 29] width 143 height 14
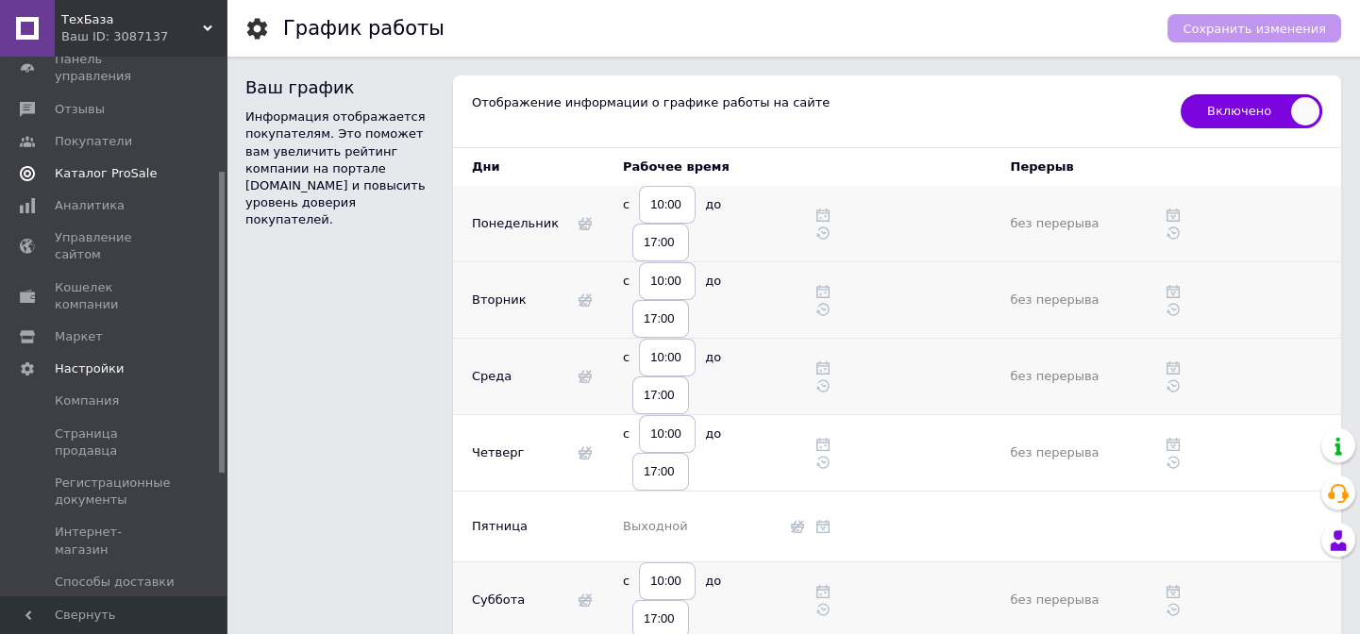
scroll to position [200, 0]
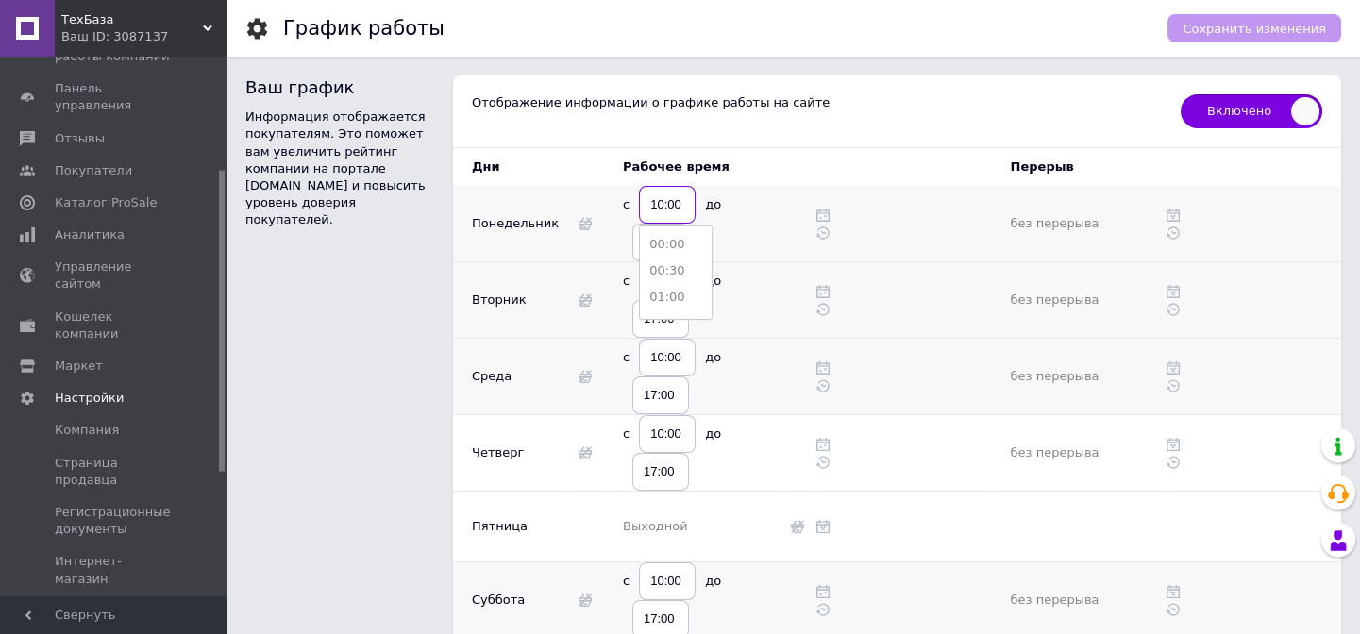
click at [659, 201] on input "10:00" at bounding box center [667, 205] width 57 height 38
type input "08:00"
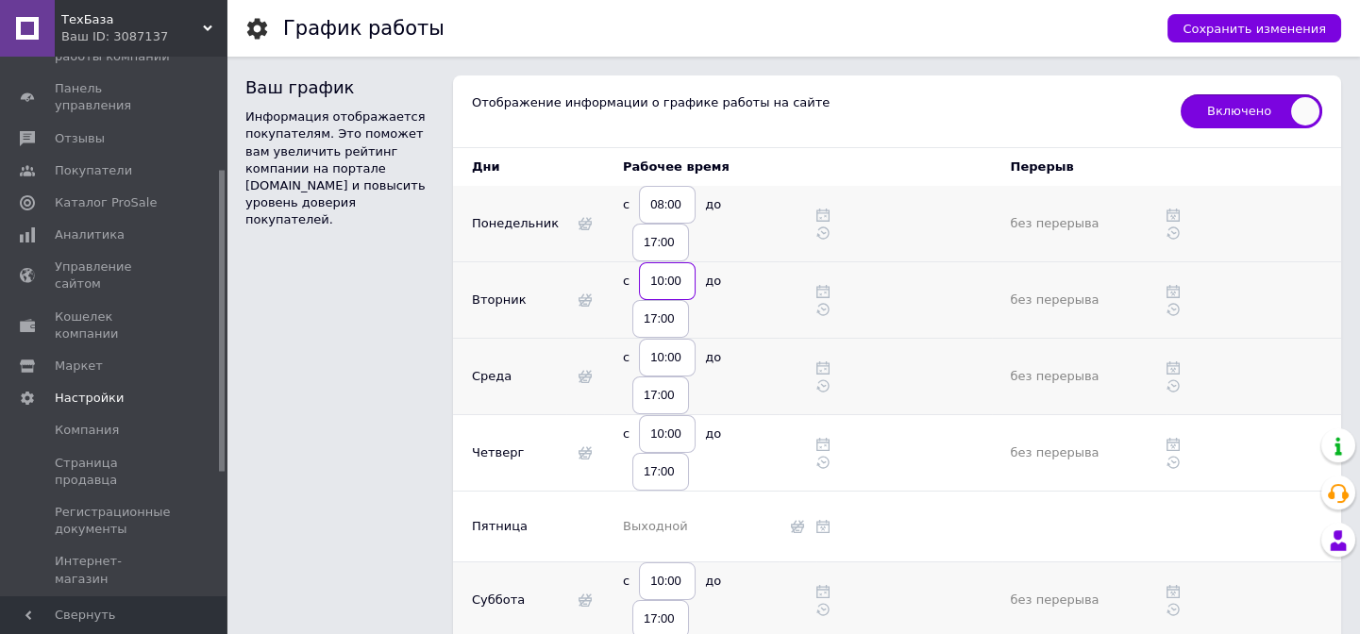
click at [658, 276] on input "10:00" at bounding box center [667, 281] width 57 height 38
type input "08:00"
click at [670, 353] on input "10:00" at bounding box center [667, 358] width 57 height 38
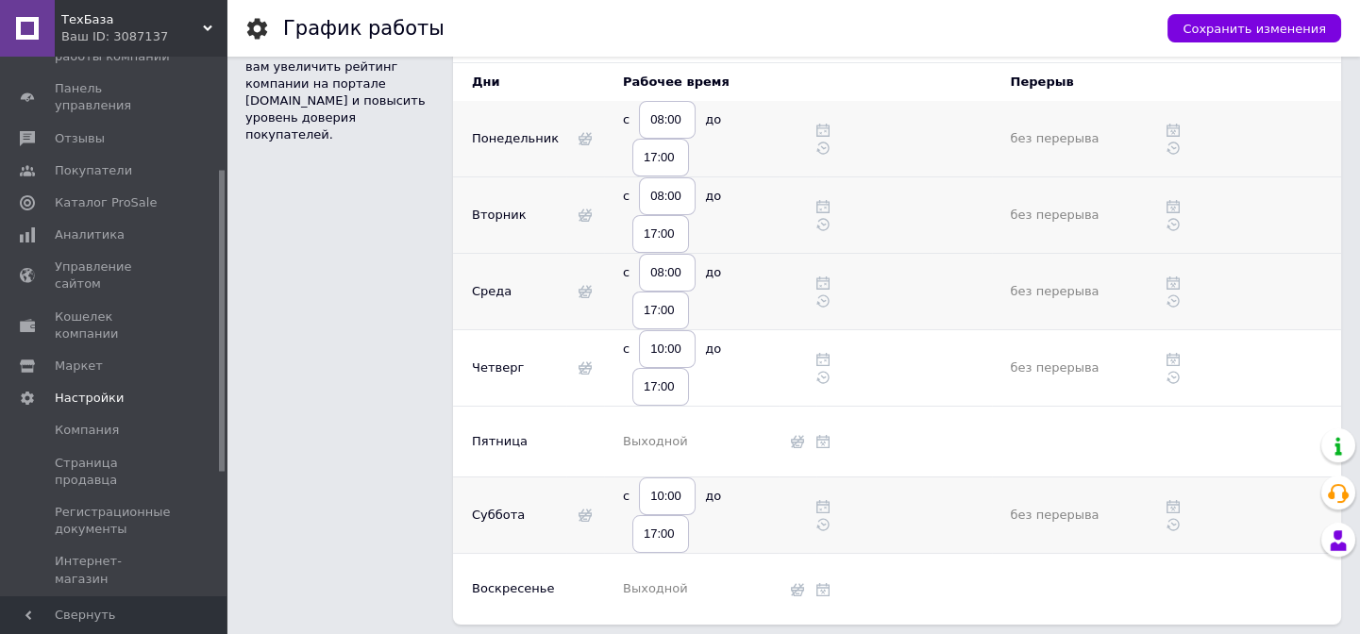
type input "08:00"
click at [668, 349] on input "10:00" at bounding box center [667, 349] width 57 height 38
type input "08:00"
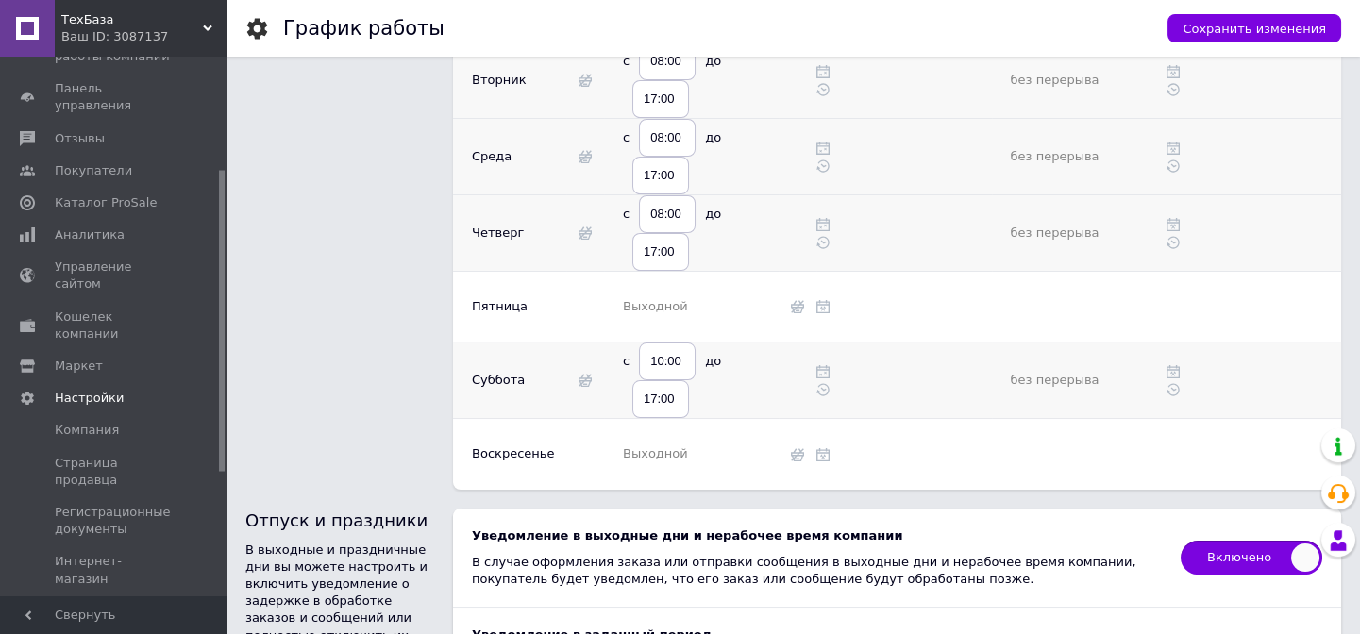
scroll to position [257, 0]
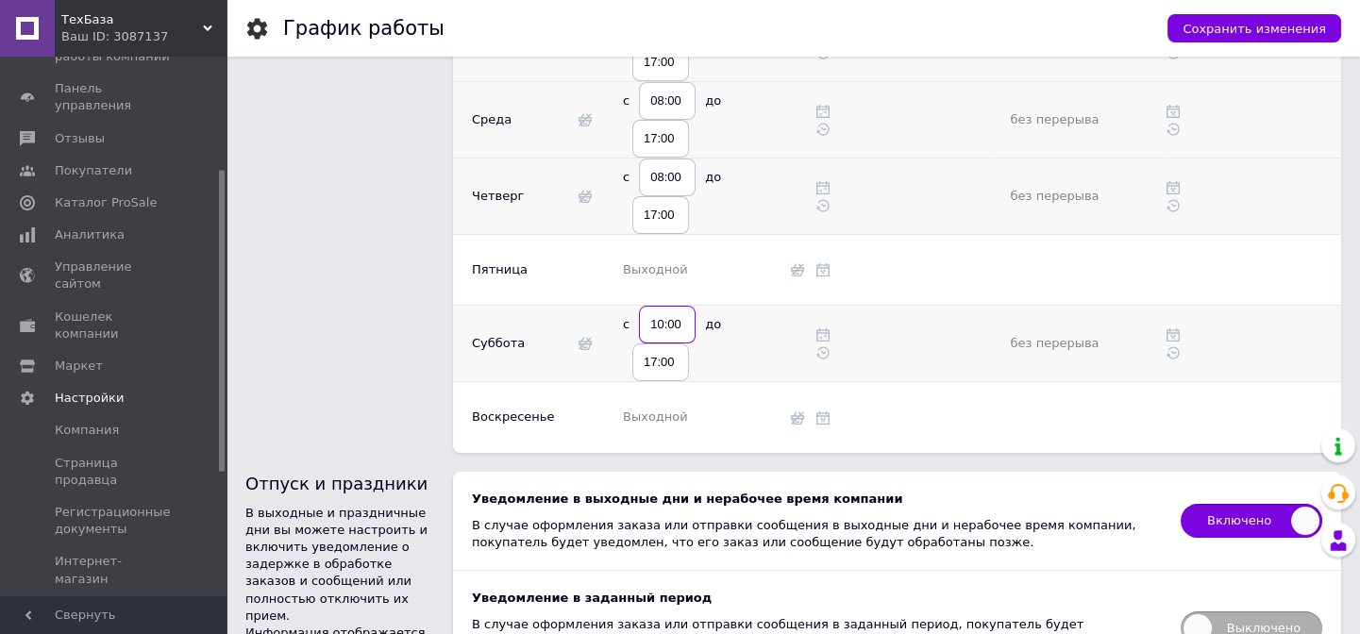
click at [674, 328] on input "10:00" at bounding box center [667, 325] width 57 height 38
type input "08:00"
click at [1234, 33] on span "Сохранить изменения" at bounding box center [1254, 29] width 143 height 14
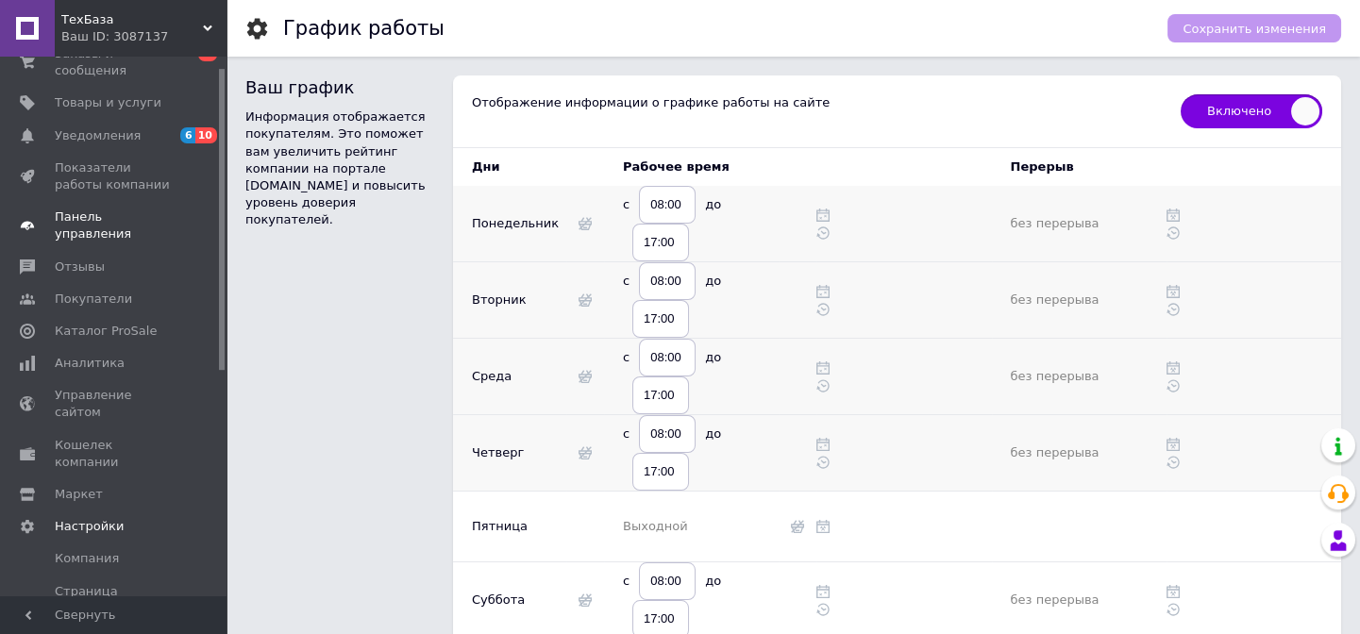
scroll to position [0, 0]
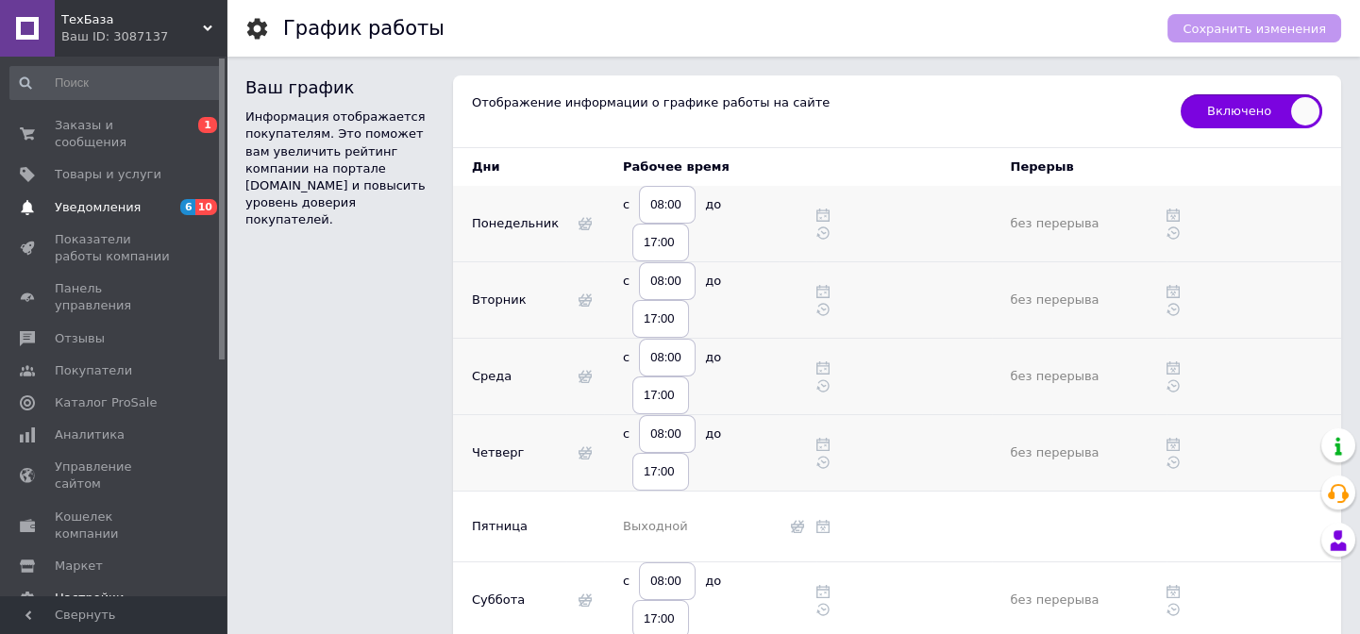
click at [150, 199] on span "Уведомления" at bounding box center [115, 207] width 120 height 17
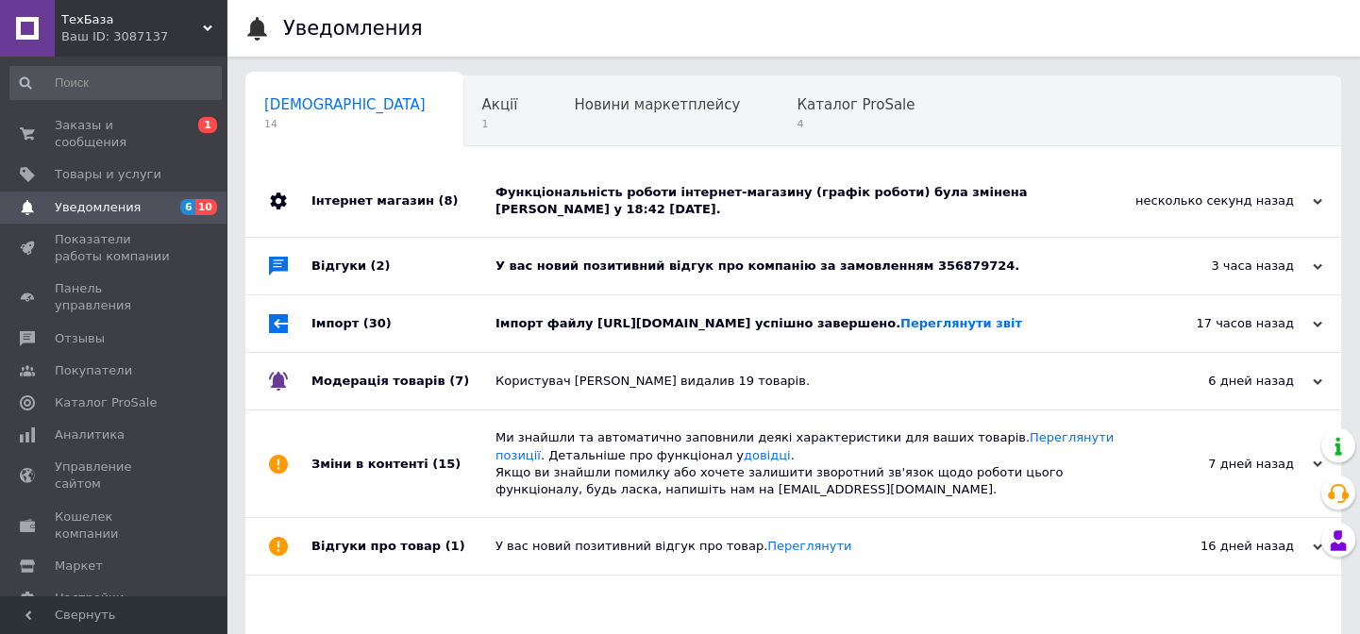
click at [851, 264] on div "У вас новий позитивний відгук про компанію за замовленням 356879724." at bounding box center [815, 266] width 638 height 17
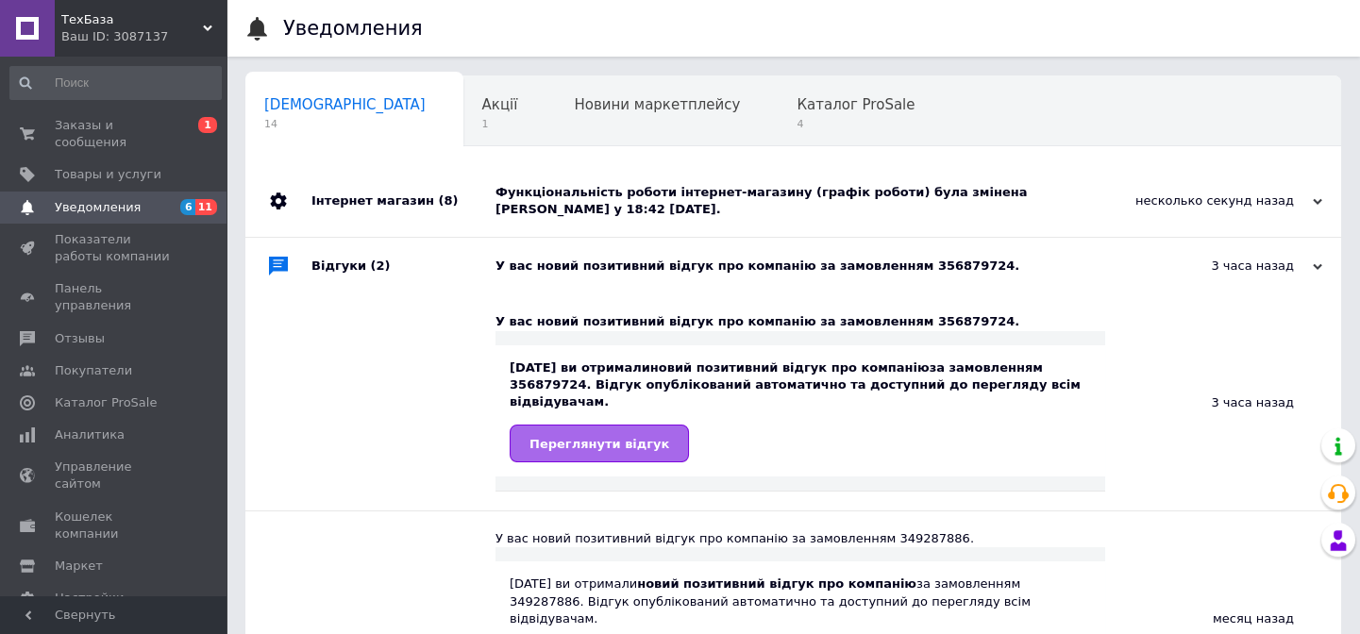
click at [596, 437] on span "Переглянути відгук" at bounding box center [600, 444] width 140 height 14
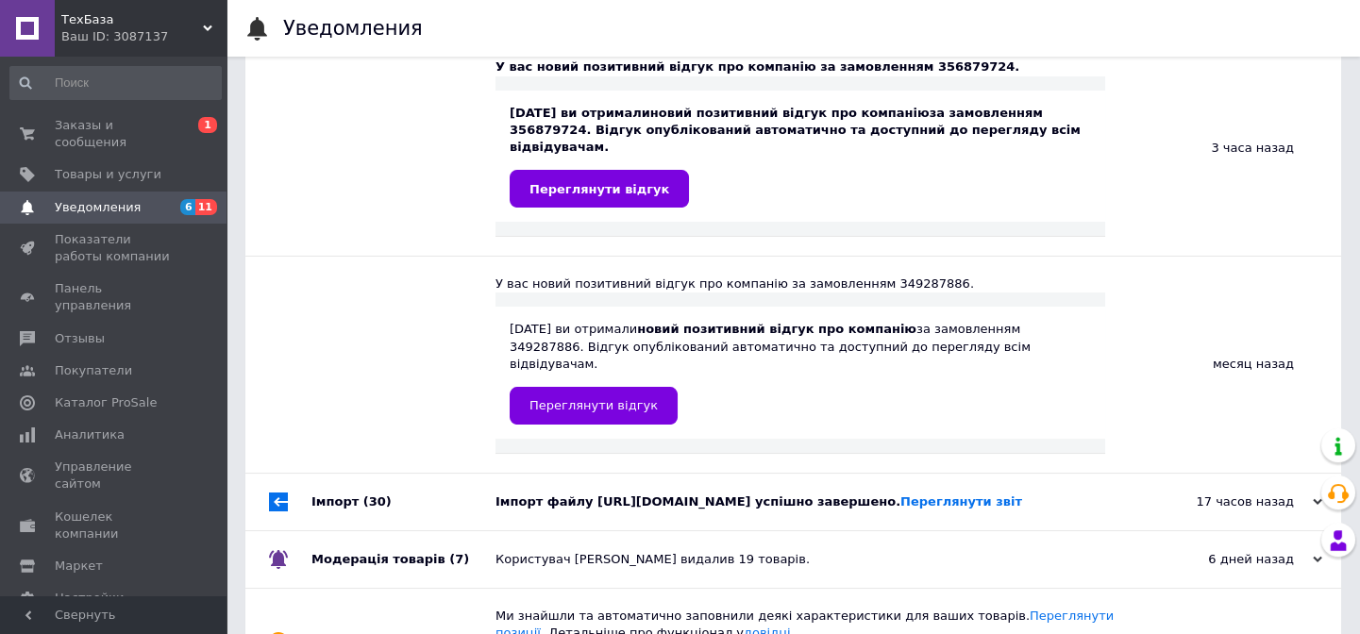
scroll to position [257, 0]
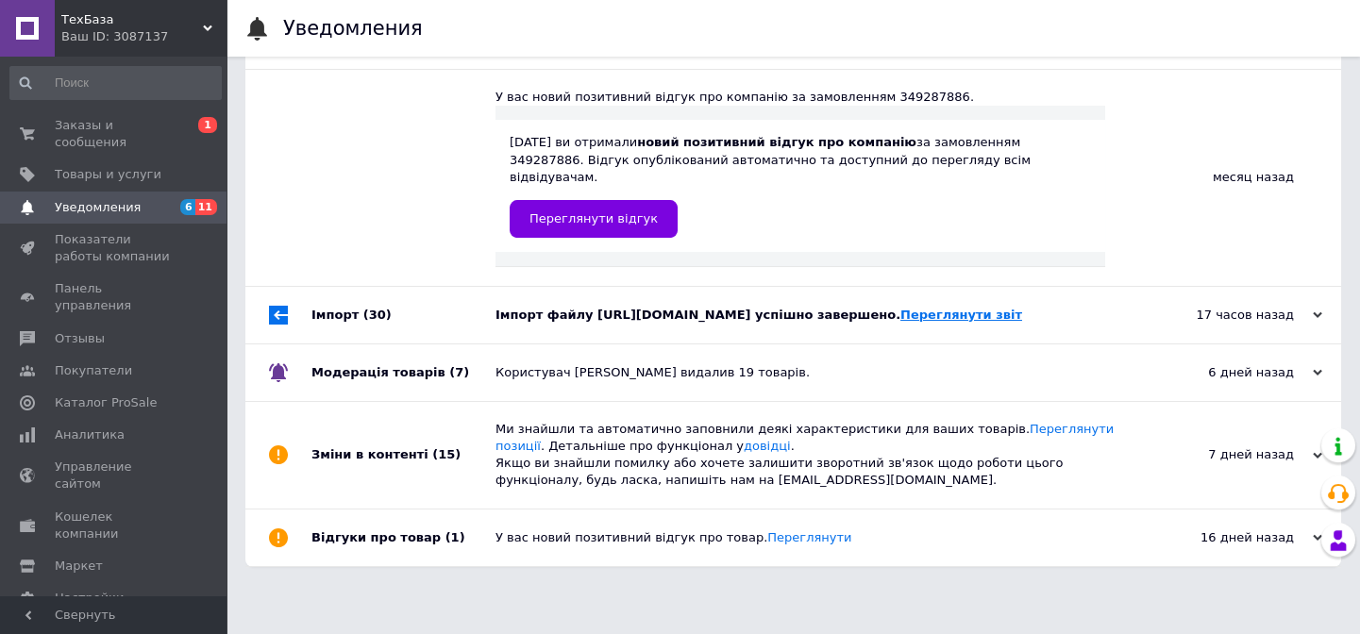
click at [901, 322] on link "Переглянути звіт" at bounding box center [962, 315] width 122 height 14
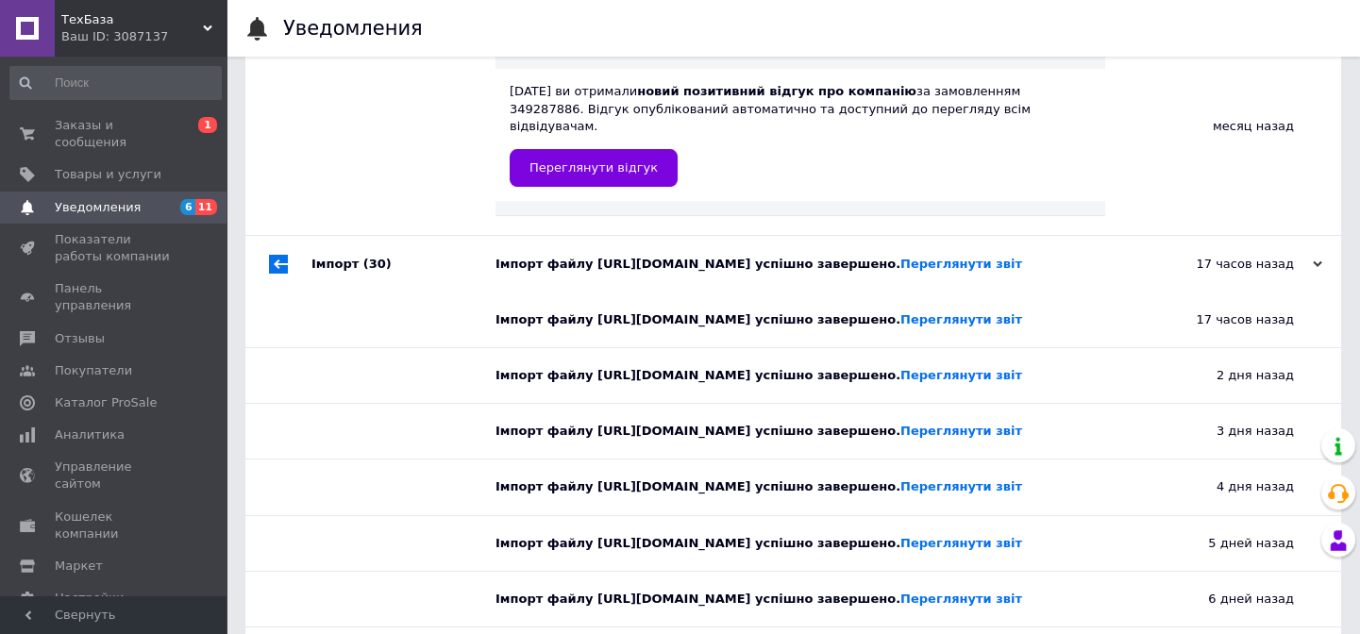
scroll to position [494, 0]
